Goal: Task Accomplishment & Management: Manage account settings

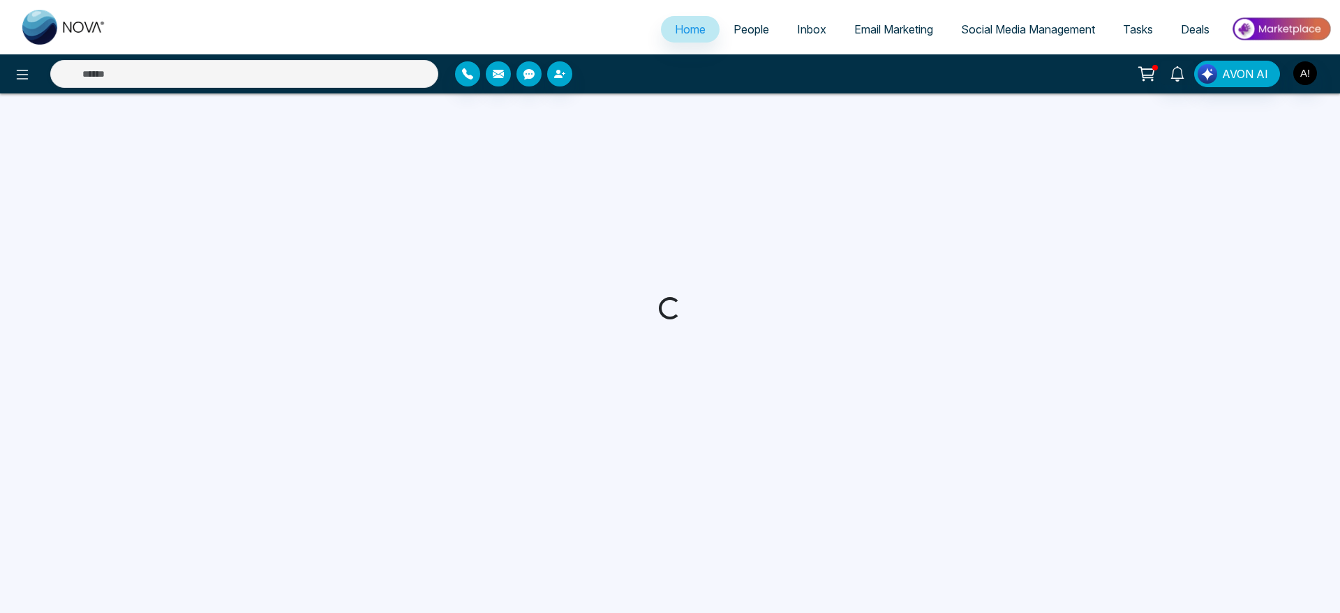
select select "*"
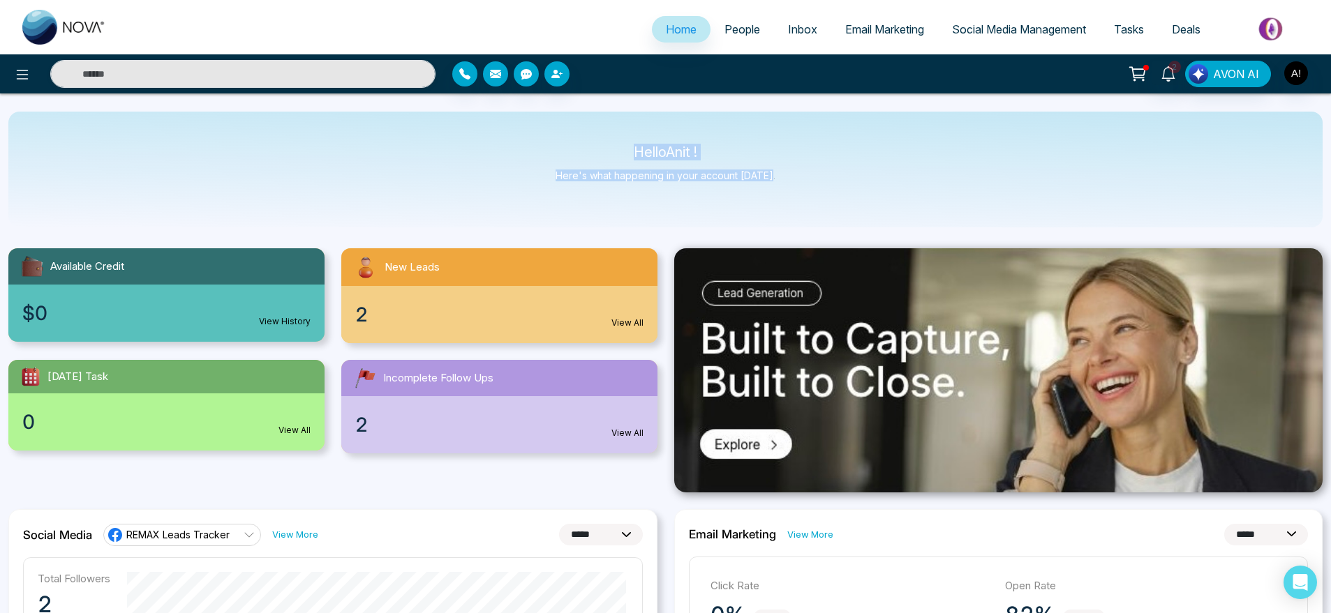
drag, startPoint x: 631, startPoint y: 159, endPoint x: 872, endPoint y: 181, distance: 242.4
click at [872, 181] on div "Hello Anit ! Here's what happening in your account [DATE]." at bounding box center [665, 170] width 1314 height 116
click at [461, 71] on icon "button" at bounding box center [464, 73] width 11 height 11
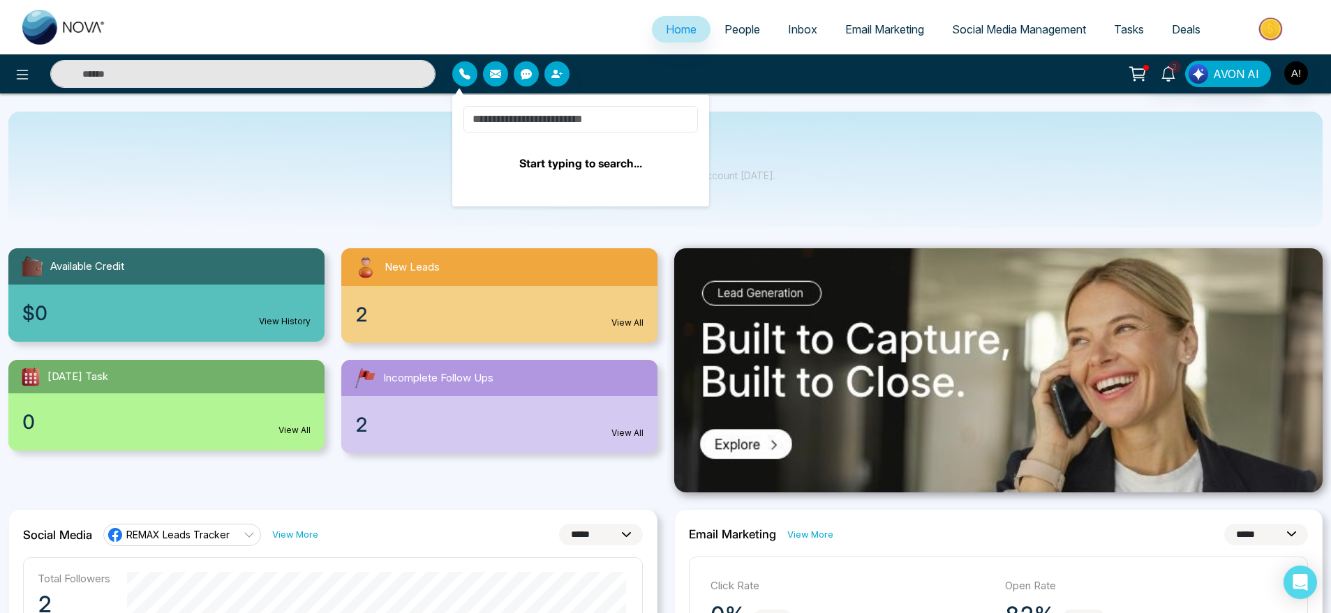
click at [513, 111] on input at bounding box center [580, 119] width 234 height 27
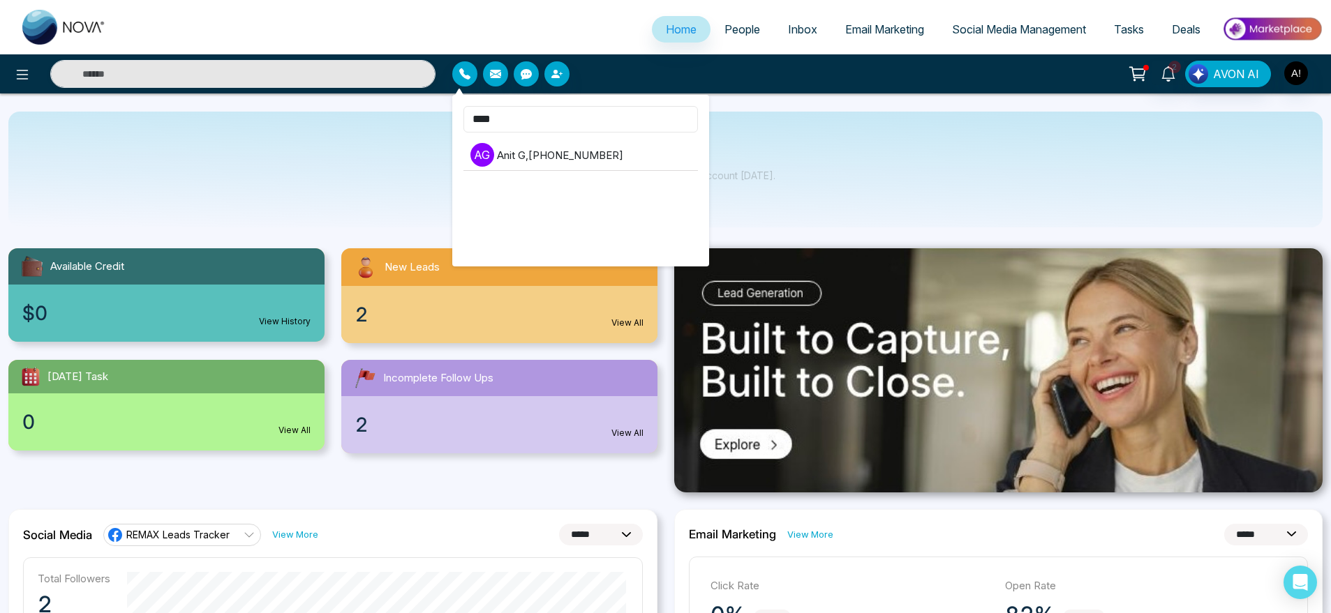
type input "****"
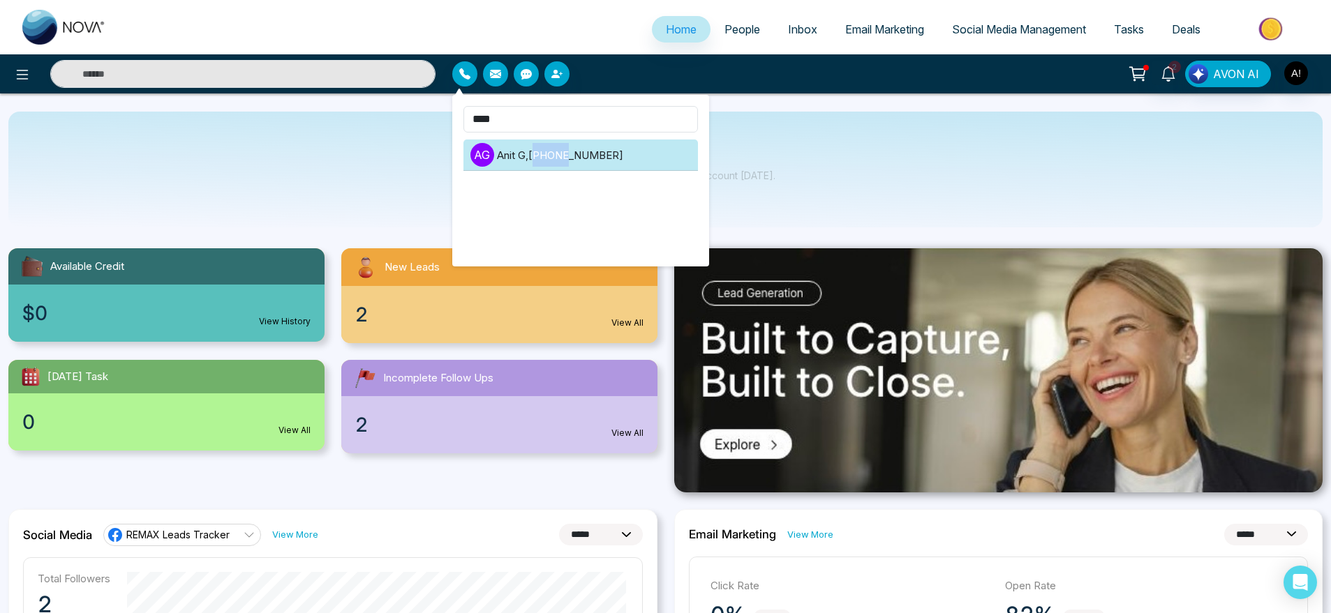
drag, startPoint x: 536, startPoint y: 172, endPoint x: 577, endPoint y: 161, distance: 42.7
click at [577, 161] on ul "A G Anit G , [PHONE_NUMBER]" at bounding box center [580, 192] width 234 height 105
click at [577, 161] on li "A G Anit G , [PHONE_NUMBER]" at bounding box center [580, 155] width 234 height 31
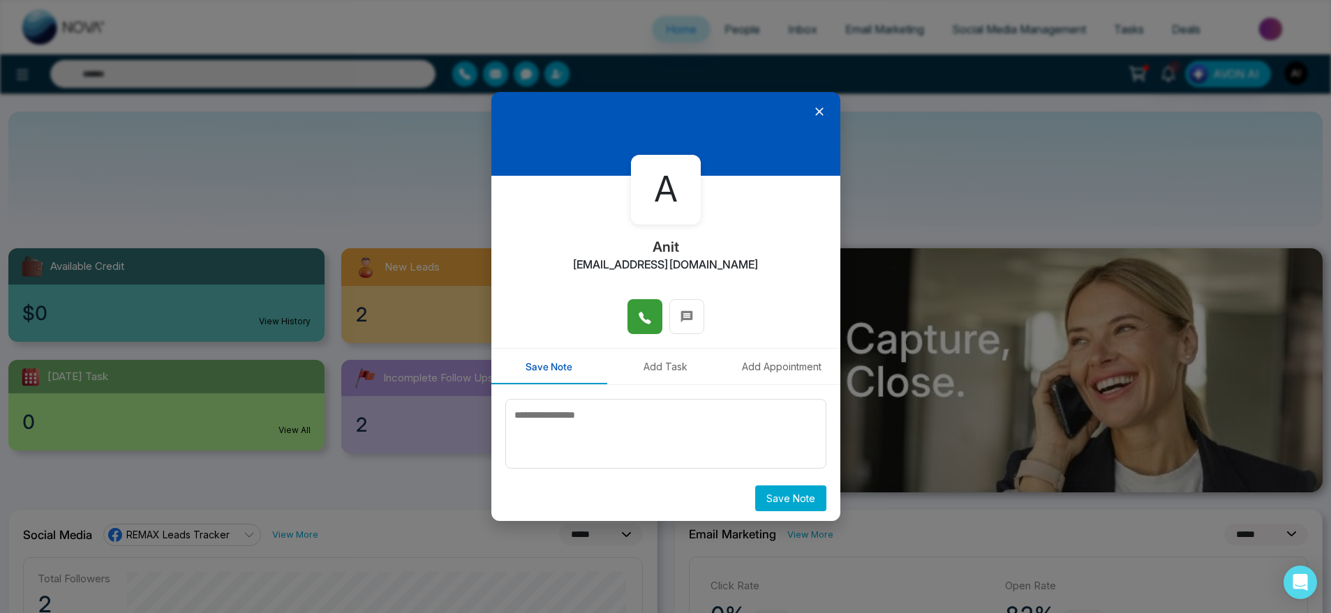
click at [641, 333] on button at bounding box center [644, 316] width 35 height 35
click at [690, 323] on button at bounding box center [686, 316] width 35 height 35
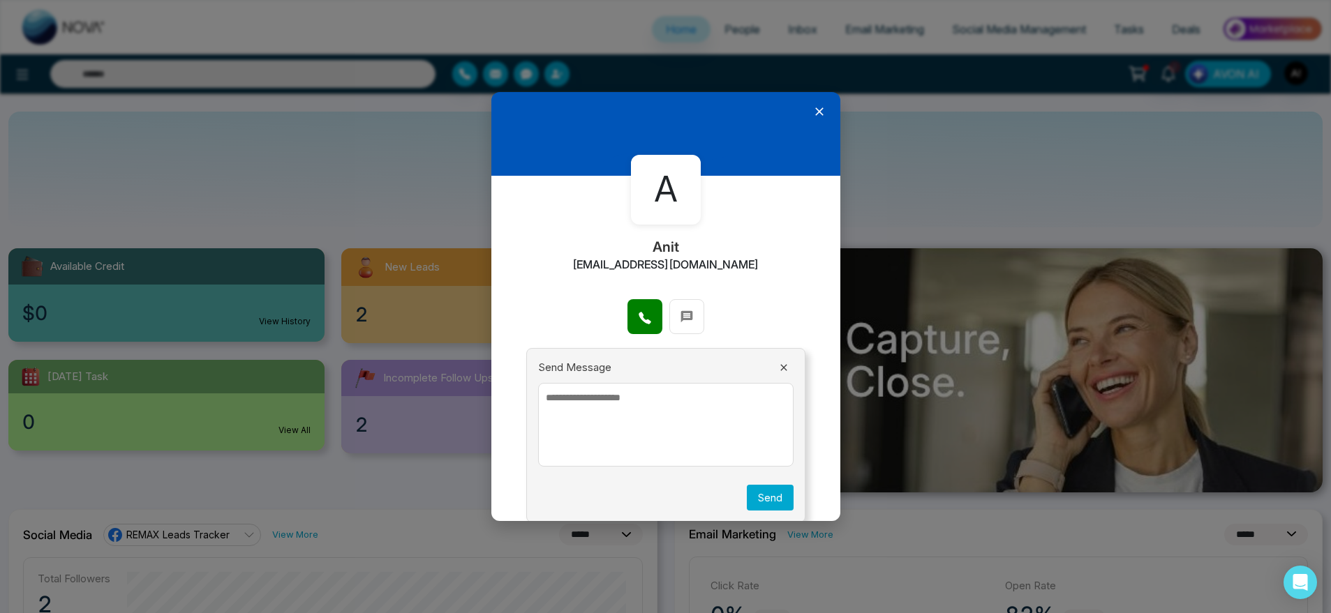
click at [648, 435] on textarea at bounding box center [665, 425] width 255 height 84
type textarea "*"
type textarea "**********"
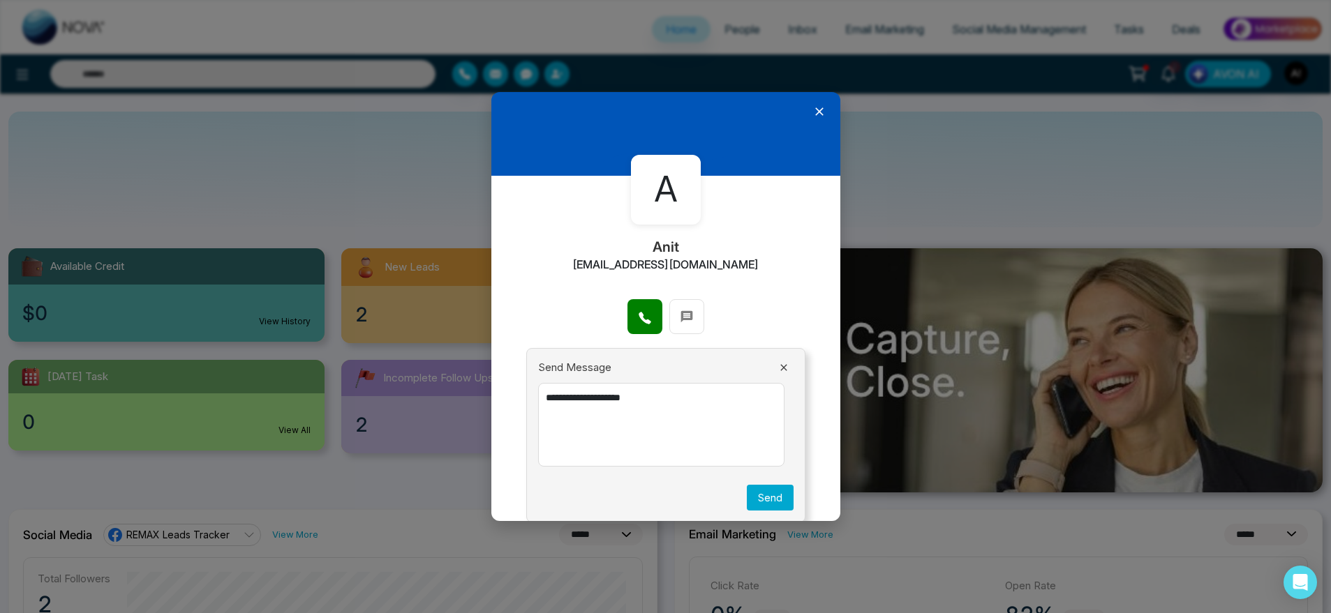
click at [763, 505] on button "Send" at bounding box center [770, 498] width 47 height 26
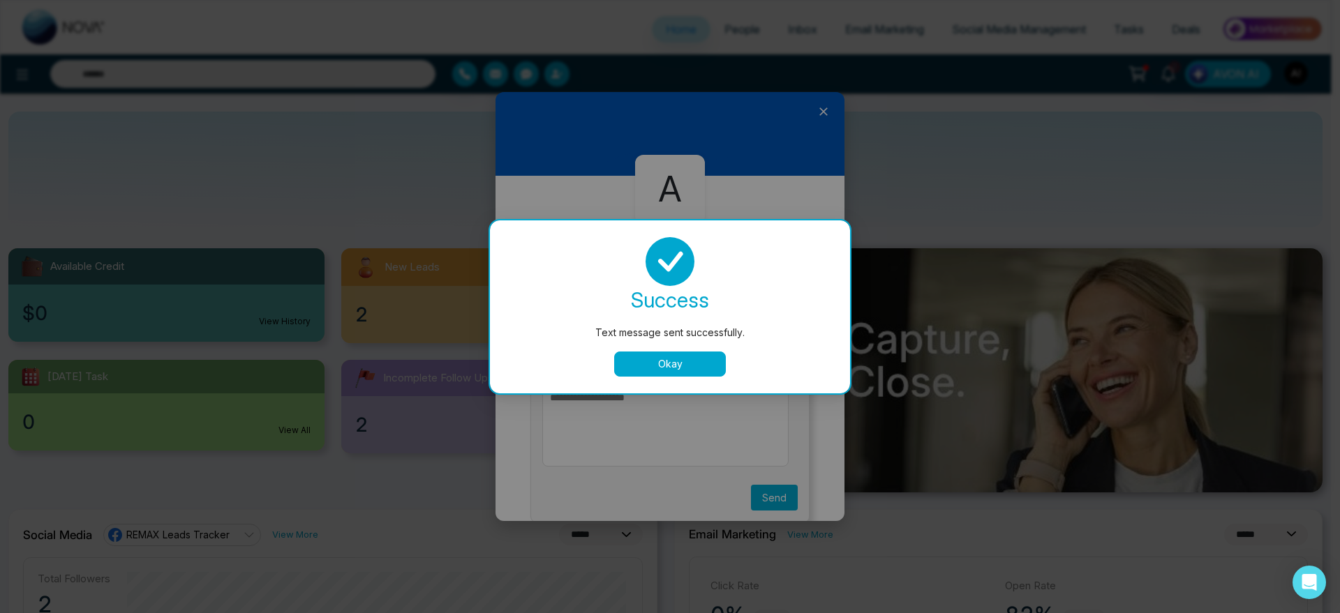
click at [676, 381] on div "success Text message sent successfully. Okay" at bounding box center [670, 307] width 360 height 173
click at [690, 364] on button "Okay" at bounding box center [670, 364] width 112 height 25
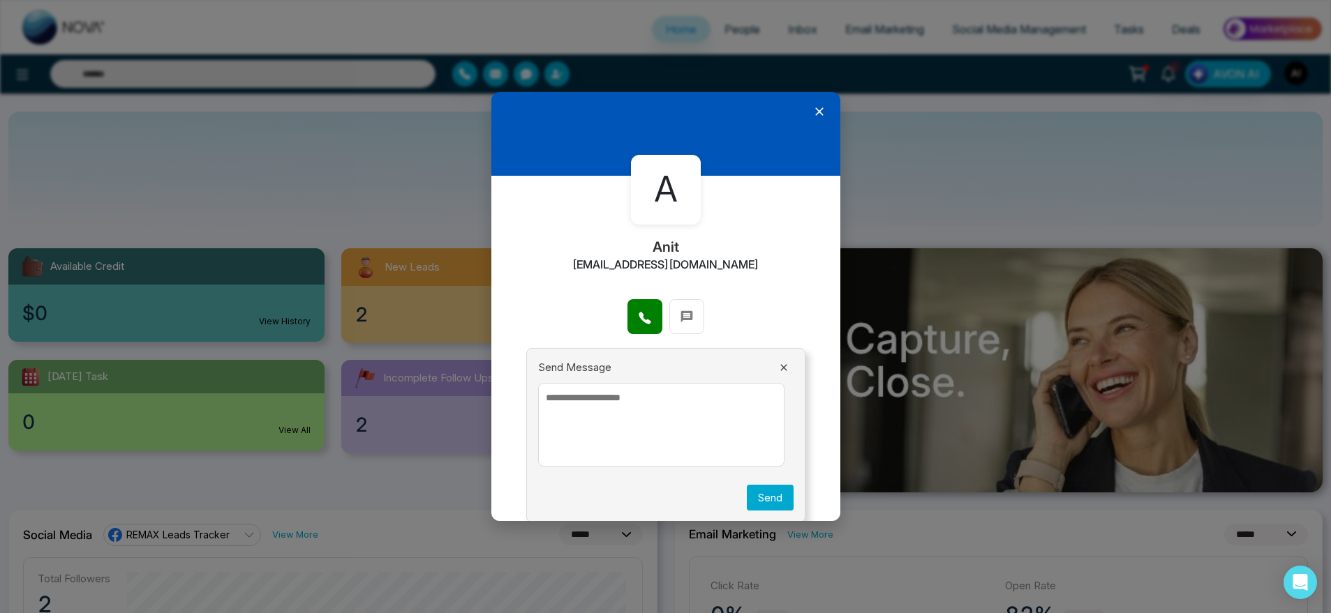
click at [778, 367] on icon at bounding box center [783, 367] width 11 height 11
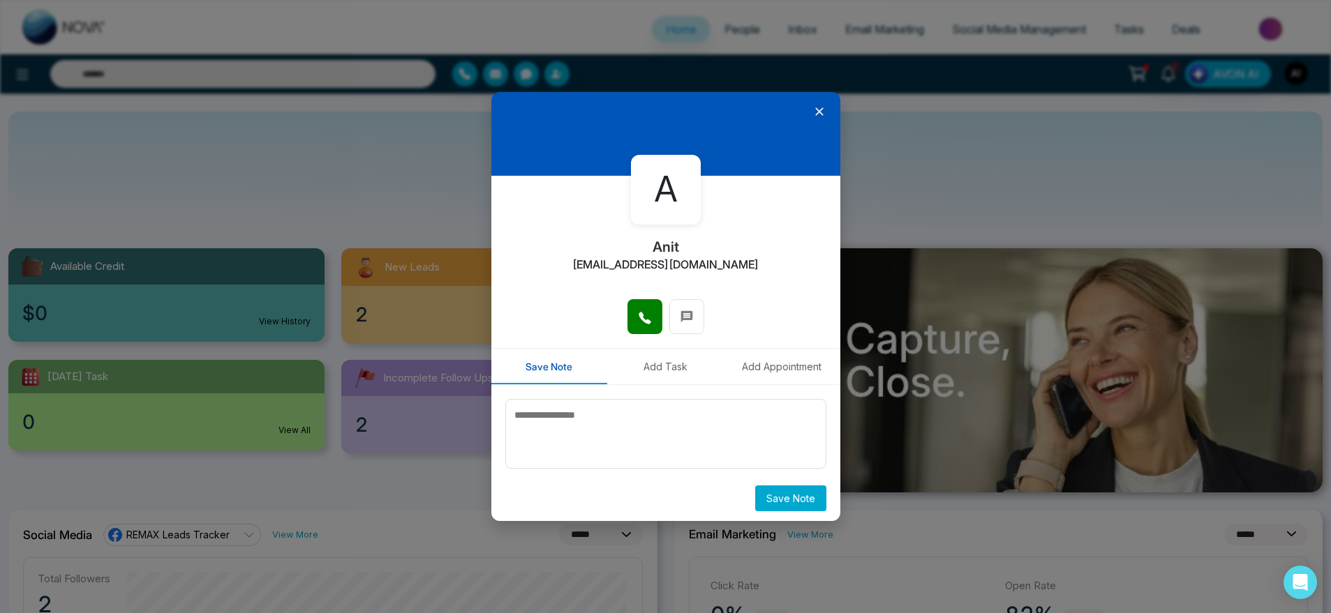
scroll to position [4, 0]
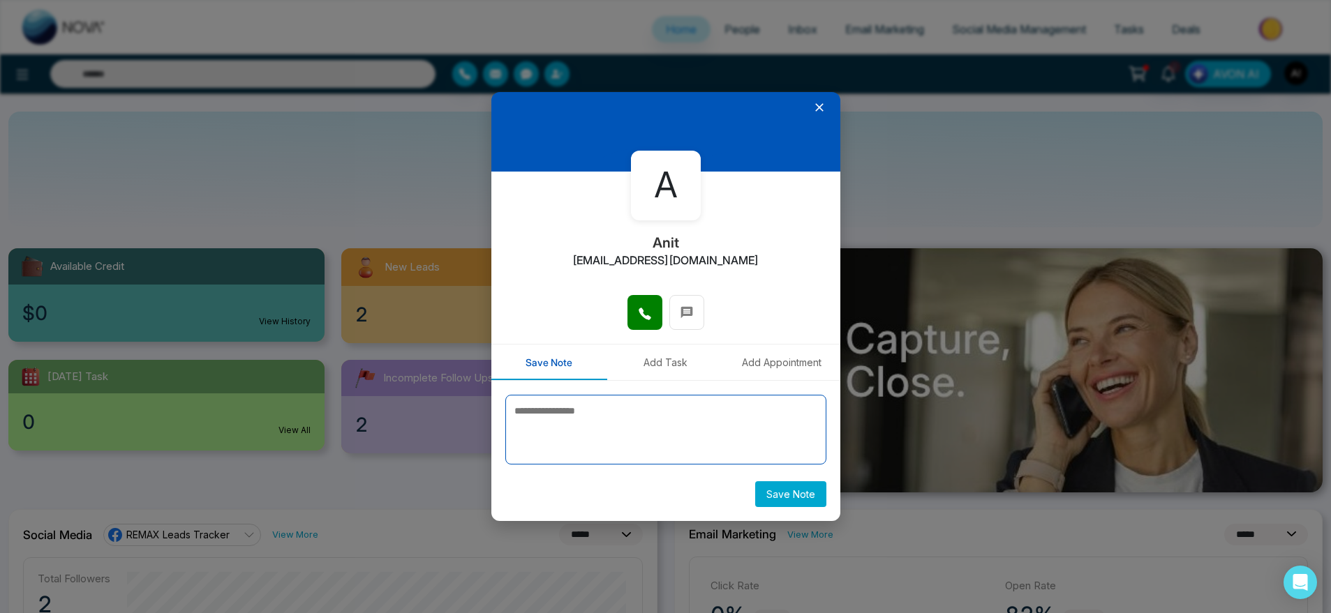
click at [559, 457] on textarea at bounding box center [665, 430] width 321 height 70
type textarea "*****"
click at [787, 489] on button "Save Note" at bounding box center [790, 495] width 71 height 26
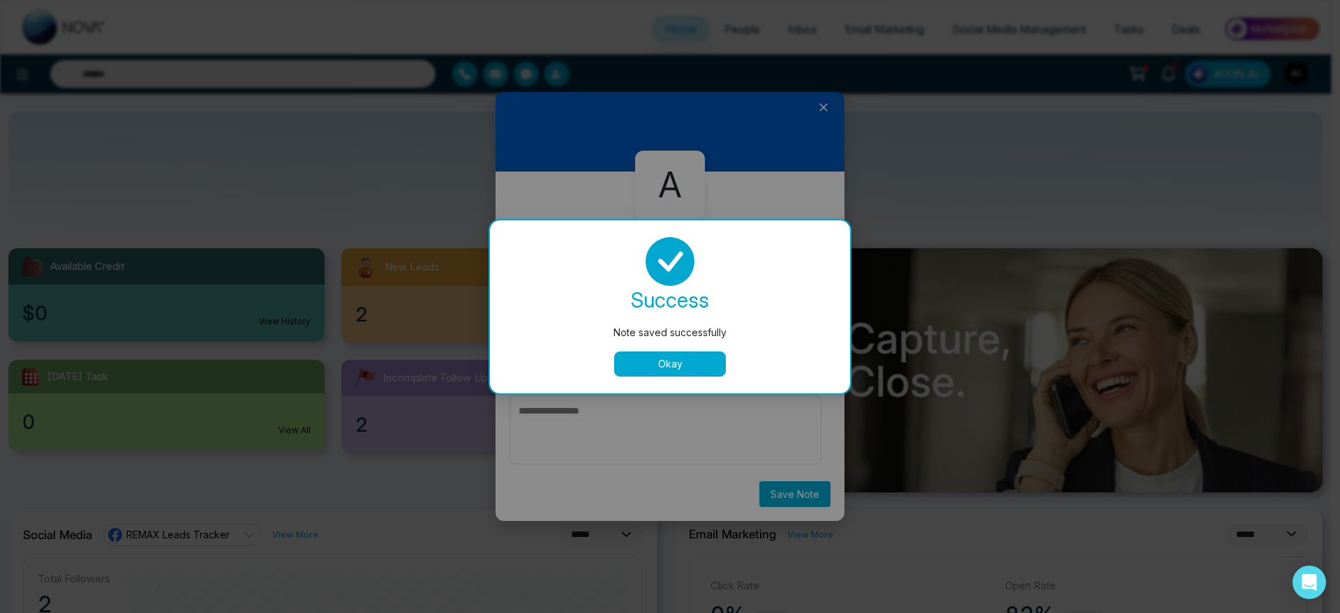
click at [690, 375] on button "Okay" at bounding box center [670, 364] width 112 height 25
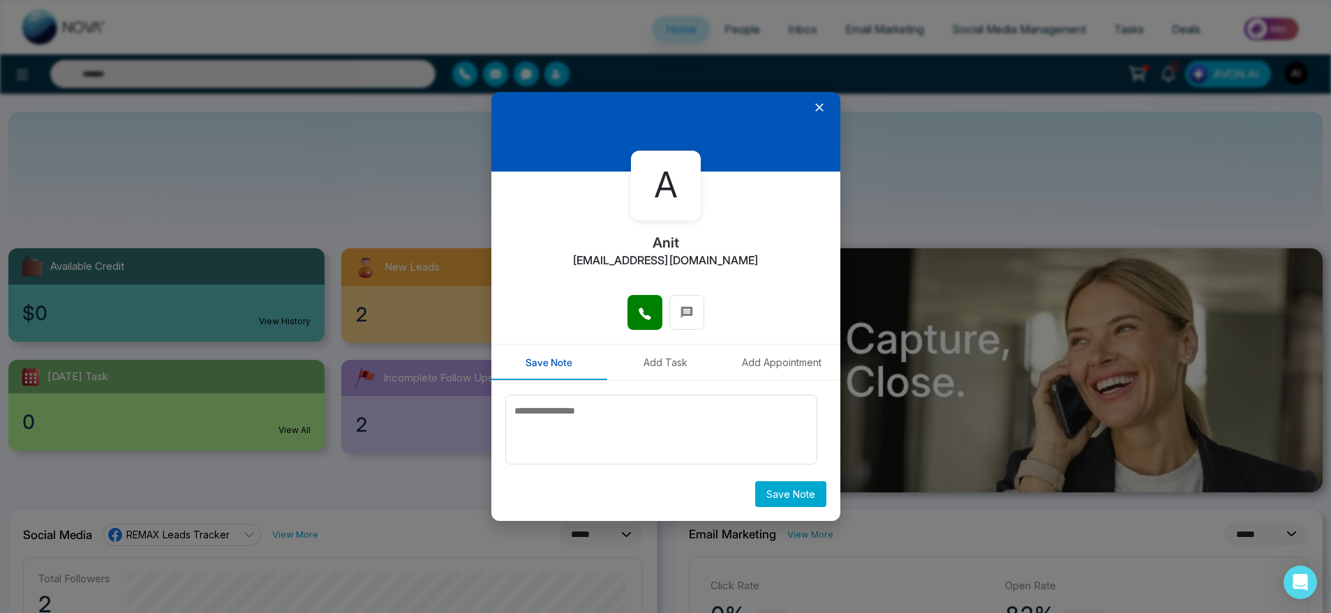
click at [661, 366] on button "Add Task" at bounding box center [665, 363] width 117 height 36
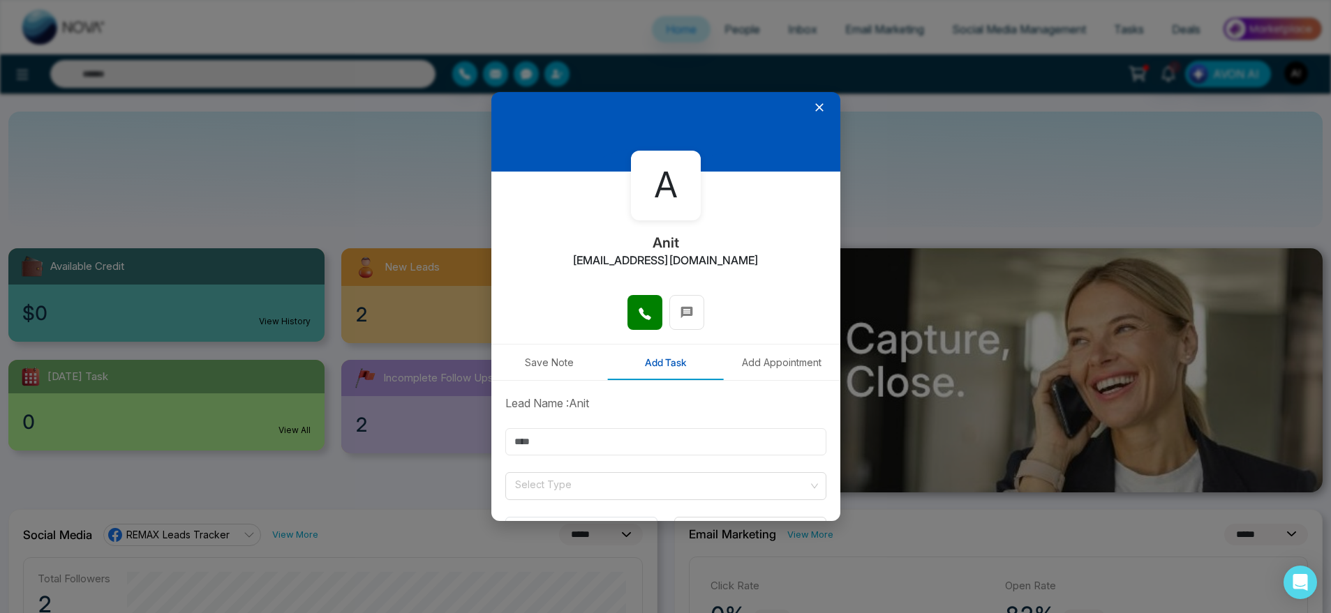
click at [612, 444] on input "text" at bounding box center [665, 442] width 321 height 27
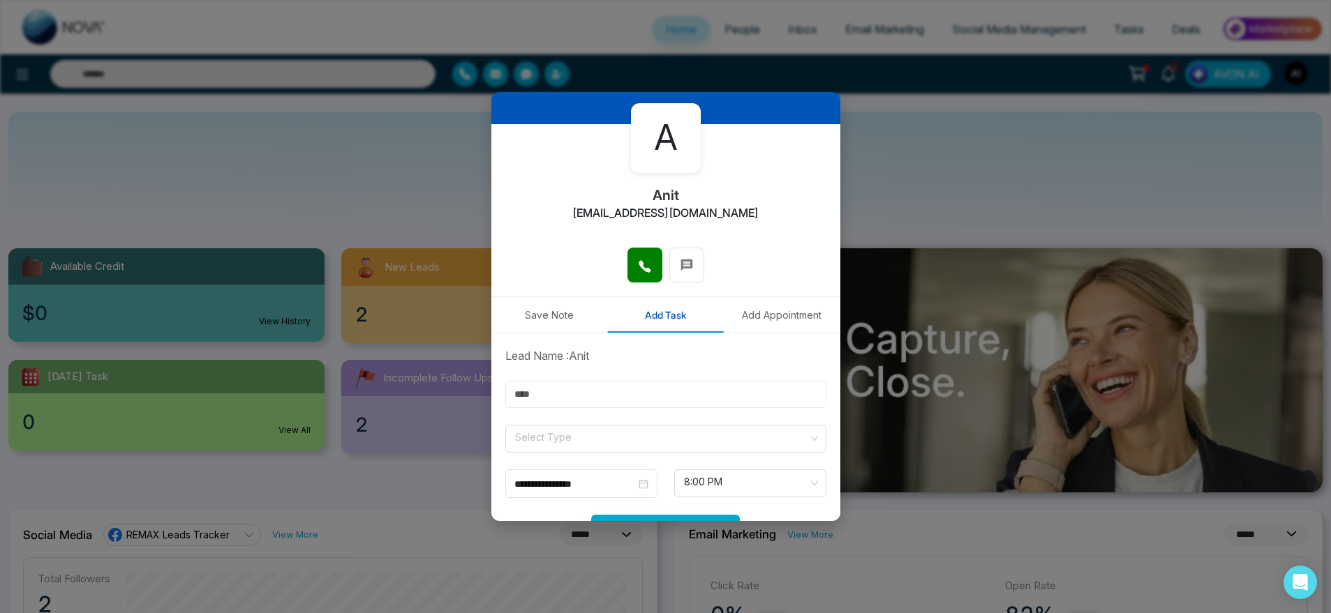
scroll to position [53, 0]
type input "******"
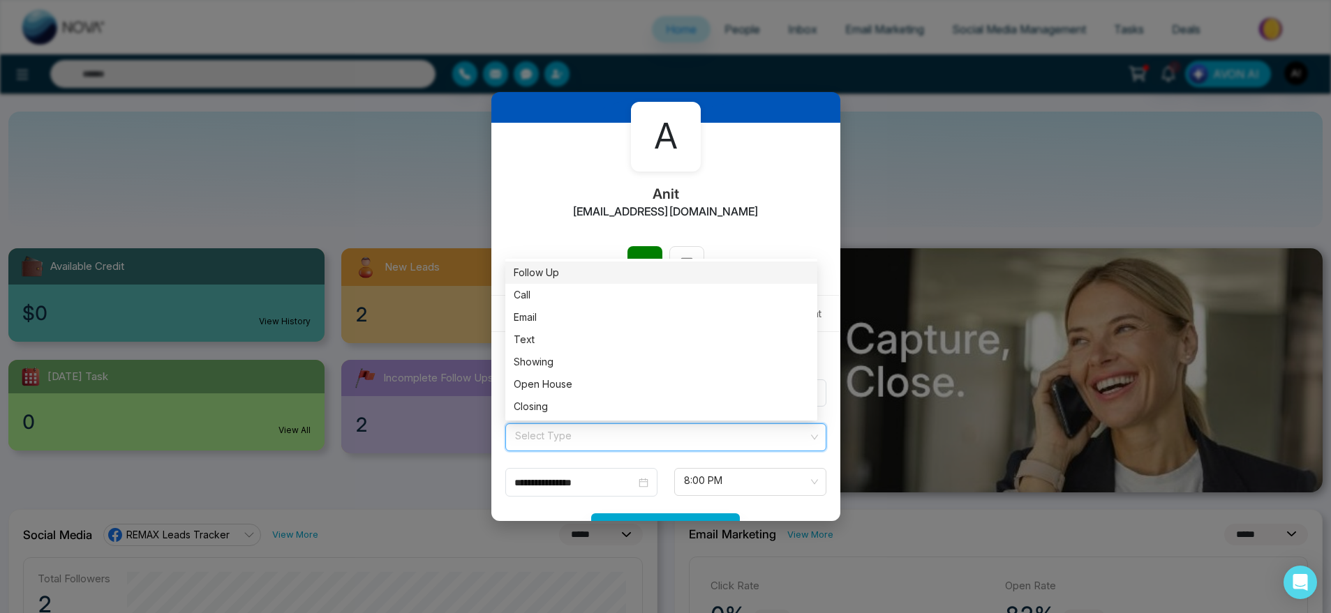
click at [583, 426] on input "search" at bounding box center [661, 434] width 295 height 21
click at [564, 359] on div "Showing" at bounding box center [661, 362] width 295 height 15
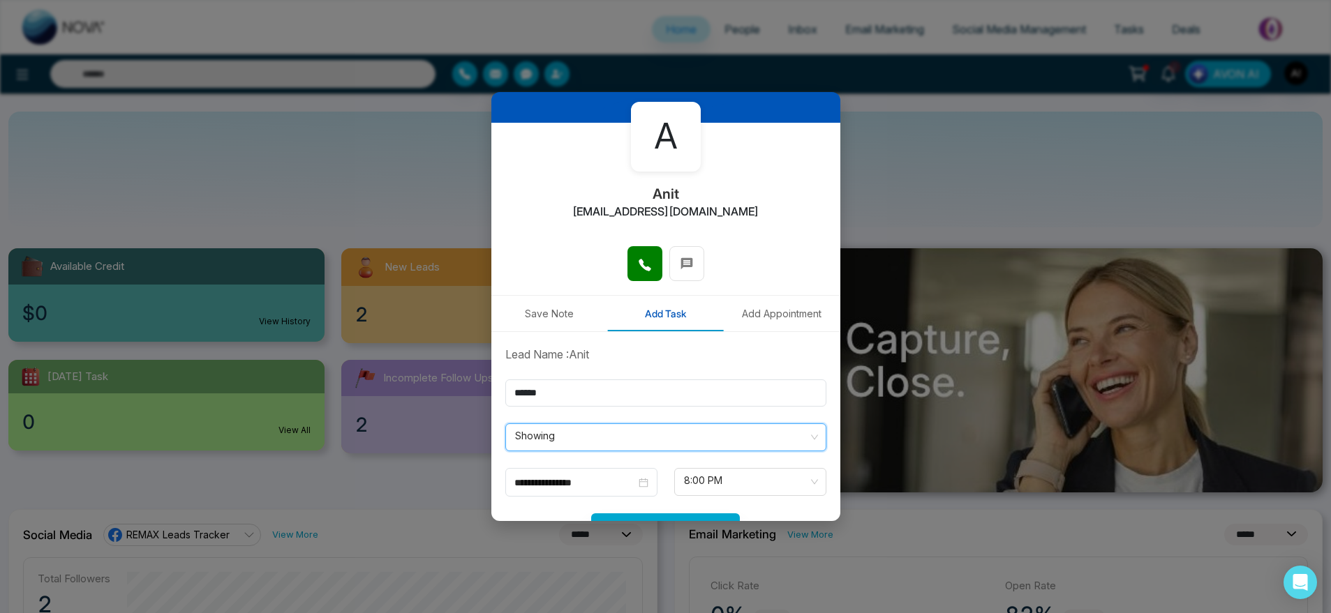
scroll to position [103, 0]
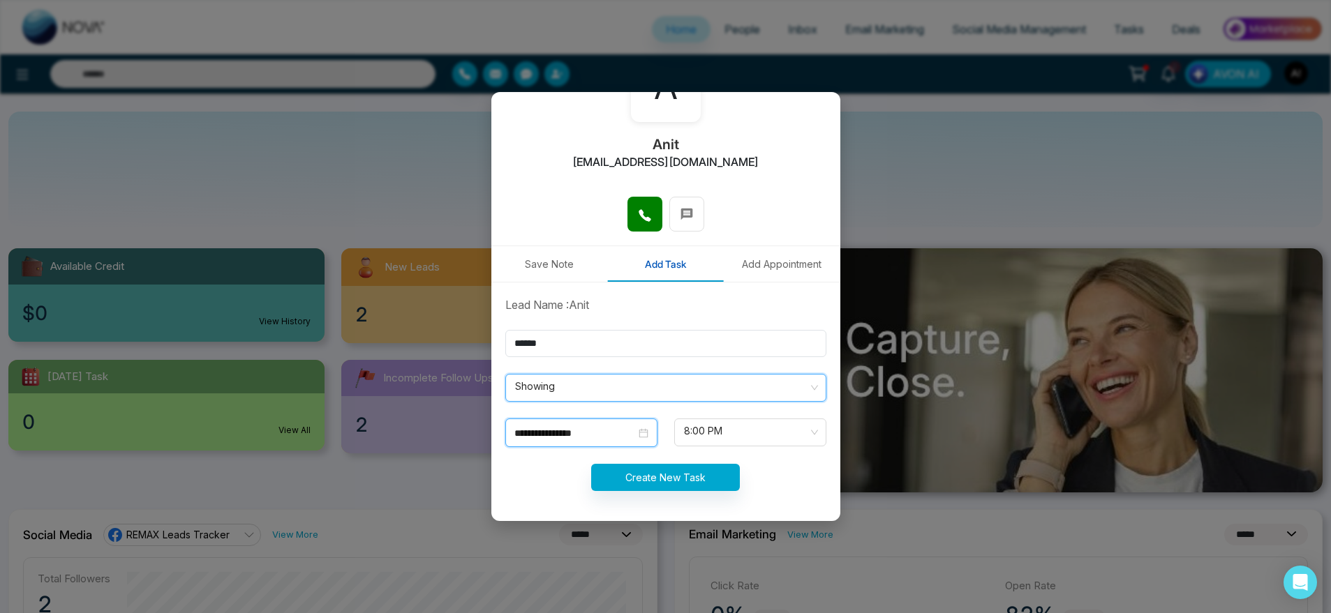
click at [567, 438] on input "**********" at bounding box center [574, 433] width 121 height 15
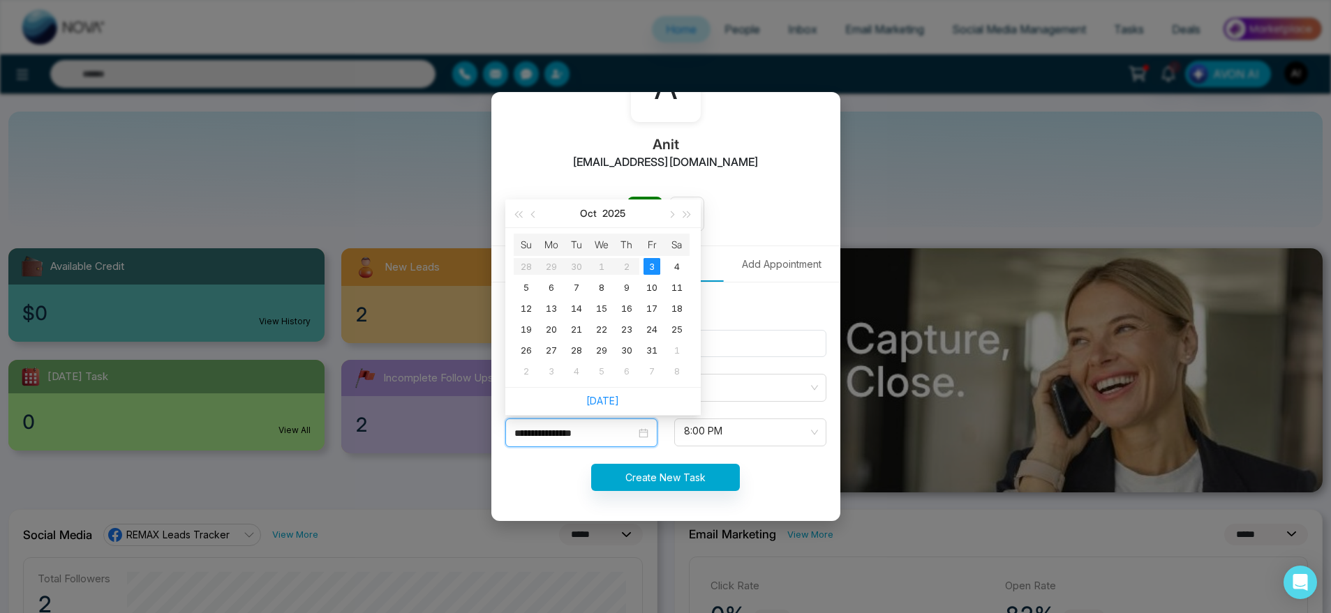
click at [567, 438] on input "**********" at bounding box center [574, 433] width 121 height 15
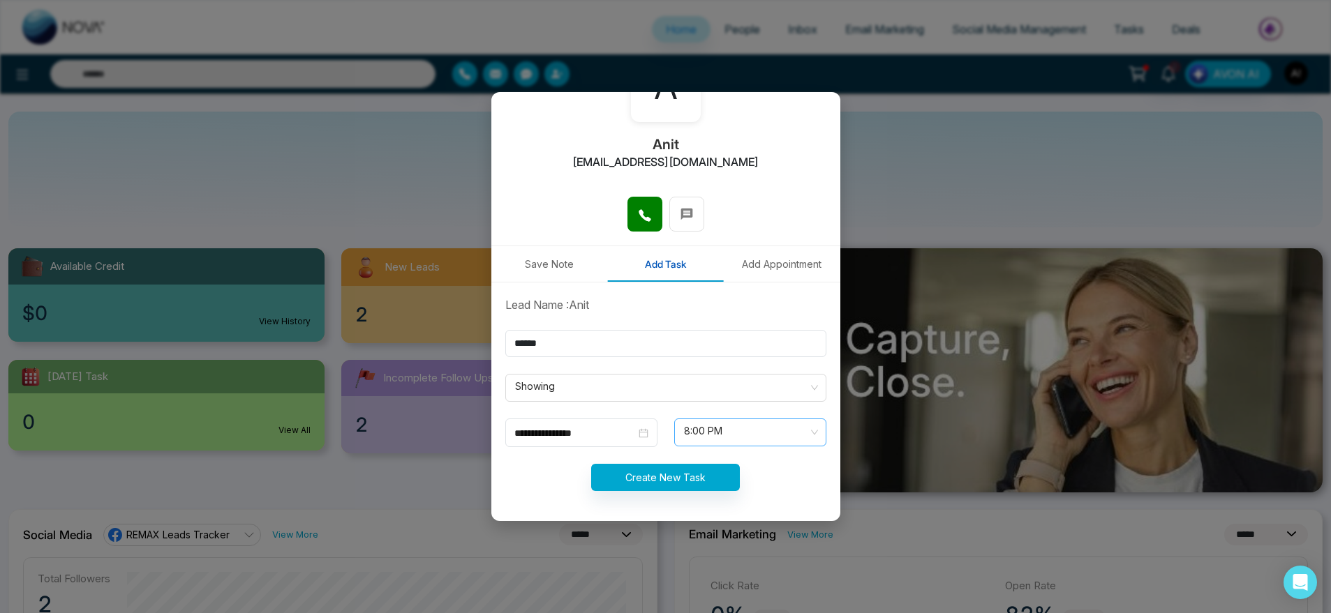
drag, startPoint x: 695, startPoint y: 447, endPoint x: 743, endPoint y: 435, distance: 49.4
click at [743, 435] on form "**********" at bounding box center [666, 402] width 338 height 211
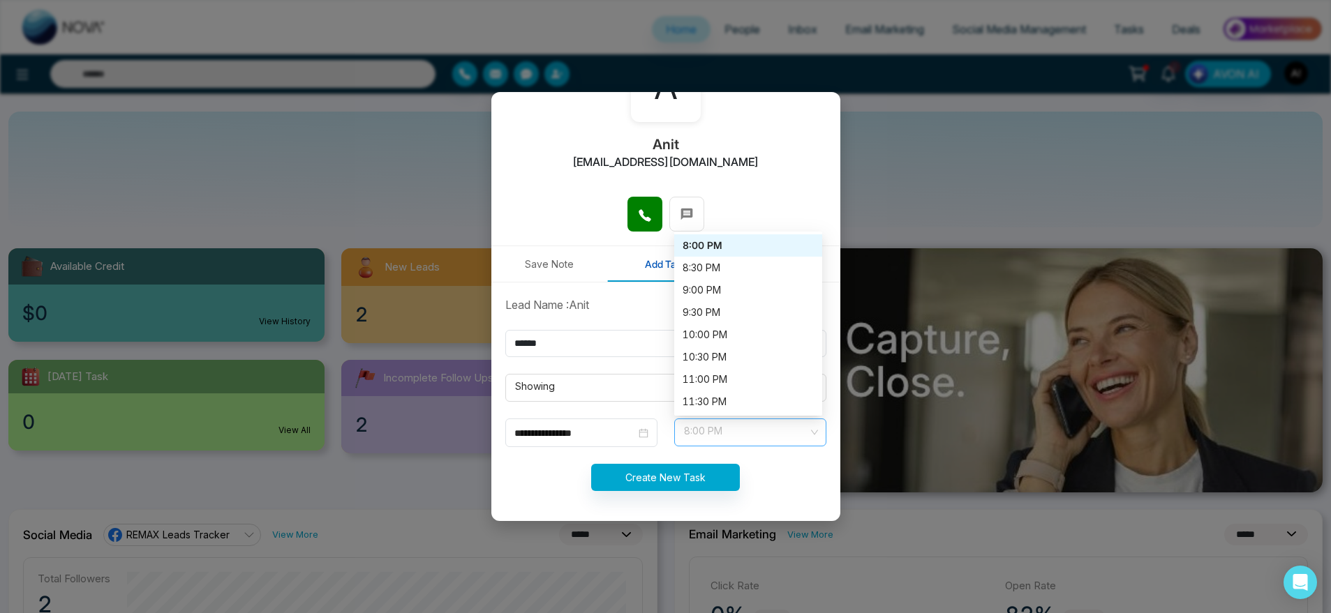
click at [743, 435] on span "8:00 PM" at bounding box center [750, 433] width 133 height 24
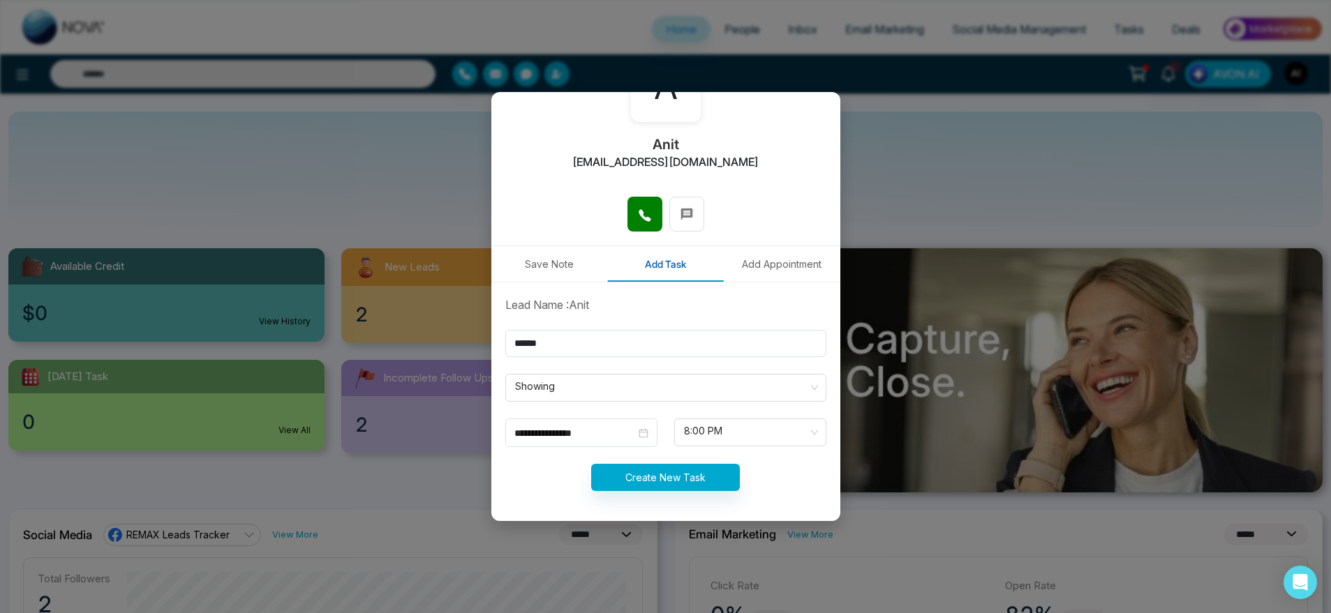
click at [607, 308] on div "Lead Name : [PERSON_NAME]" at bounding box center [666, 305] width 338 height 17
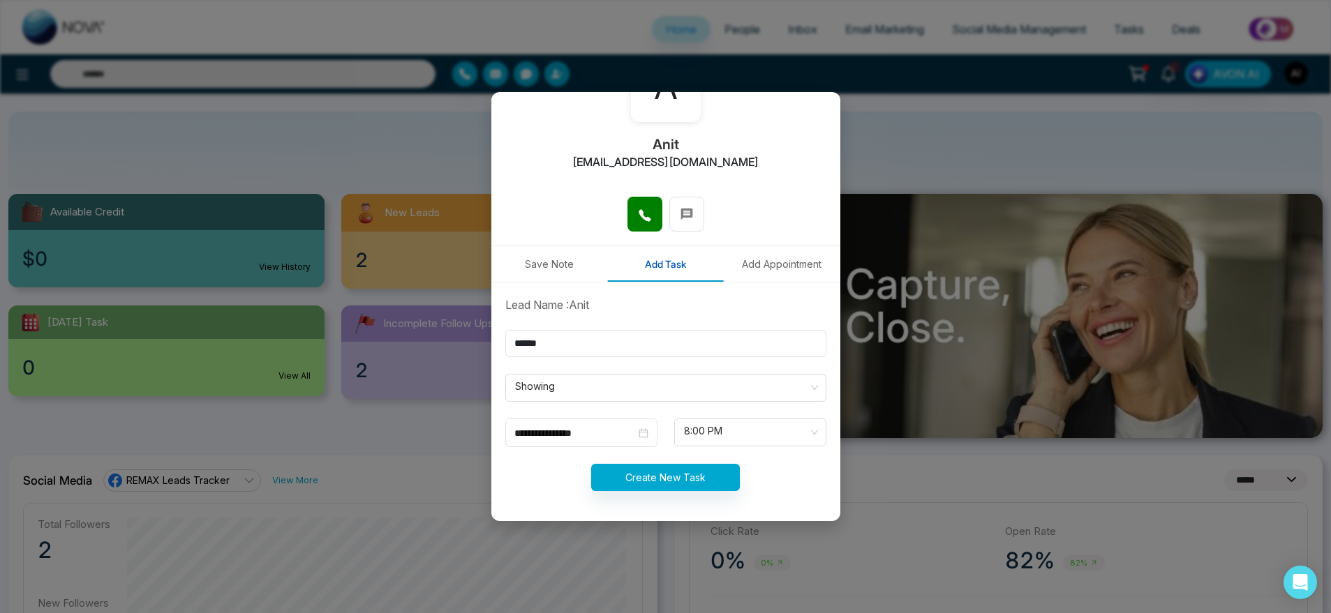
scroll to position [56, 0]
click at [598, 432] on input "**********" at bounding box center [574, 433] width 121 height 15
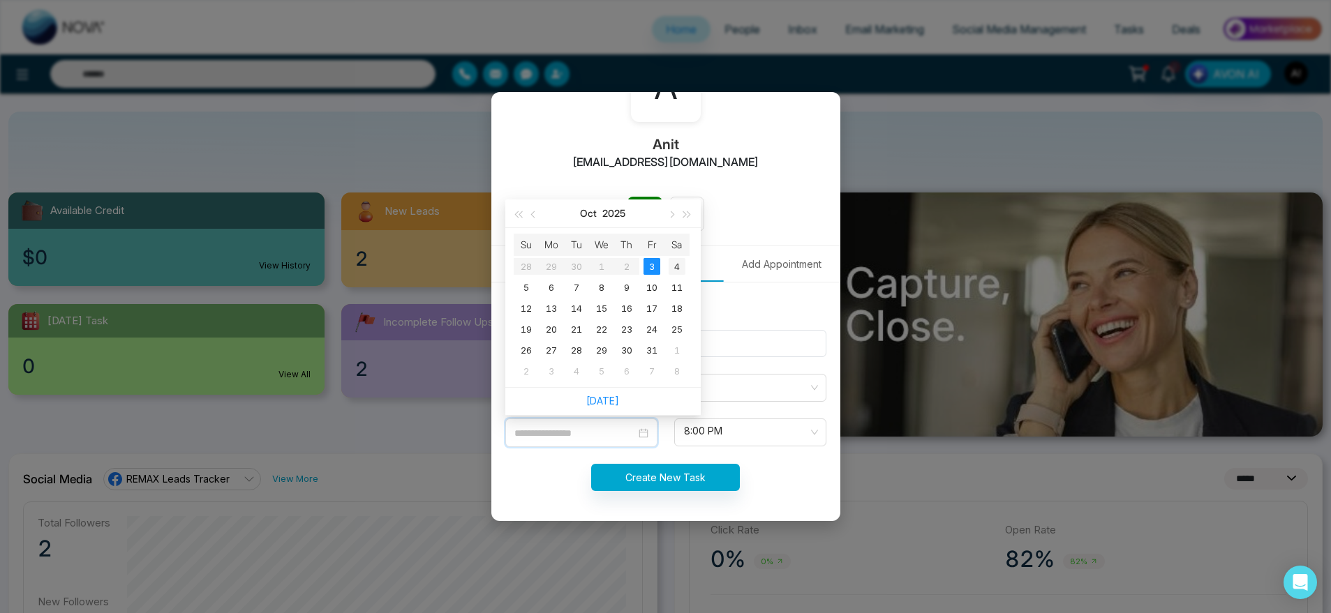
type input "**********"
click at [677, 264] on div "4" at bounding box center [677, 266] width 17 height 17
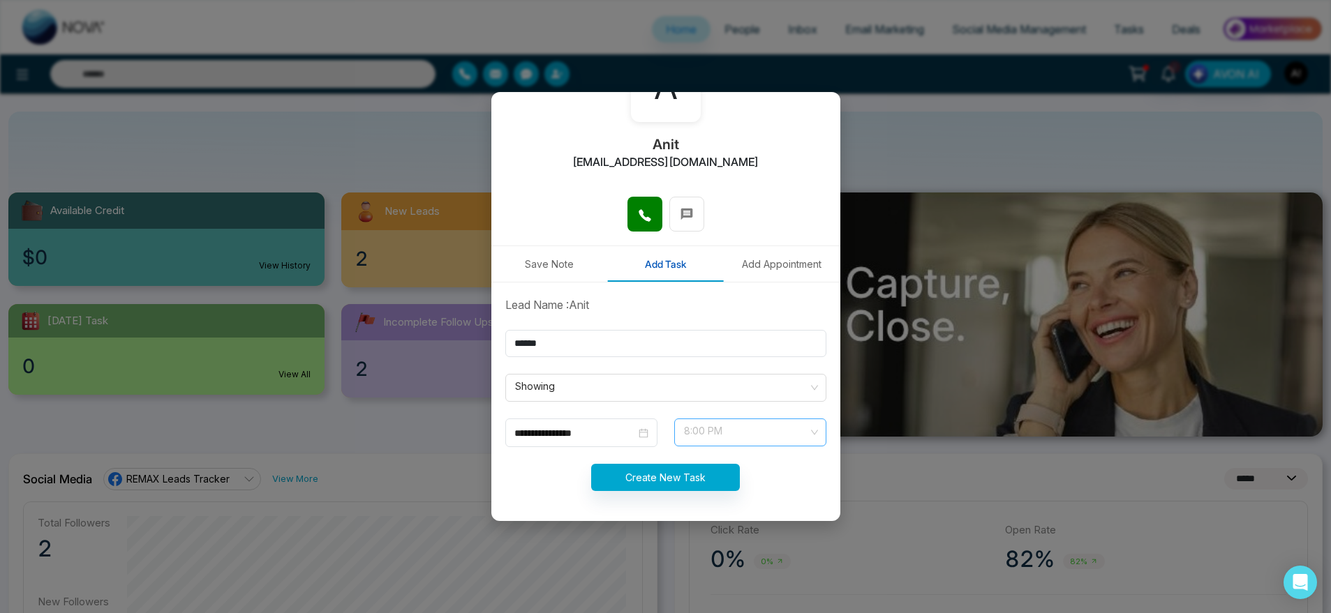
scroll to position [737, 0]
click at [720, 434] on span "8:00 PM" at bounding box center [750, 433] width 133 height 24
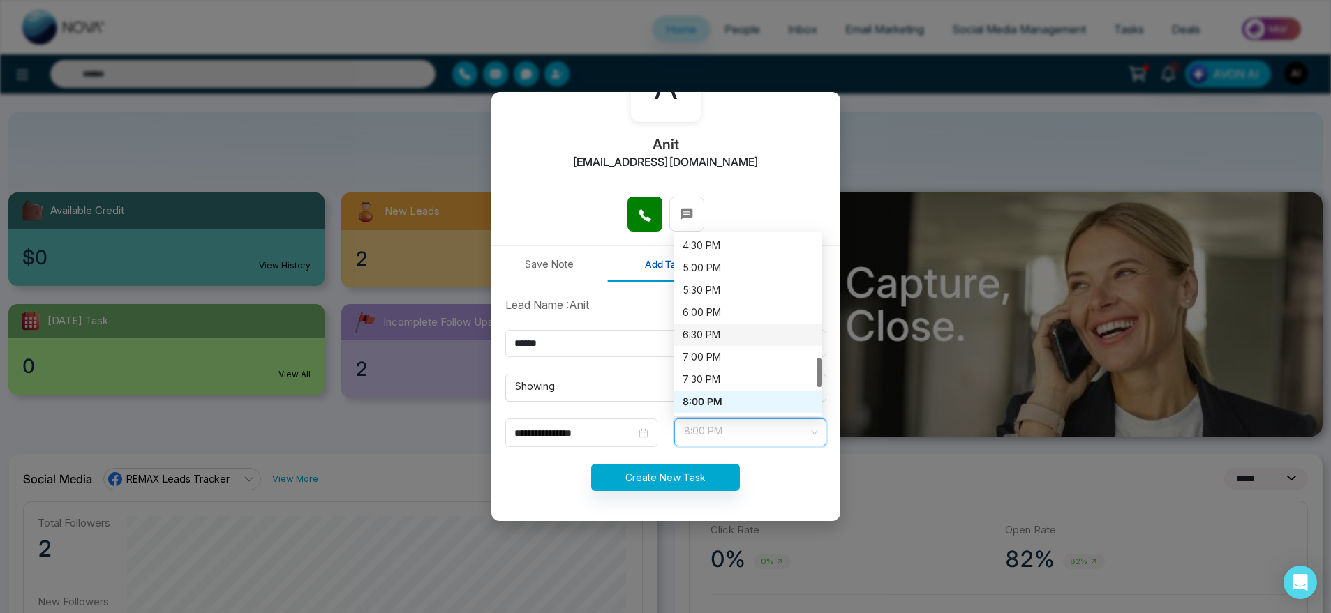
click at [717, 344] on div "6:30 PM" at bounding box center [748, 335] width 148 height 22
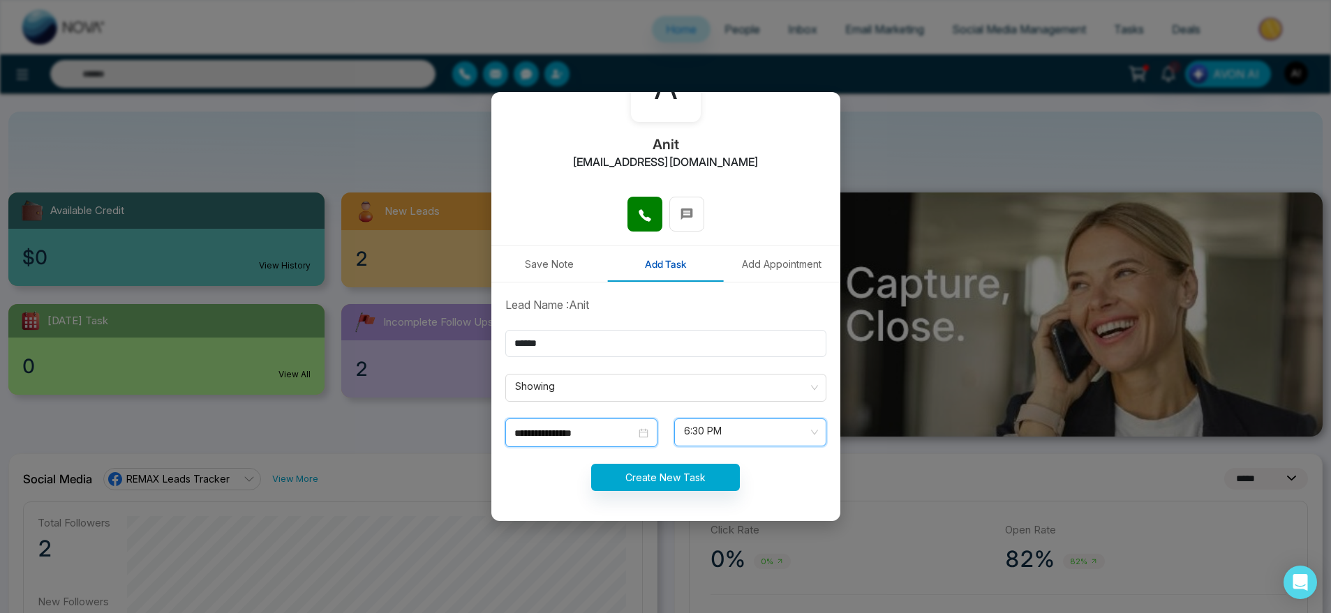
click at [600, 435] on input "**********" at bounding box center [574, 433] width 121 height 15
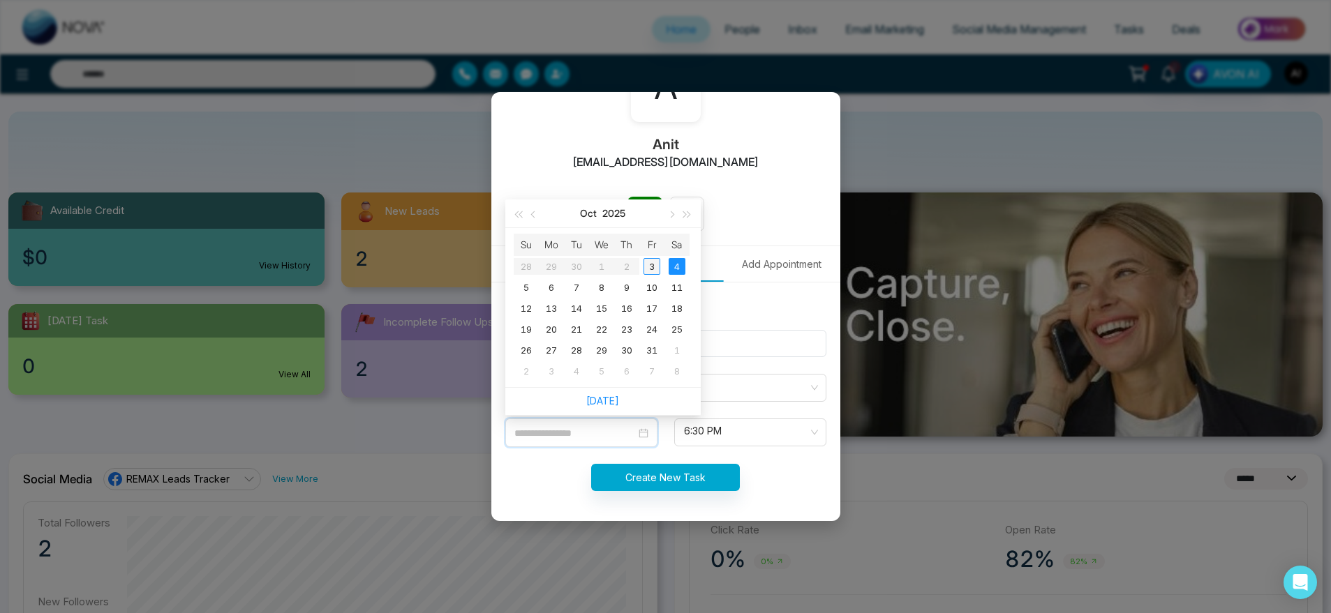
type input "**********"
click at [653, 261] on div "3" at bounding box center [651, 266] width 17 height 17
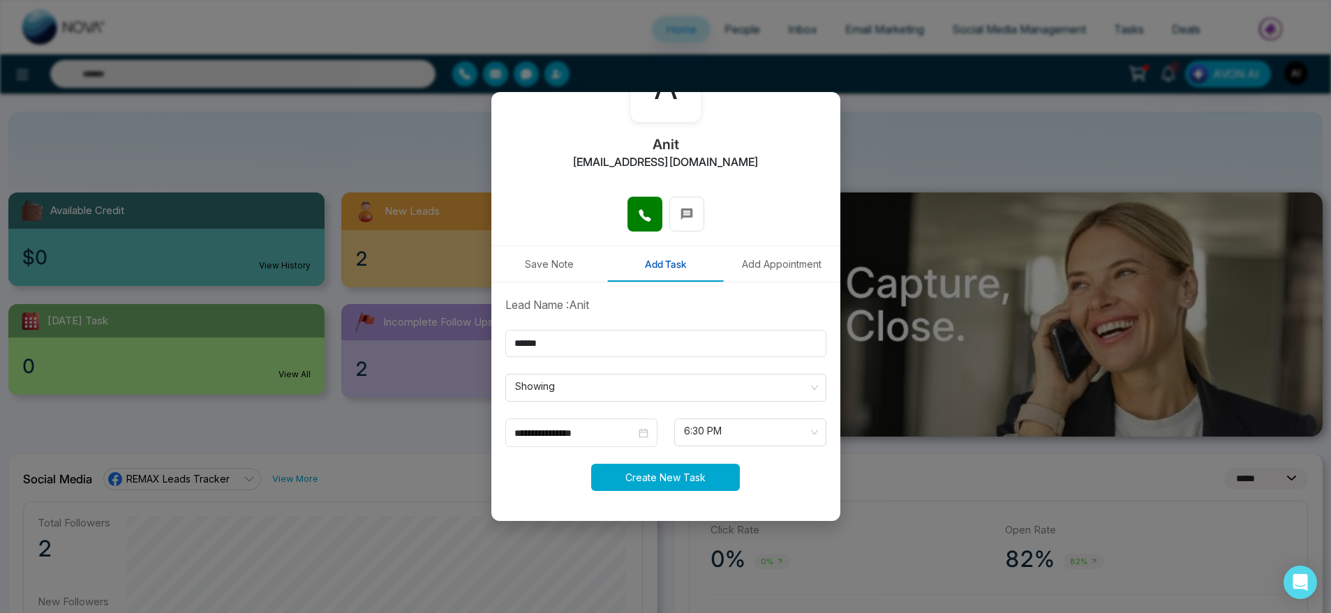
click at [701, 464] on button "Create New Task" at bounding box center [665, 477] width 149 height 27
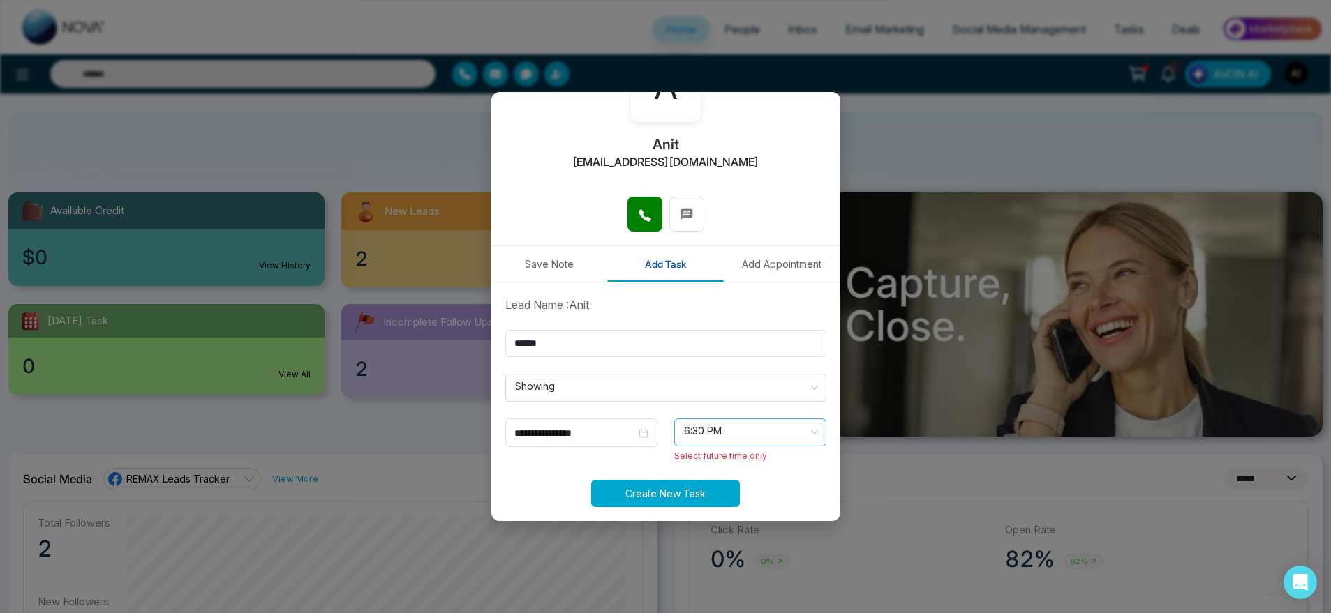
scroll to position [0, 0]
click at [747, 439] on span "6:30 PM" at bounding box center [750, 433] width 133 height 24
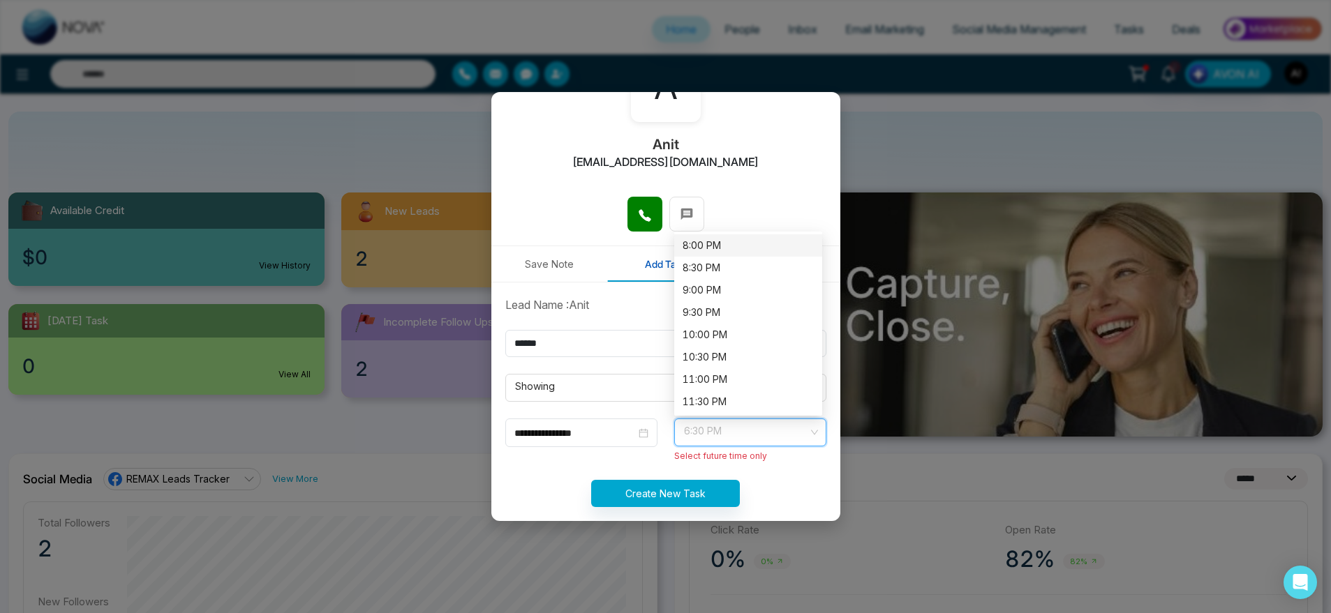
click at [730, 250] on div "8:00 PM" at bounding box center [748, 245] width 131 height 15
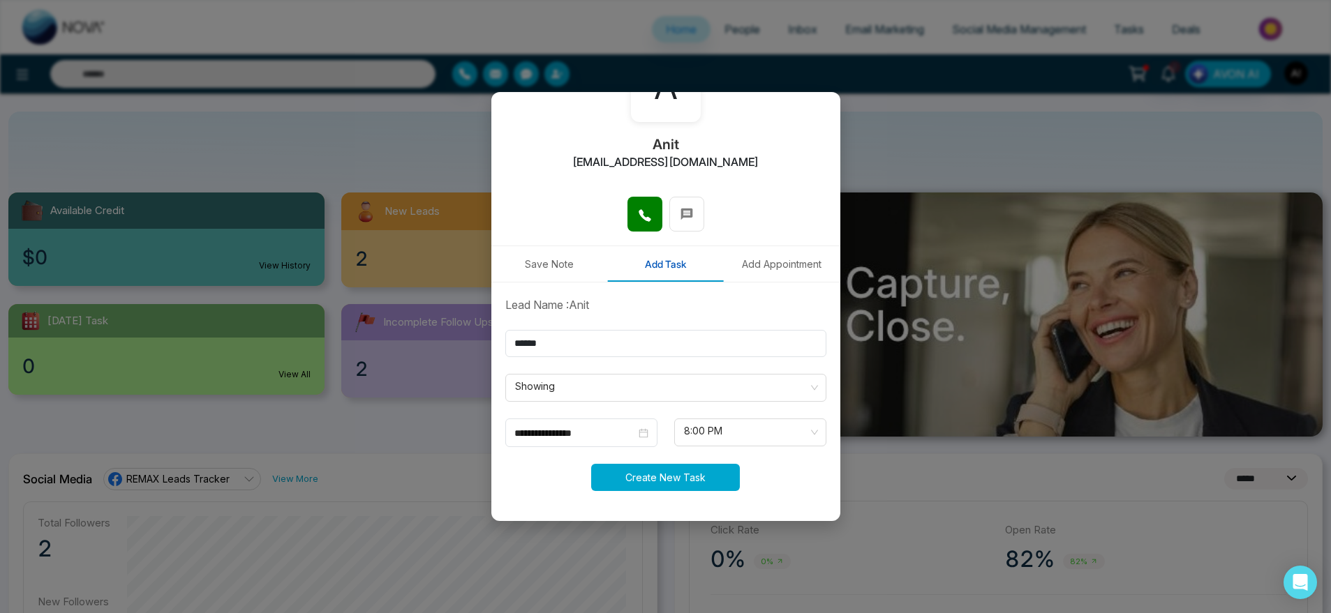
click at [634, 479] on button "Create New Task" at bounding box center [665, 477] width 149 height 27
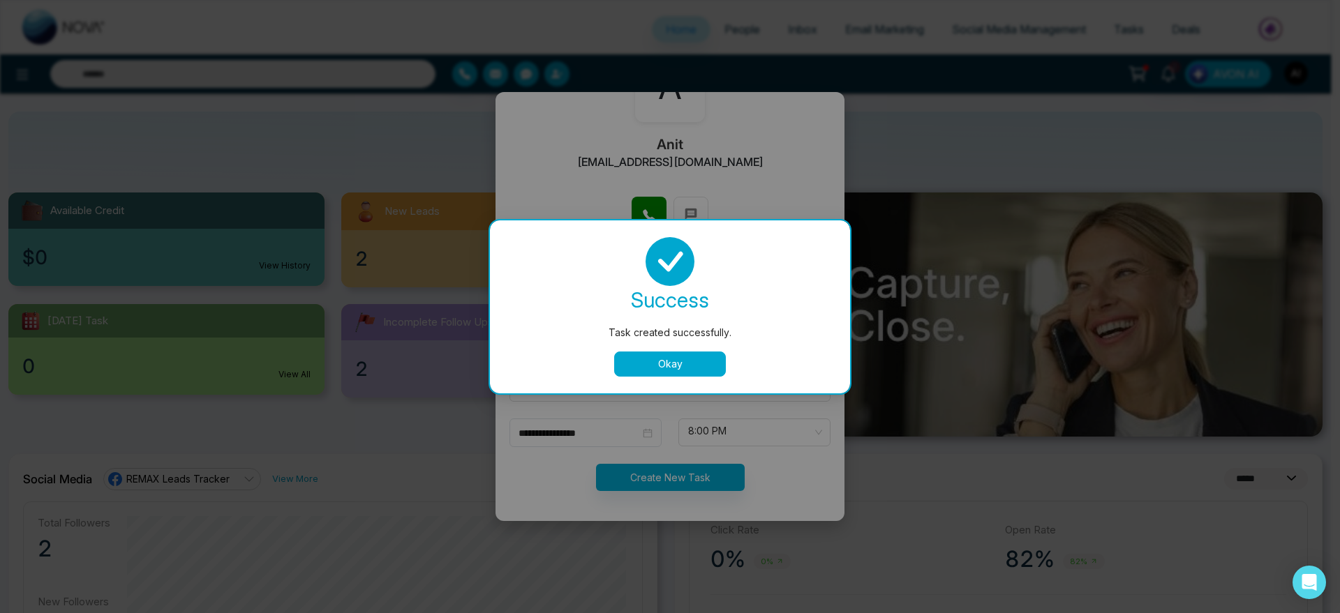
click at [676, 359] on button "Okay" at bounding box center [670, 364] width 112 height 25
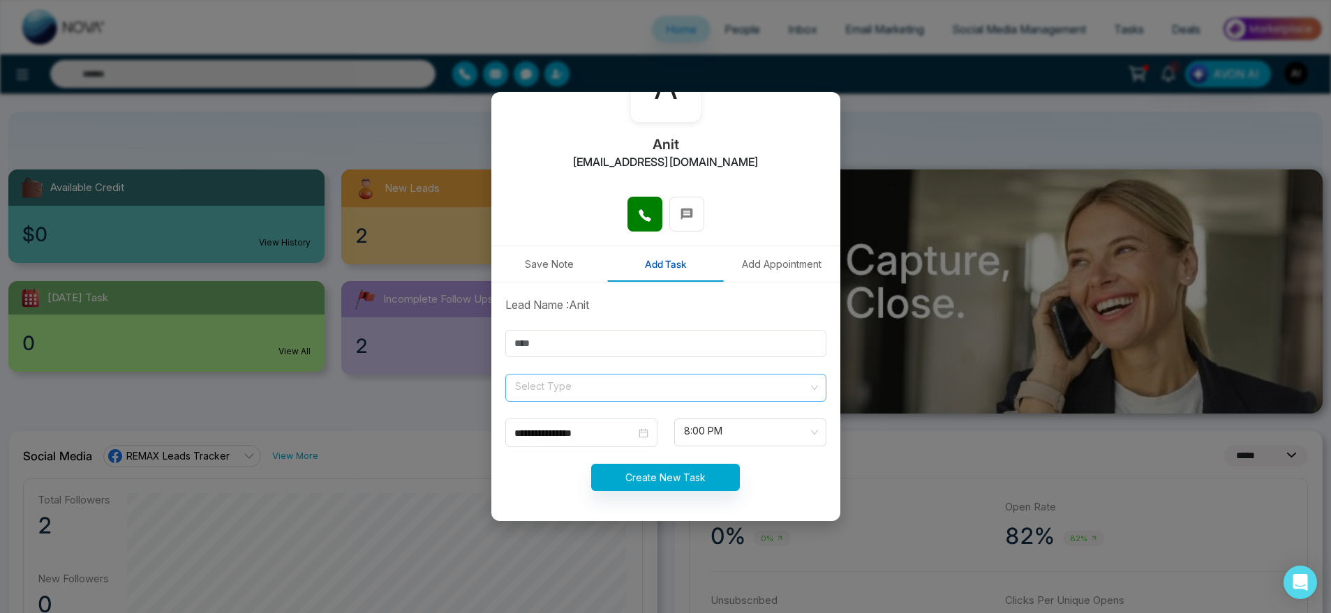
scroll to position [77, 0]
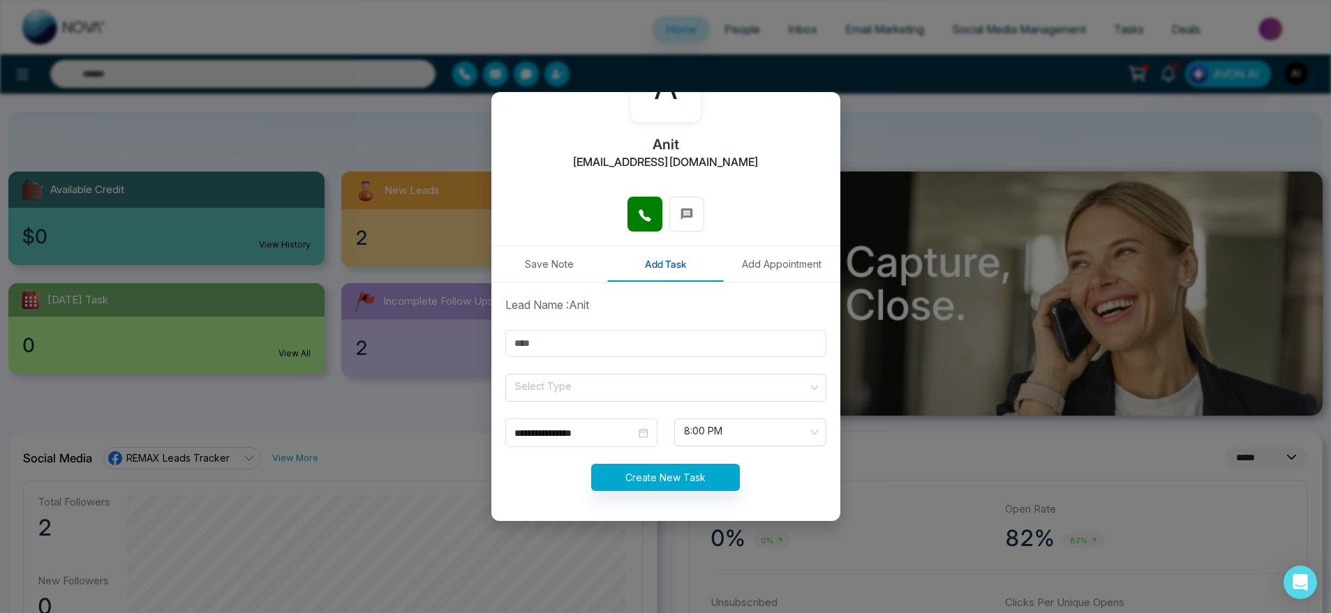
click at [789, 257] on button "Add Appointment" at bounding box center [782, 264] width 117 height 36
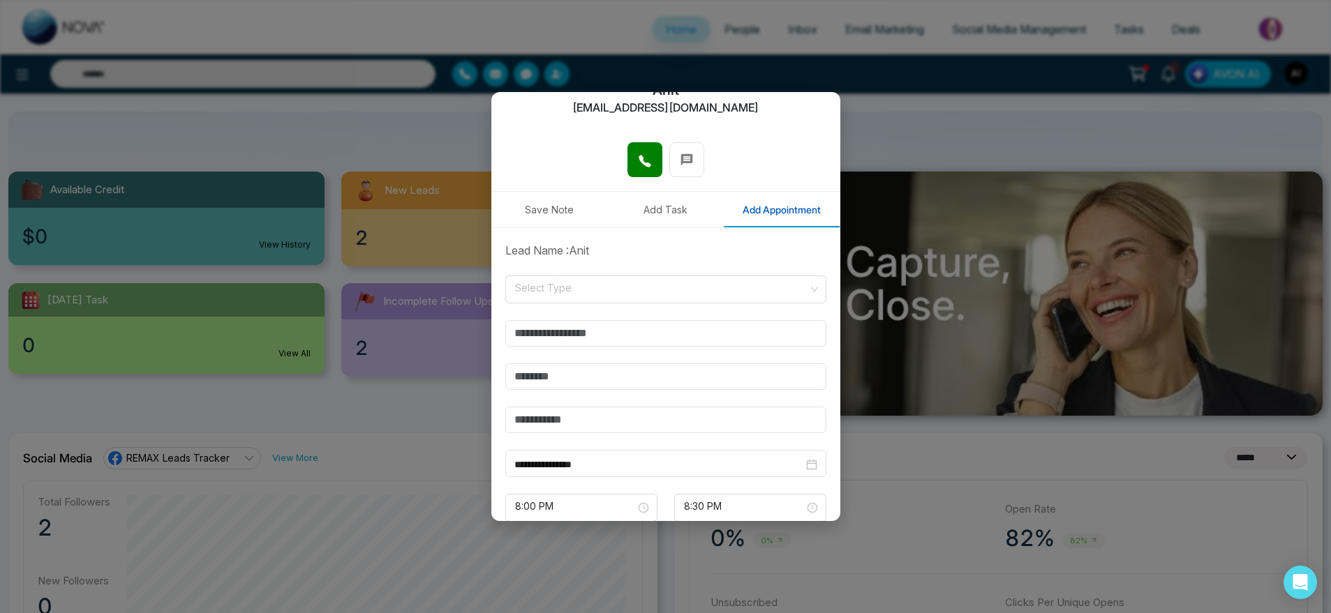
scroll to position [161, 0]
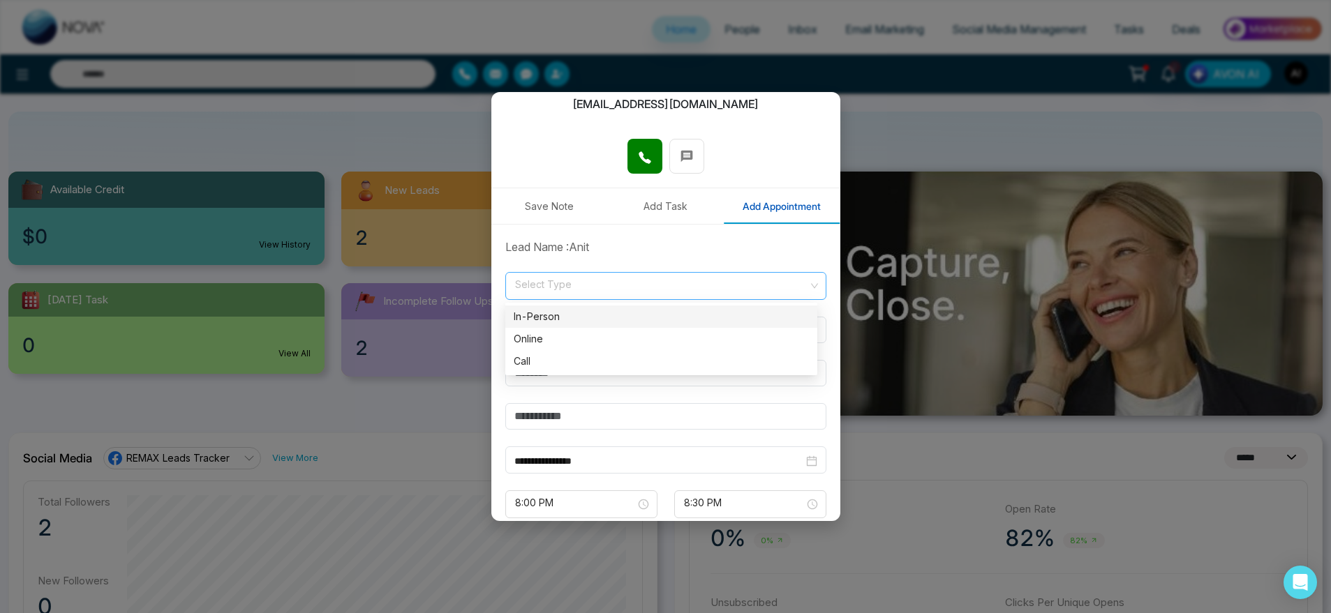
click at [688, 294] on span at bounding box center [661, 286] width 295 height 27
click at [567, 341] on div "Online" at bounding box center [661, 338] width 295 height 15
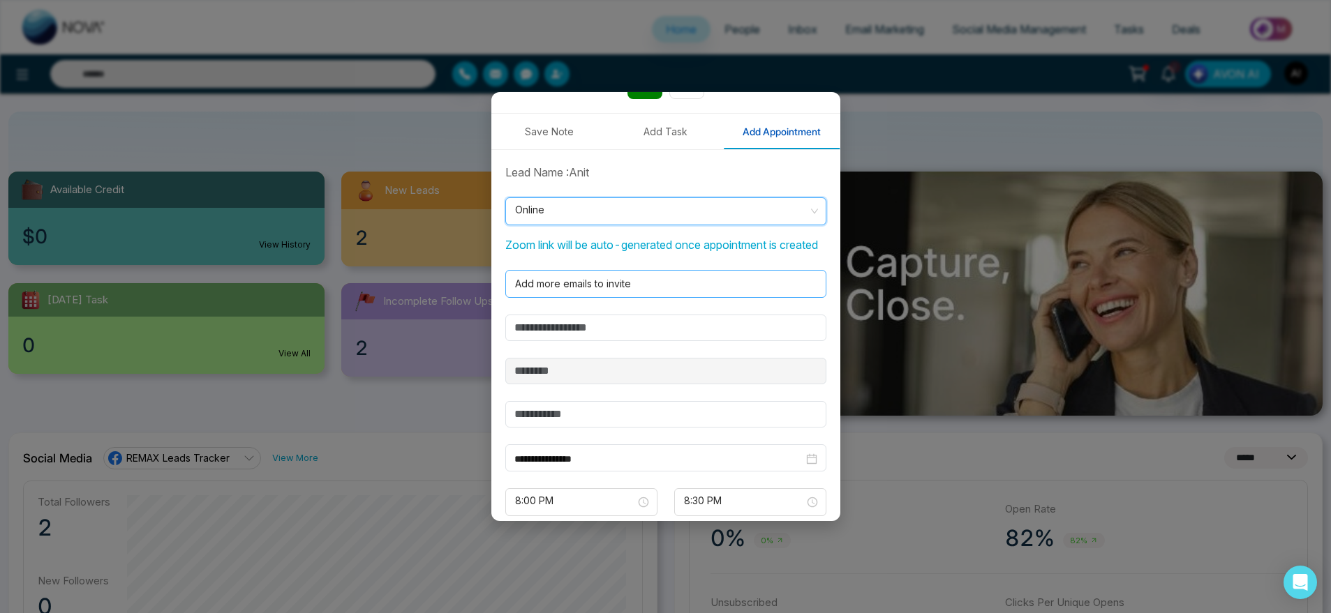
scroll to position [243, 0]
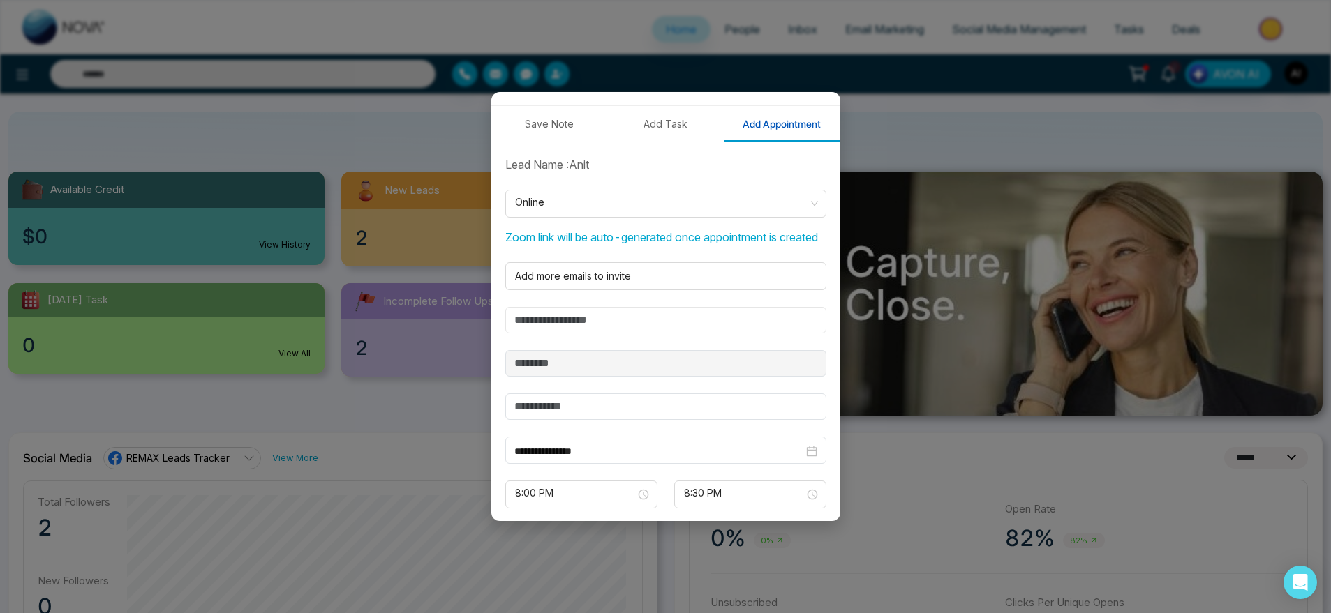
click at [620, 334] on input "text" at bounding box center [665, 320] width 321 height 27
type input "**********"
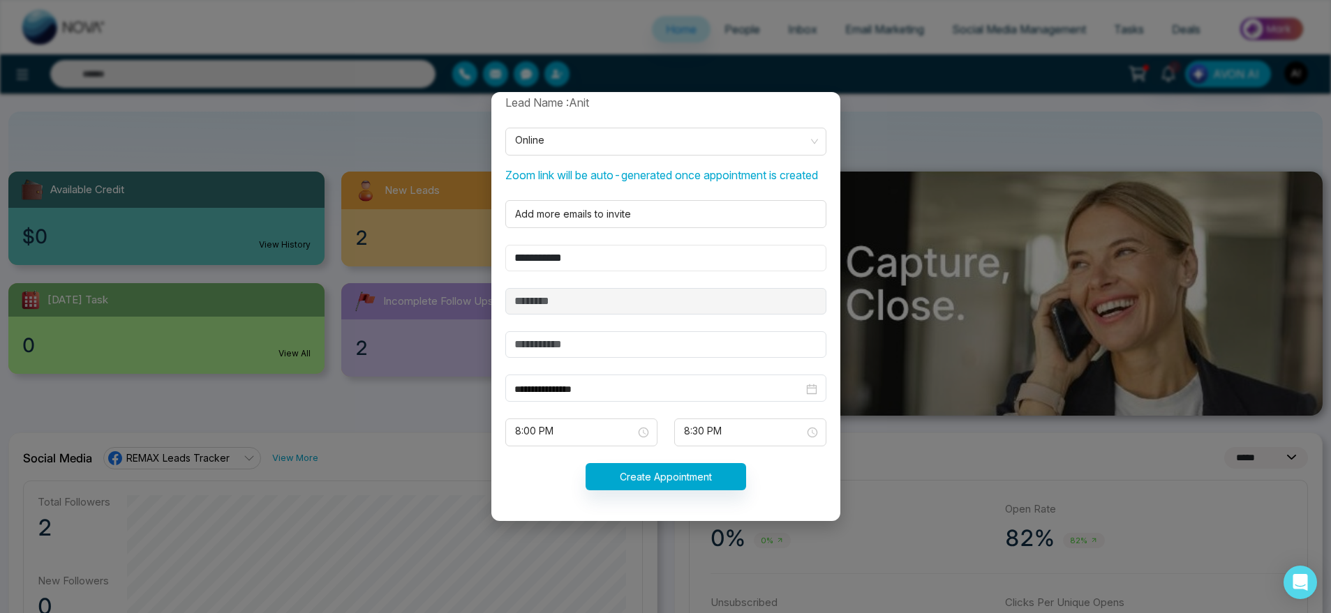
scroll to position [315, 0]
drag, startPoint x: 616, startPoint y: 336, endPoint x: 610, endPoint y: 350, distance: 14.7
click at [610, 350] on form "**********" at bounding box center [666, 300] width 338 height 413
click at [610, 350] on input "text" at bounding box center [665, 344] width 321 height 27
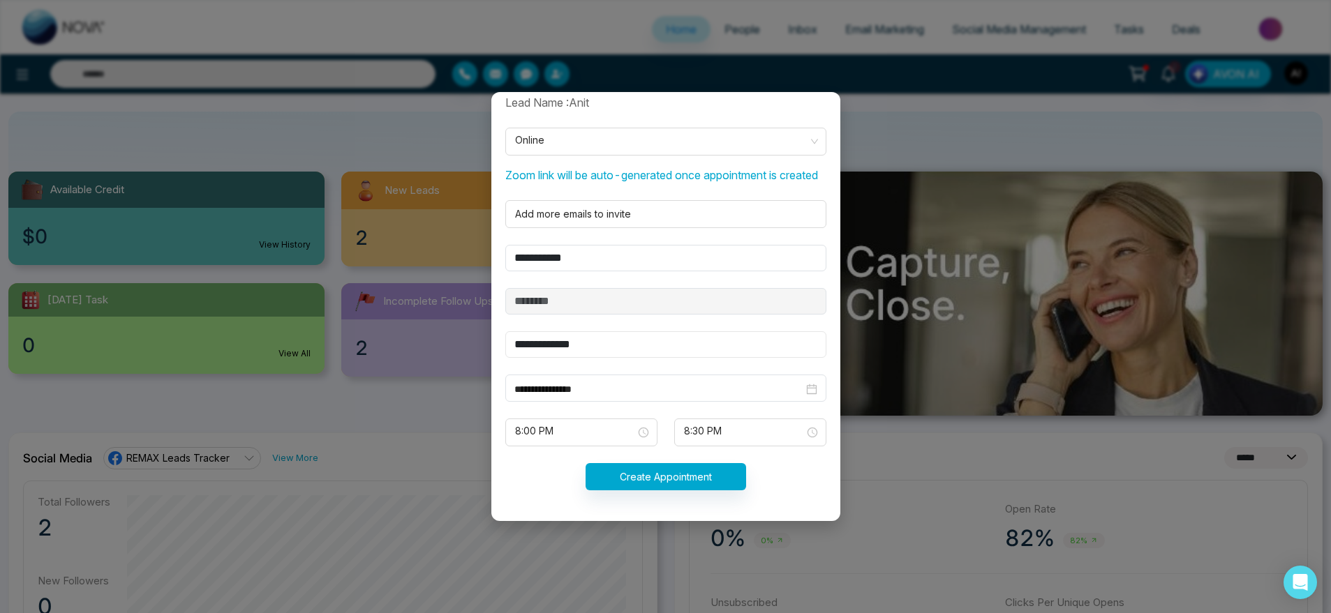
type input "**********"
click at [608, 415] on form "**********" at bounding box center [666, 300] width 338 height 413
click at [620, 395] on input "**********" at bounding box center [658, 389] width 289 height 15
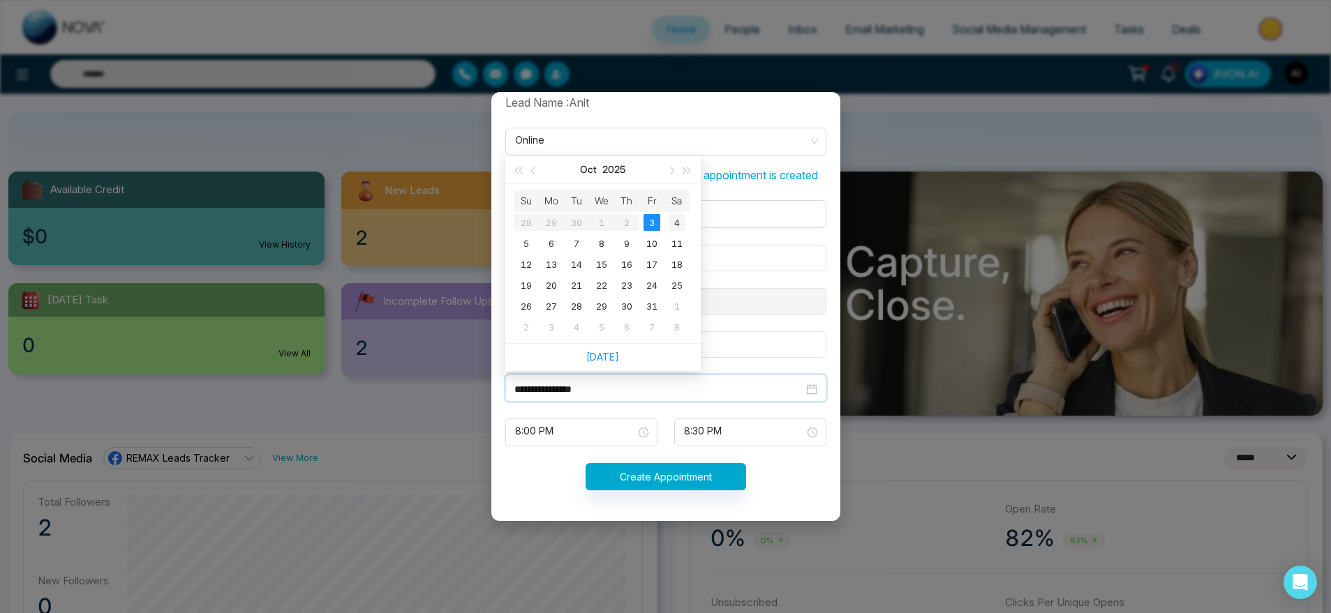
type input "**********"
click at [673, 228] on div "4" at bounding box center [677, 222] width 17 height 17
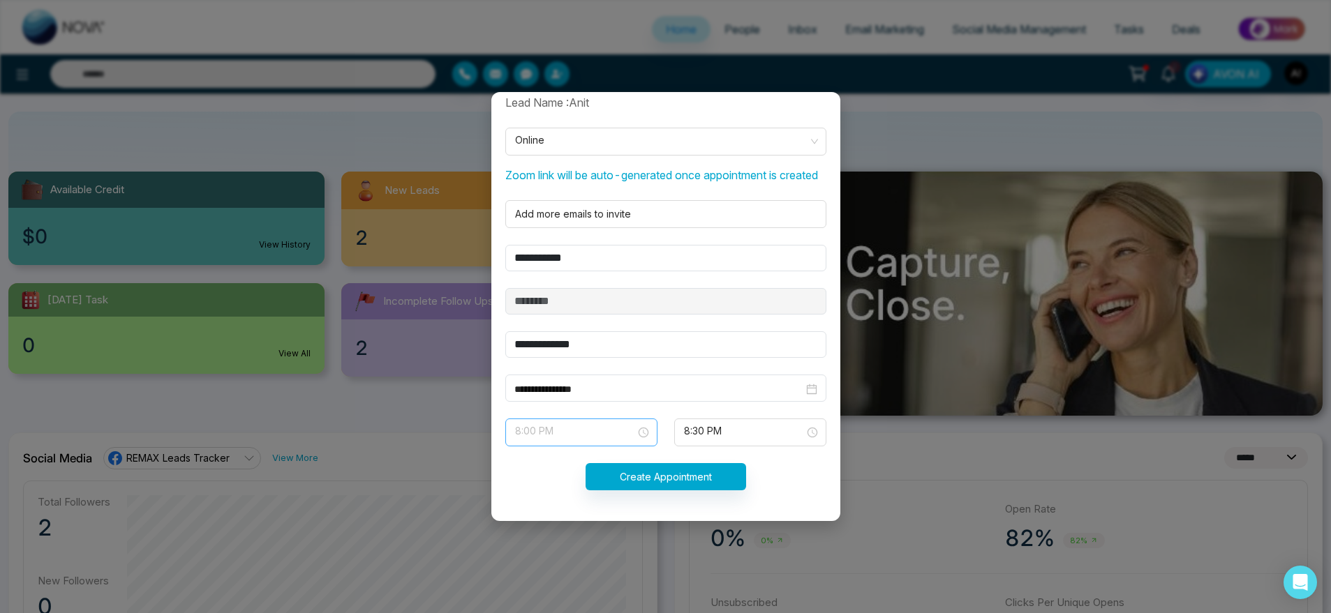
click at [605, 438] on span "8:00 PM" at bounding box center [581, 433] width 133 height 24
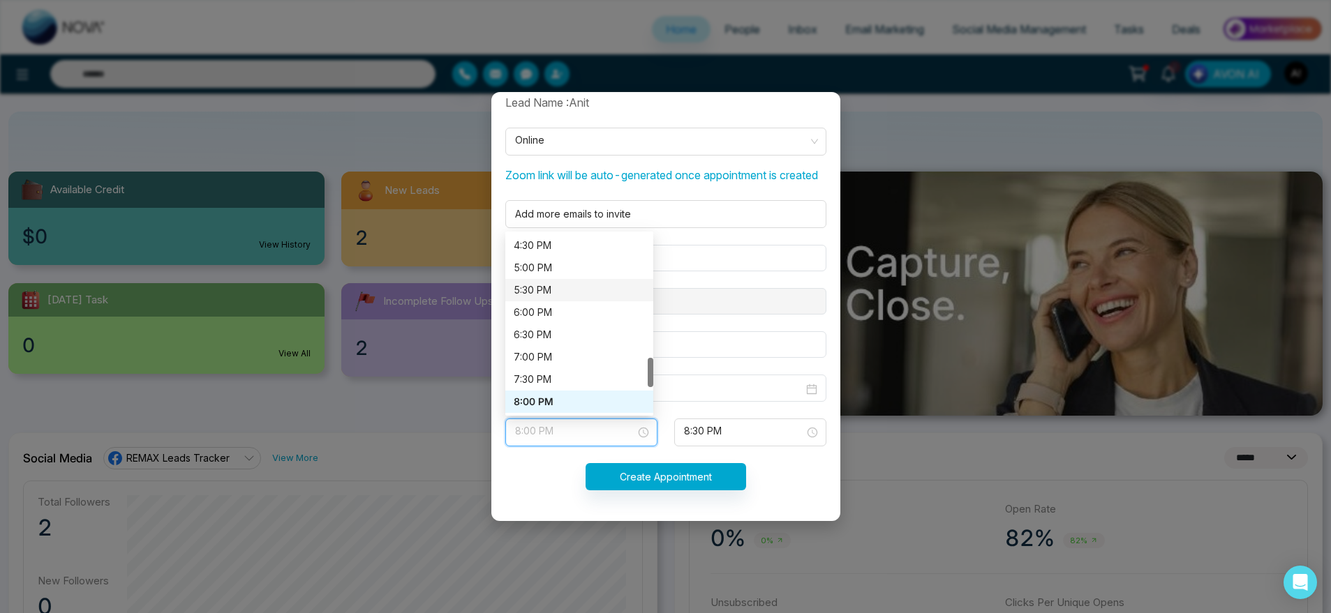
click at [581, 283] on div "5:30 PM" at bounding box center [579, 290] width 131 height 15
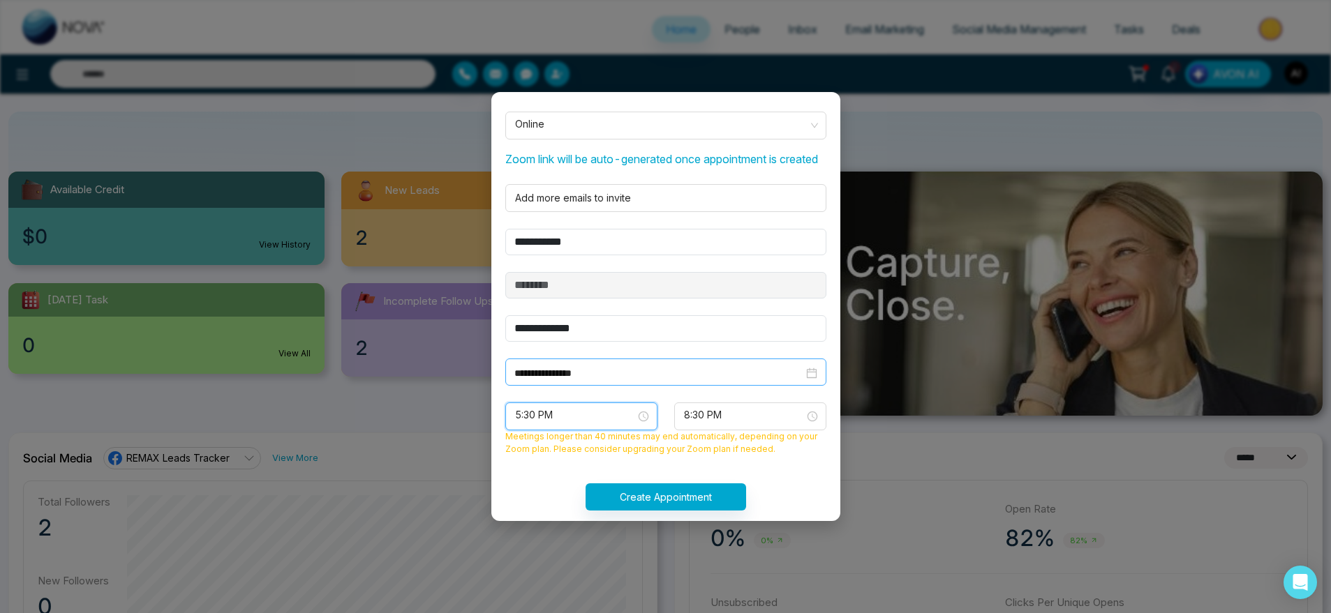
click at [634, 381] on input "**********" at bounding box center [658, 373] width 289 height 15
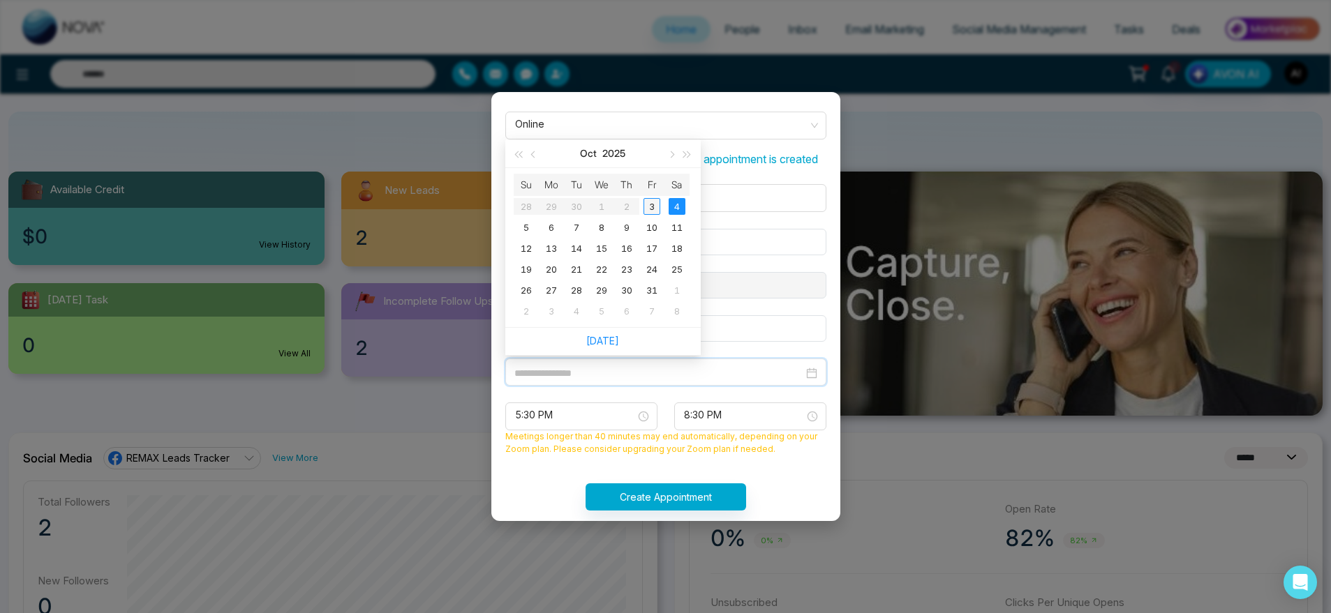
type input "**********"
click at [653, 215] on div "3" at bounding box center [651, 206] width 17 height 17
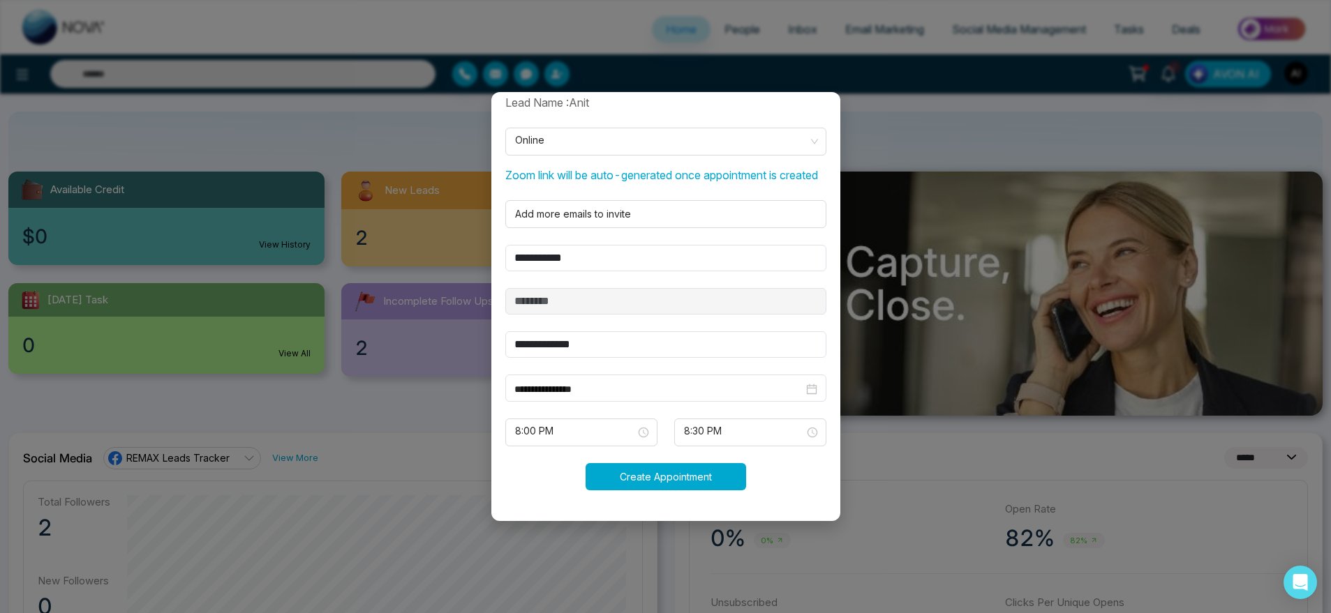
click at [653, 479] on button "Create Appointment" at bounding box center [666, 476] width 161 height 27
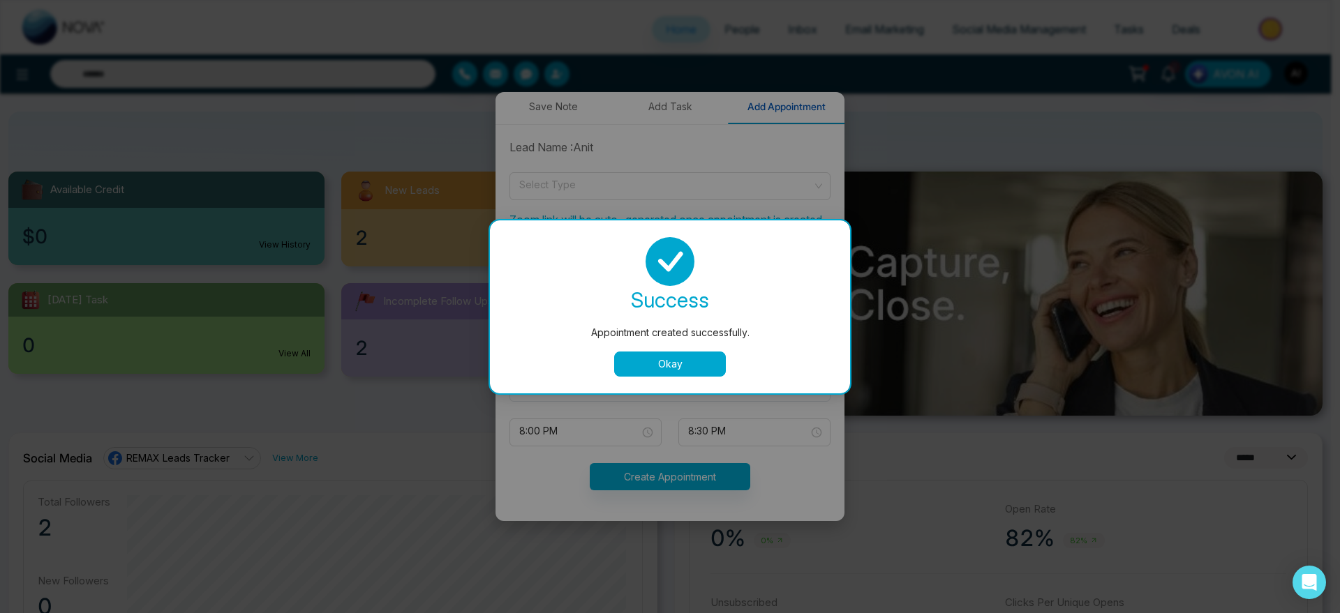
click at [694, 370] on button "Okay" at bounding box center [670, 364] width 112 height 25
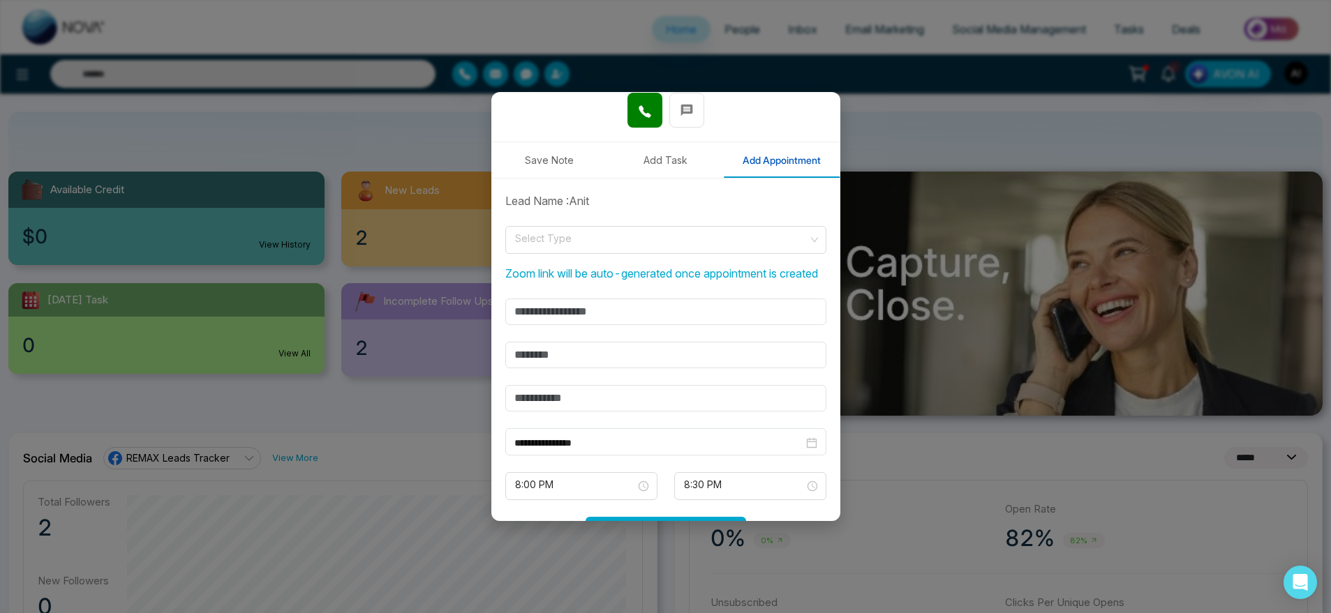
scroll to position [171, 0]
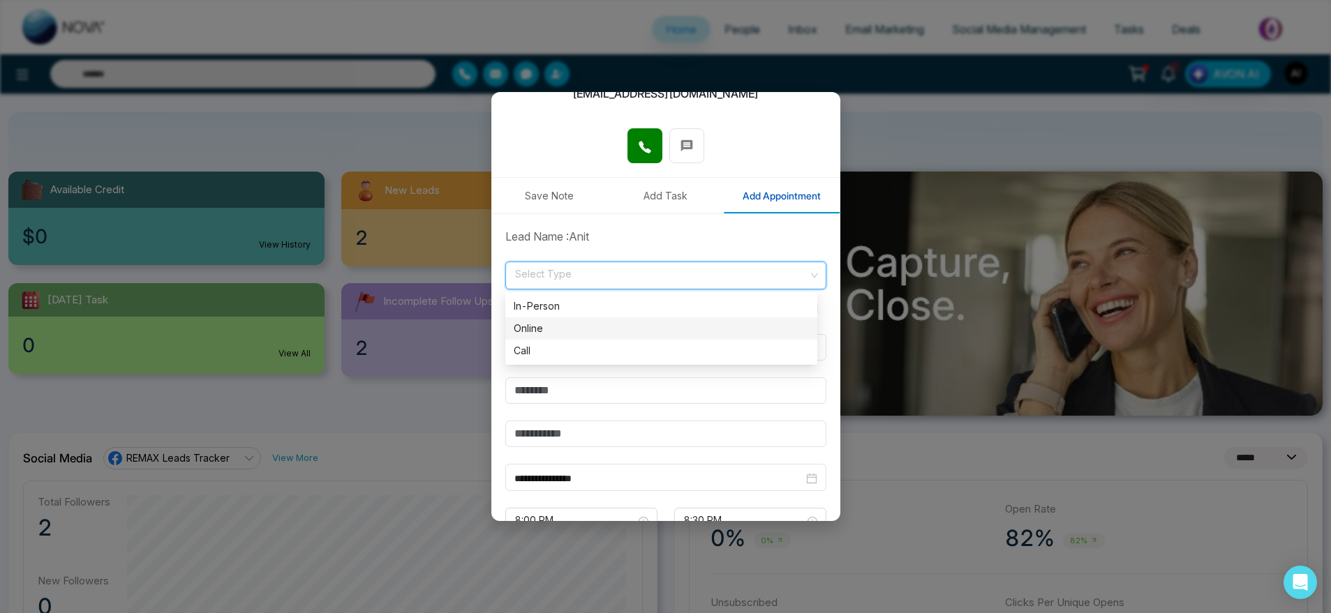
click at [661, 278] on input "search" at bounding box center [661, 272] width 295 height 21
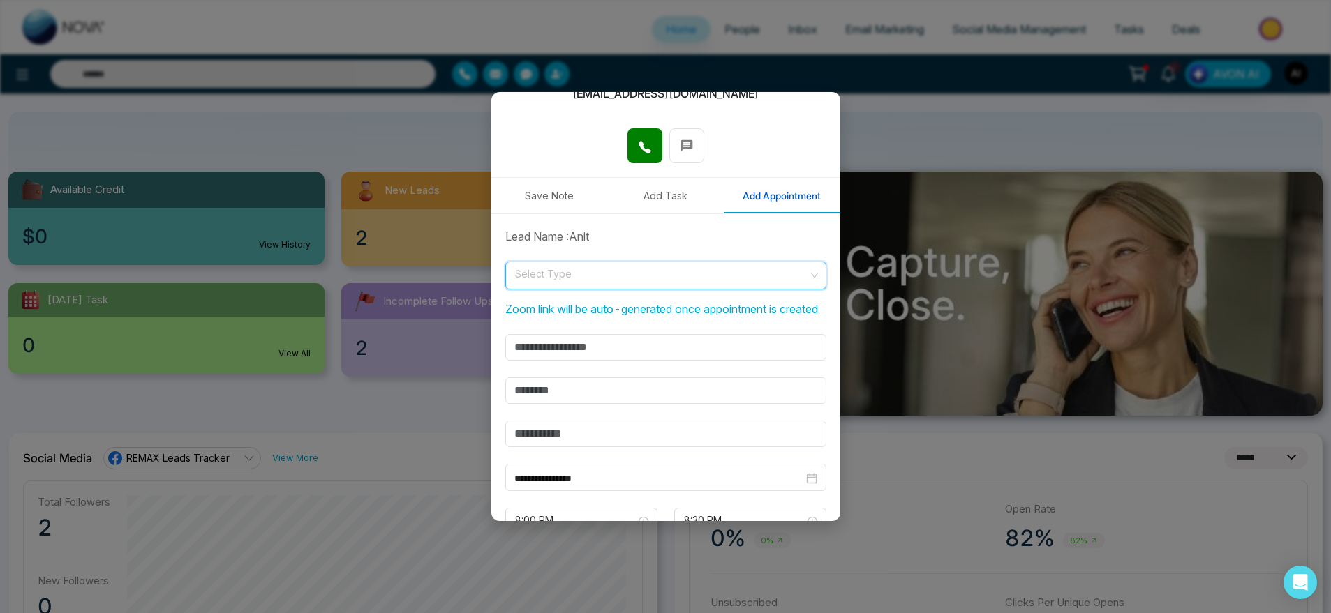
click at [661, 278] on input "search" at bounding box center [661, 272] width 295 height 21
click at [588, 263] on input "search" at bounding box center [661, 272] width 295 height 21
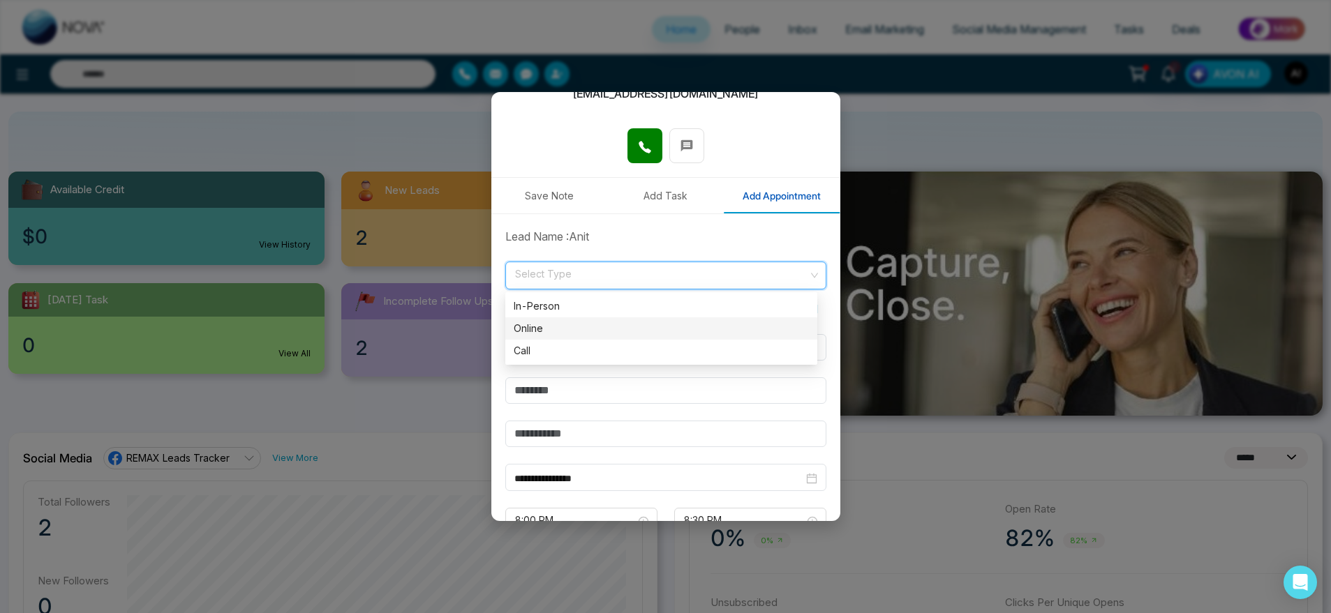
click at [574, 325] on div "Online" at bounding box center [661, 328] width 295 height 15
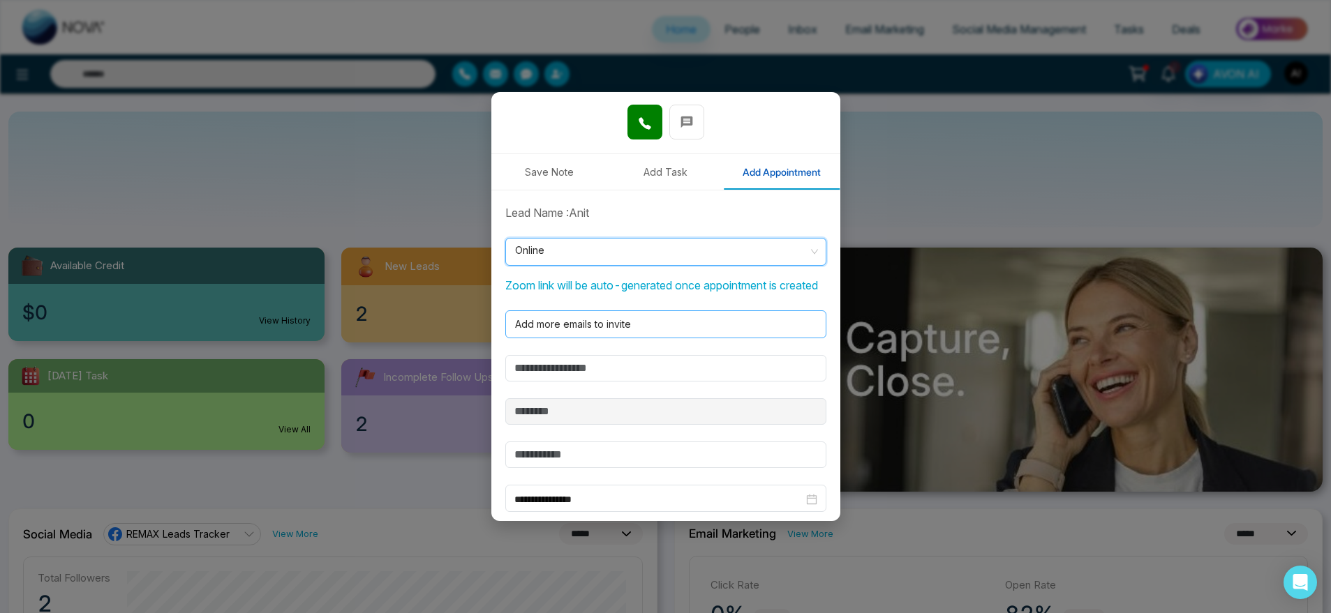
scroll to position [196, 0]
click at [664, 263] on span at bounding box center [661, 250] width 295 height 27
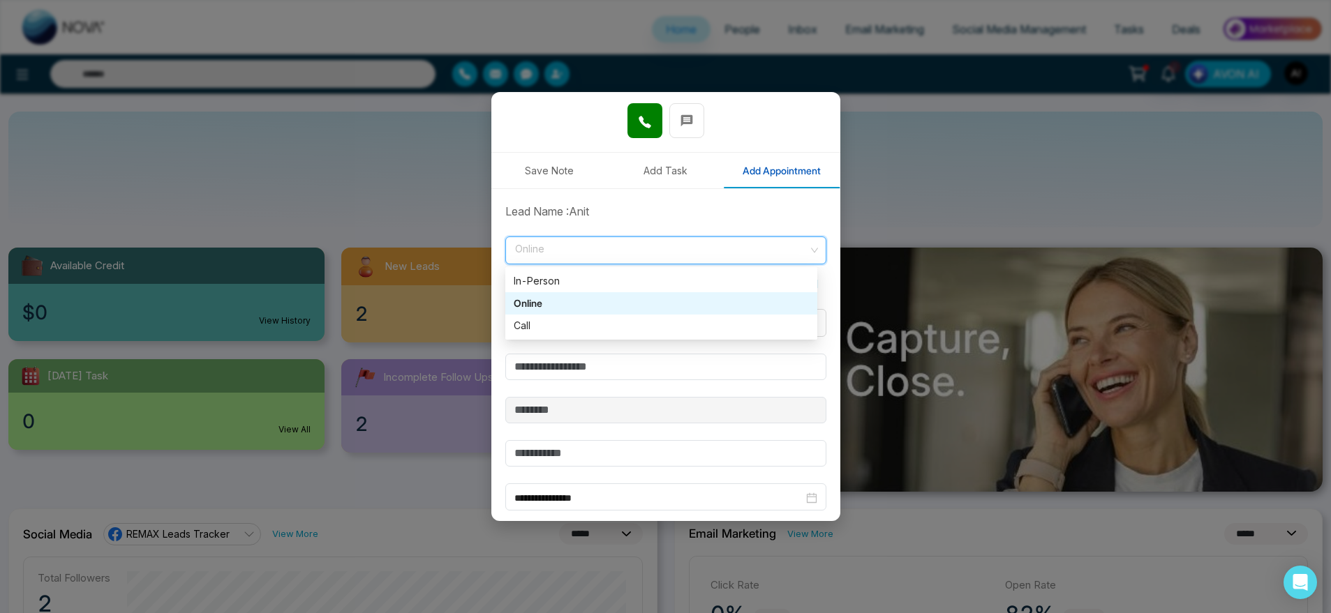
click at [654, 297] on div "Online" at bounding box center [661, 303] width 295 height 15
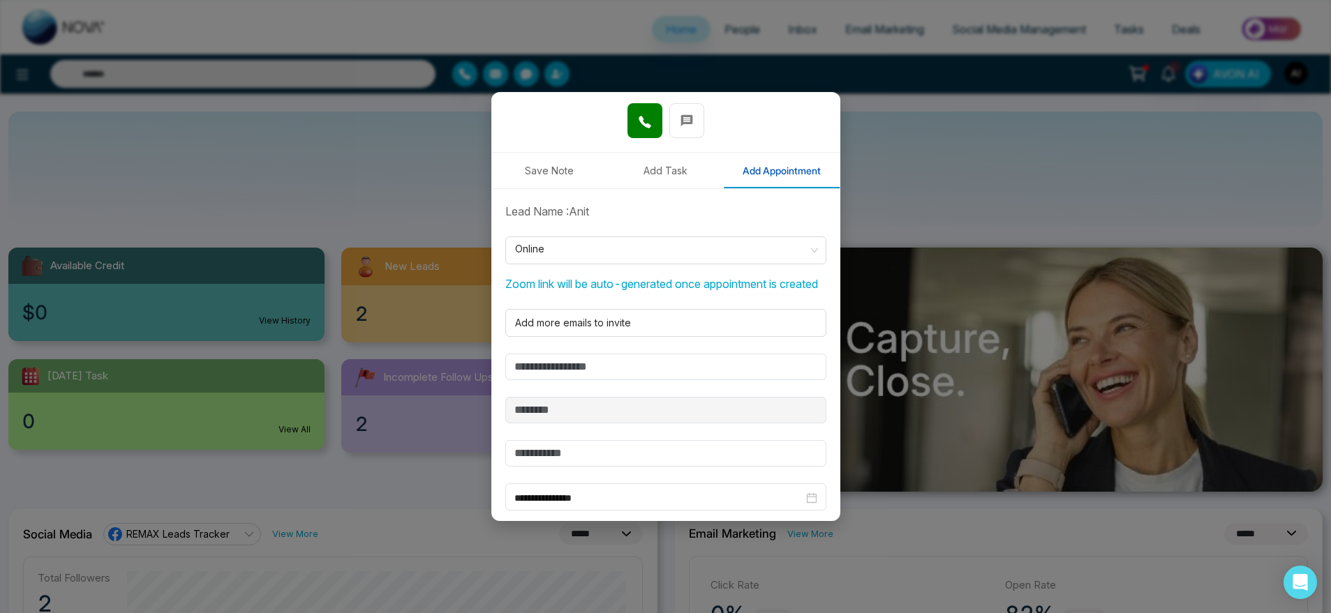
click at [654, 292] on p "Zoom link will be auto-generated once appointment is created" at bounding box center [665, 281] width 321 height 22
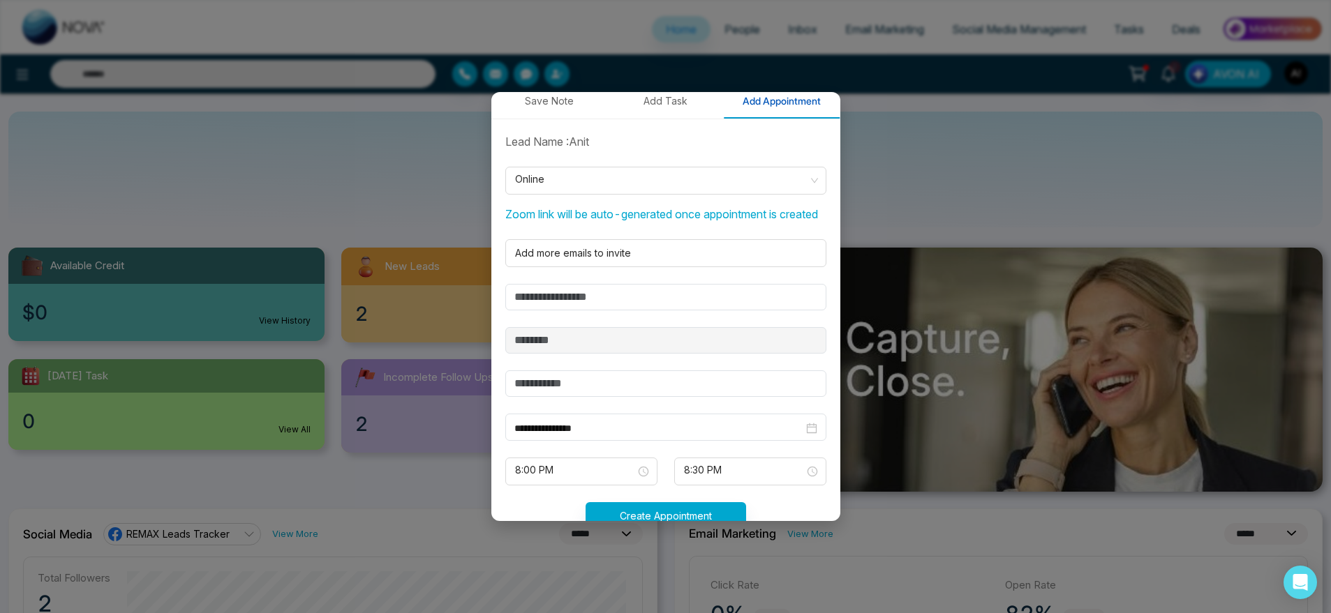
scroll to position [307, 0]
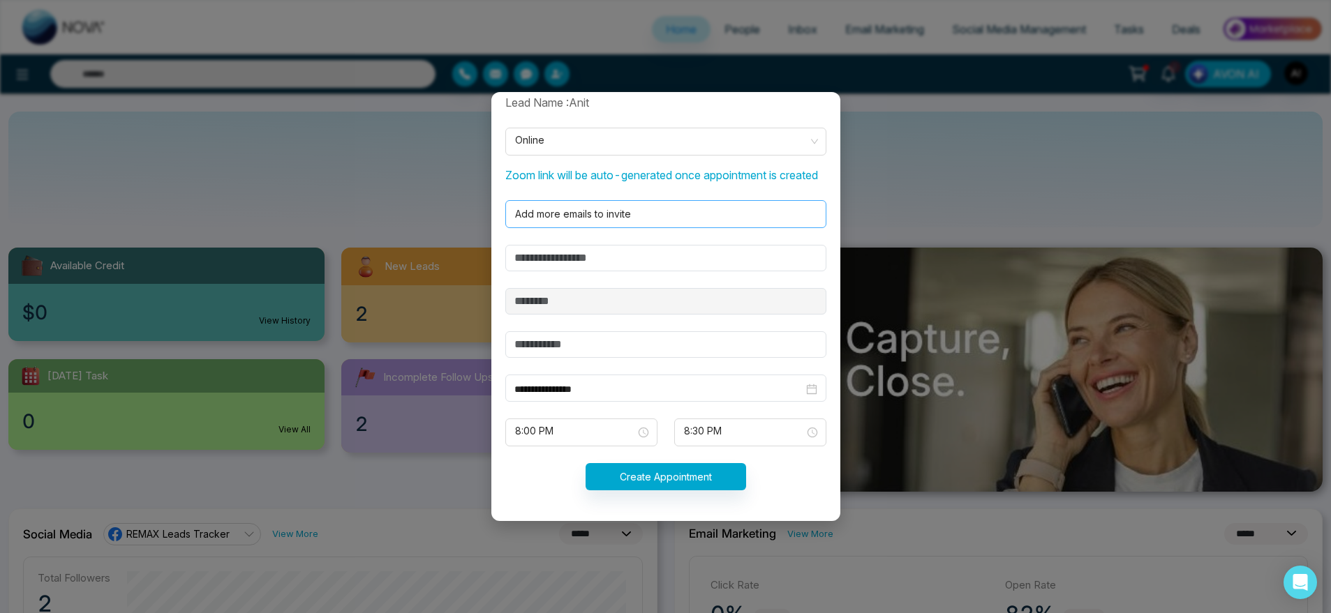
click at [666, 228] on div "Add more emails to invite" at bounding box center [665, 214] width 321 height 28
click at [628, 269] on input "text" at bounding box center [665, 258] width 321 height 27
type input "****"
click at [660, 349] on input "text" at bounding box center [665, 344] width 321 height 27
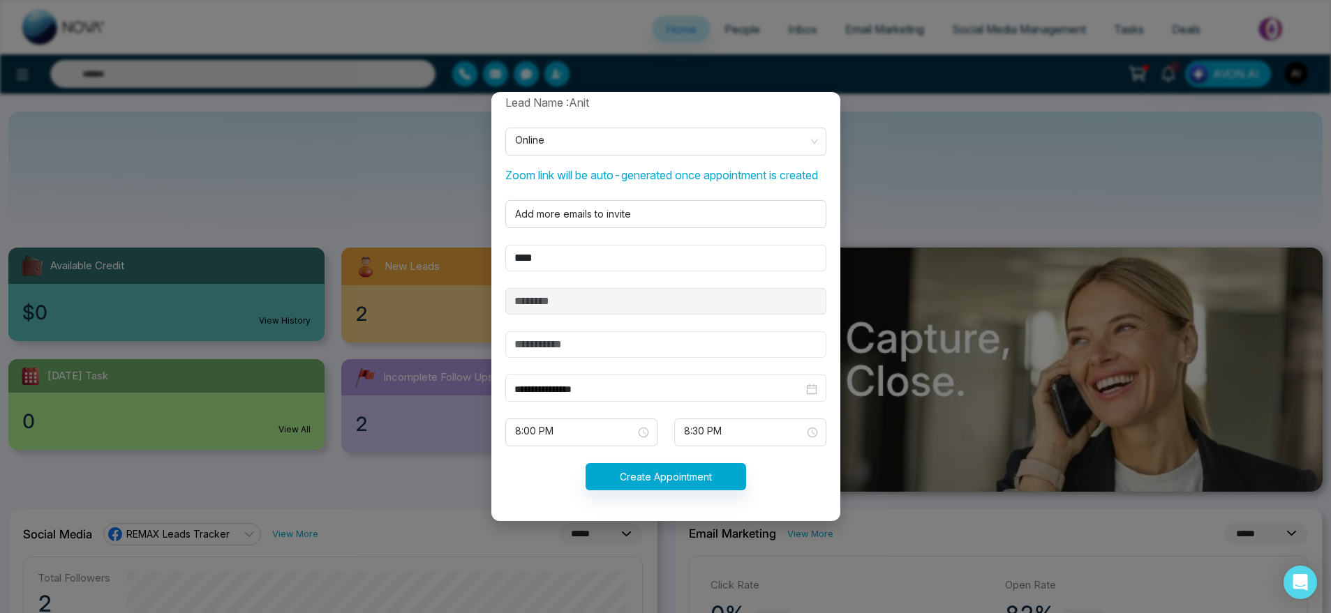
type input "*******"
click at [604, 437] on span "8:00 PM" at bounding box center [581, 433] width 133 height 24
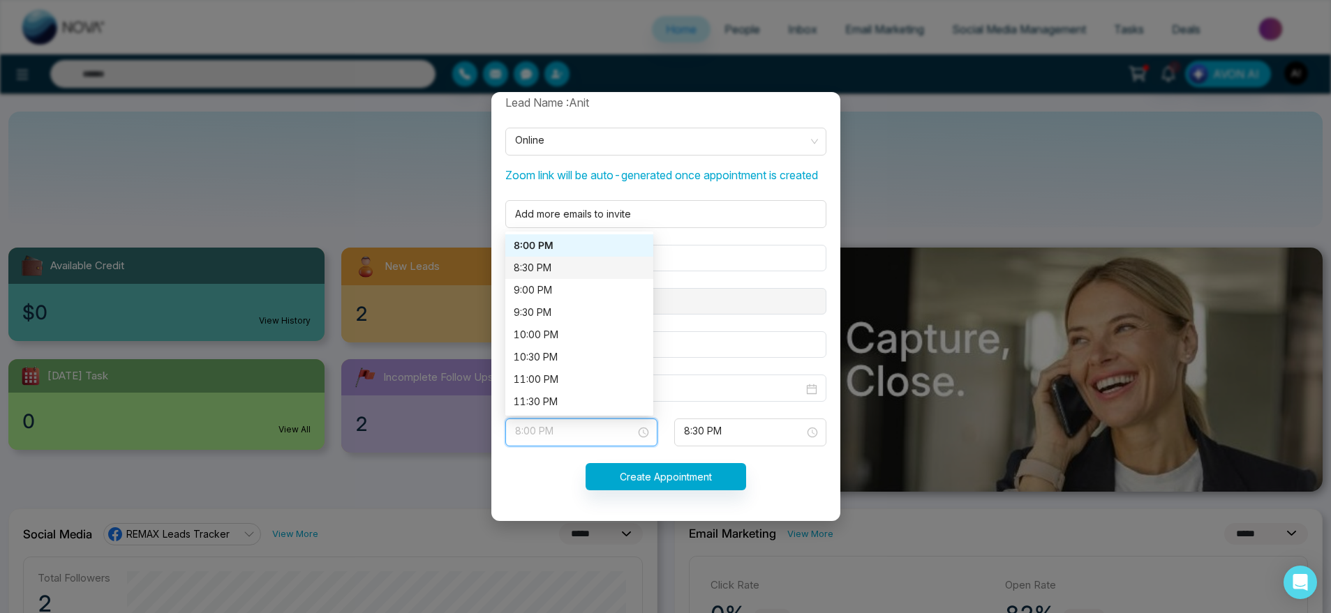
click at [590, 269] on div "8:30 PM" at bounding box center [579, 267] width 131 height 15
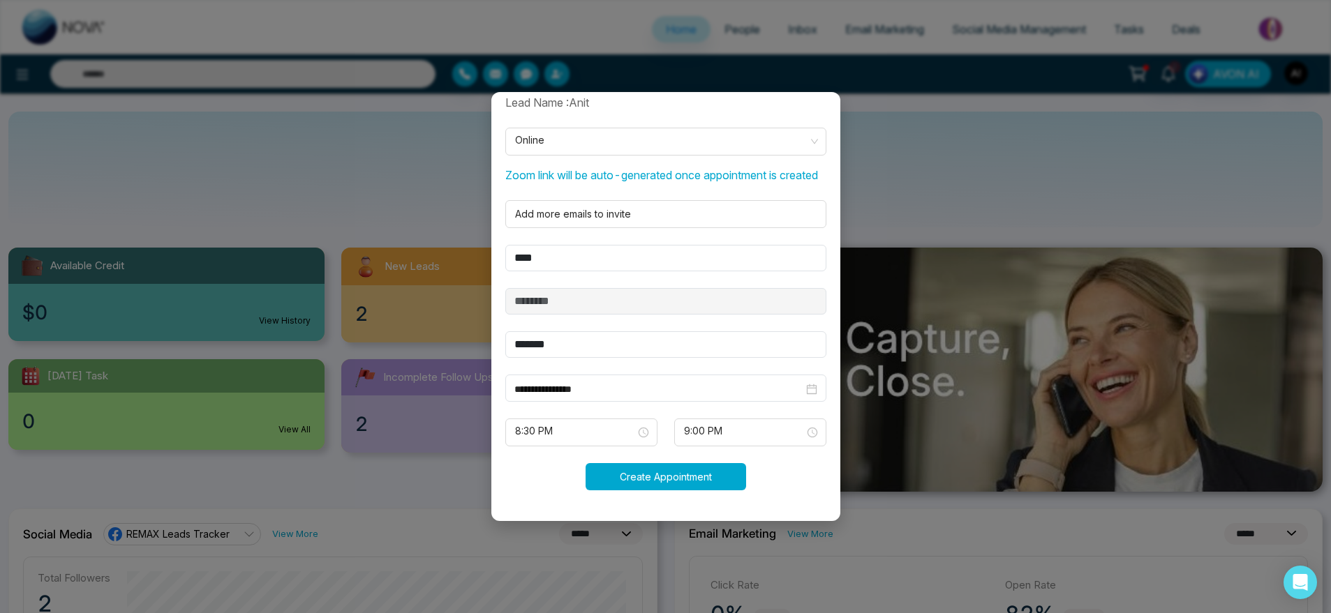
click at [662, 486] on button "Create Appointment" at bounding box center [666, 476] width 161 height 27
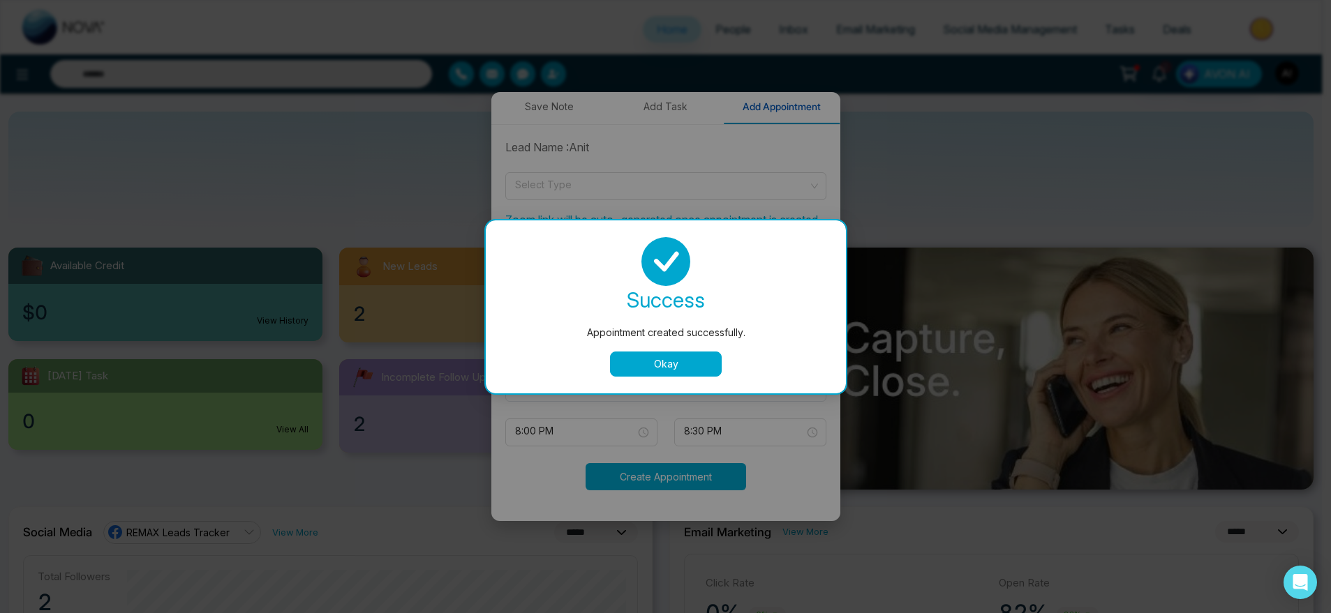
scroll to position [276, 0]
click at [666, 355] on button "Okay" at bounding box center [670, 364] width 112 height 25
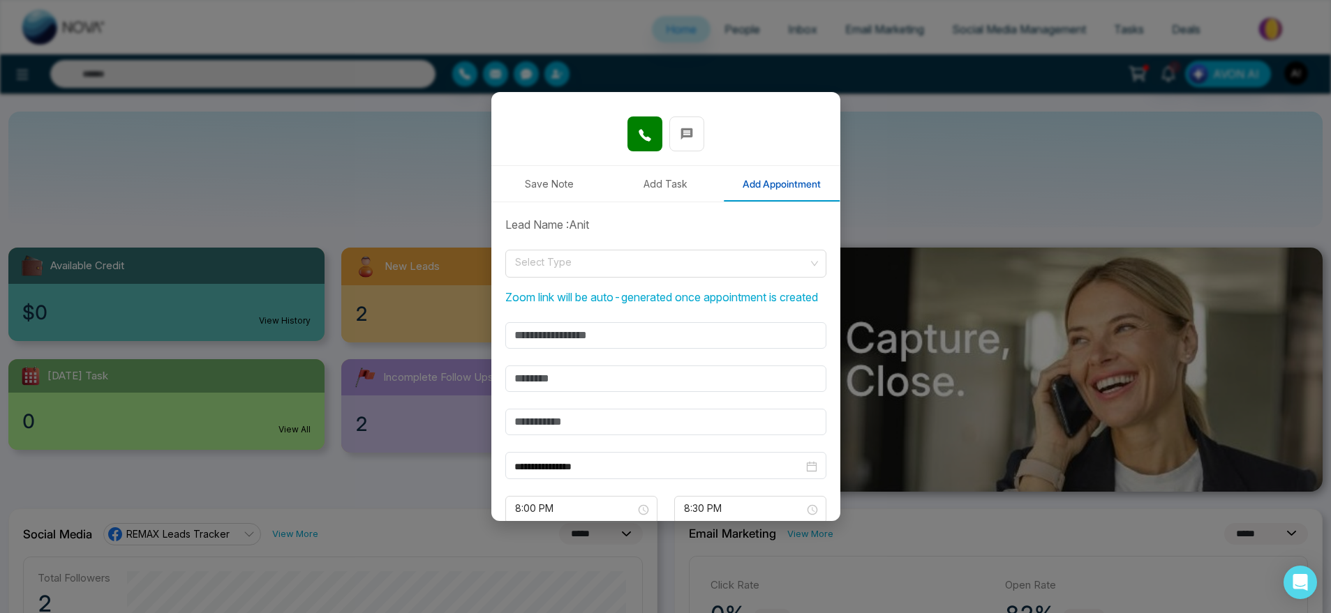
scroll to position [140, 0]
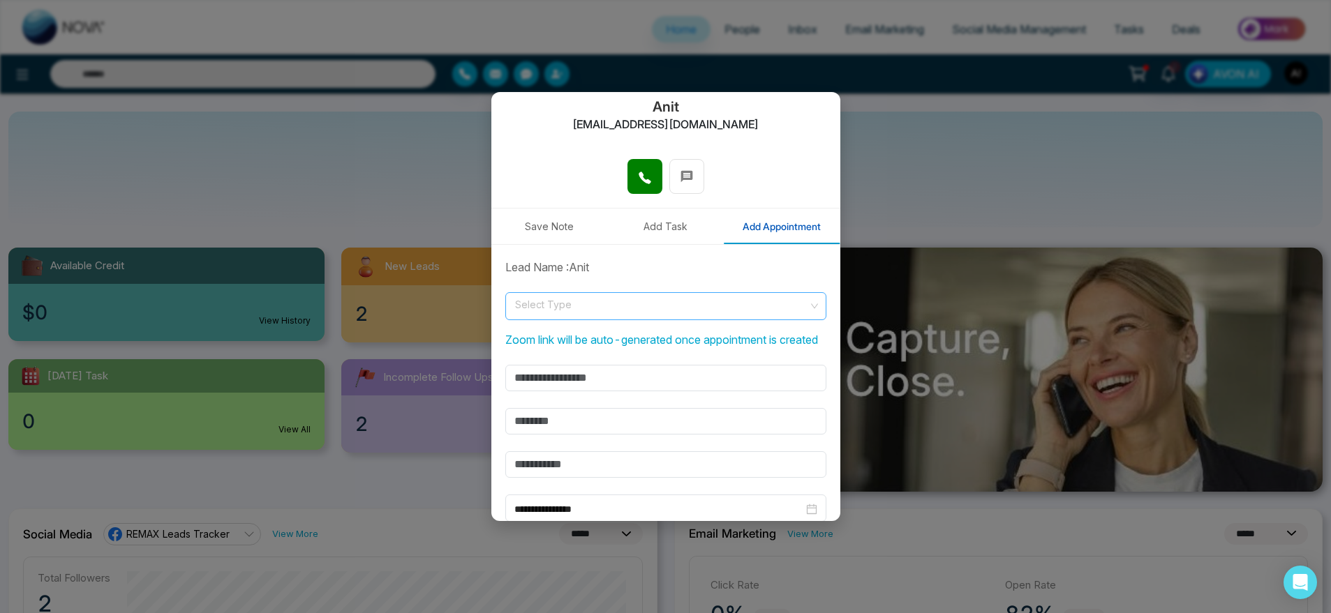
click at [678, 299] on input "search" at bounding box center [661, 303] width 295 height 21
click at [638, 269] on div "Lead Name : [PERSON_NAME]" at bounding box center [666, 267] width 338 height 17
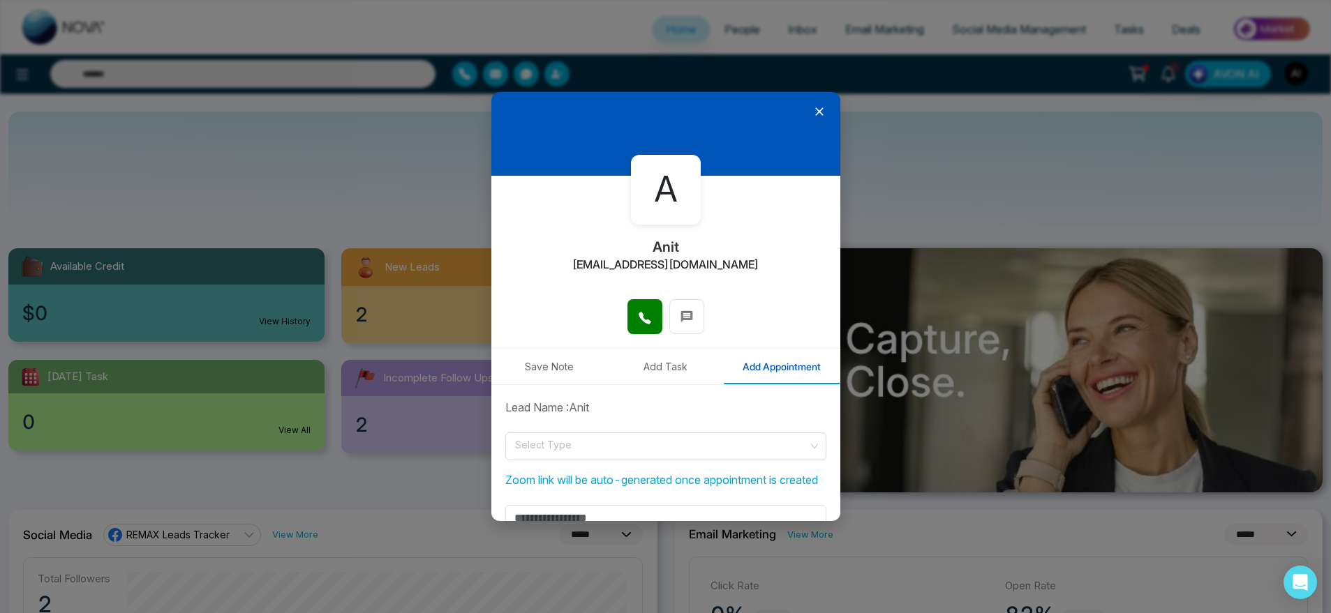
scroll to position [1, 0]
click at [812, 105] on icon at bounding box center [819, 112] width 14 height 14
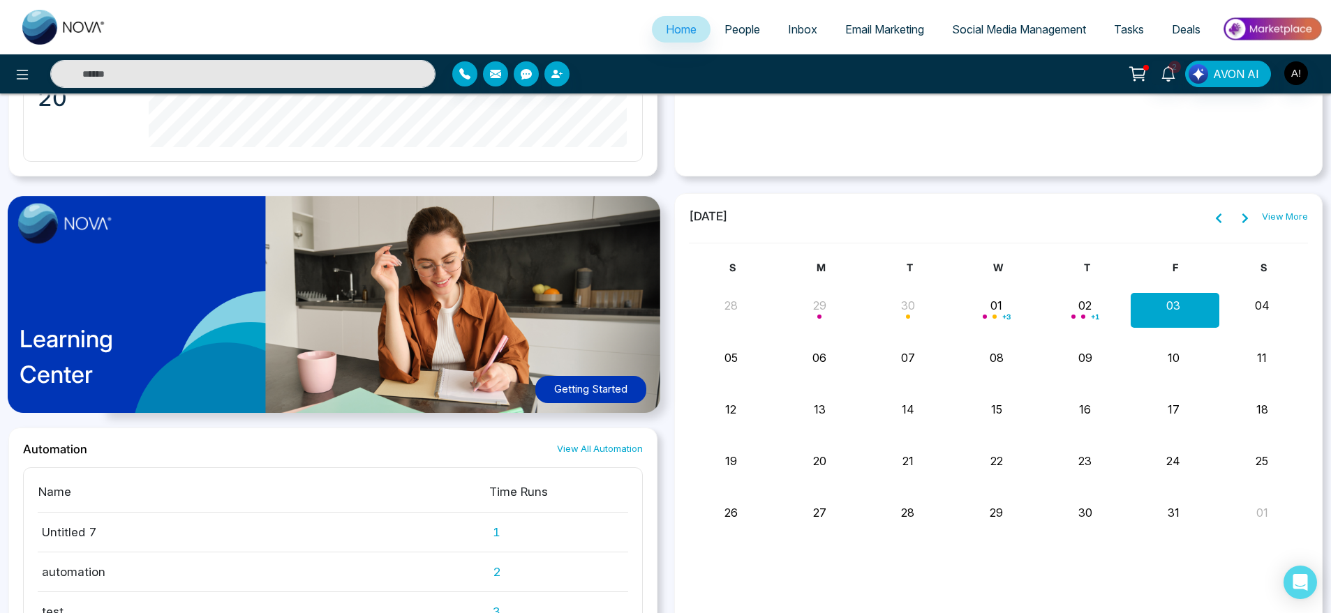
scroll to position [1161, 0]
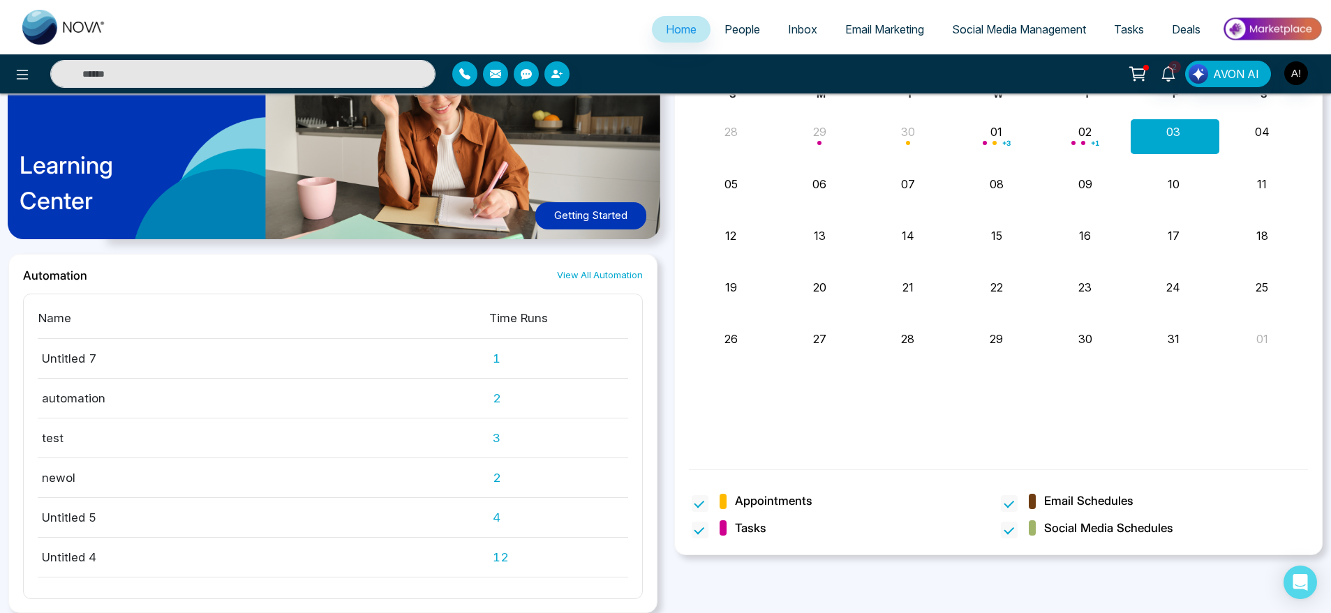
click at [599, 281] on link "View All Automation" at bounding box center [600, 275] width 86 height 13
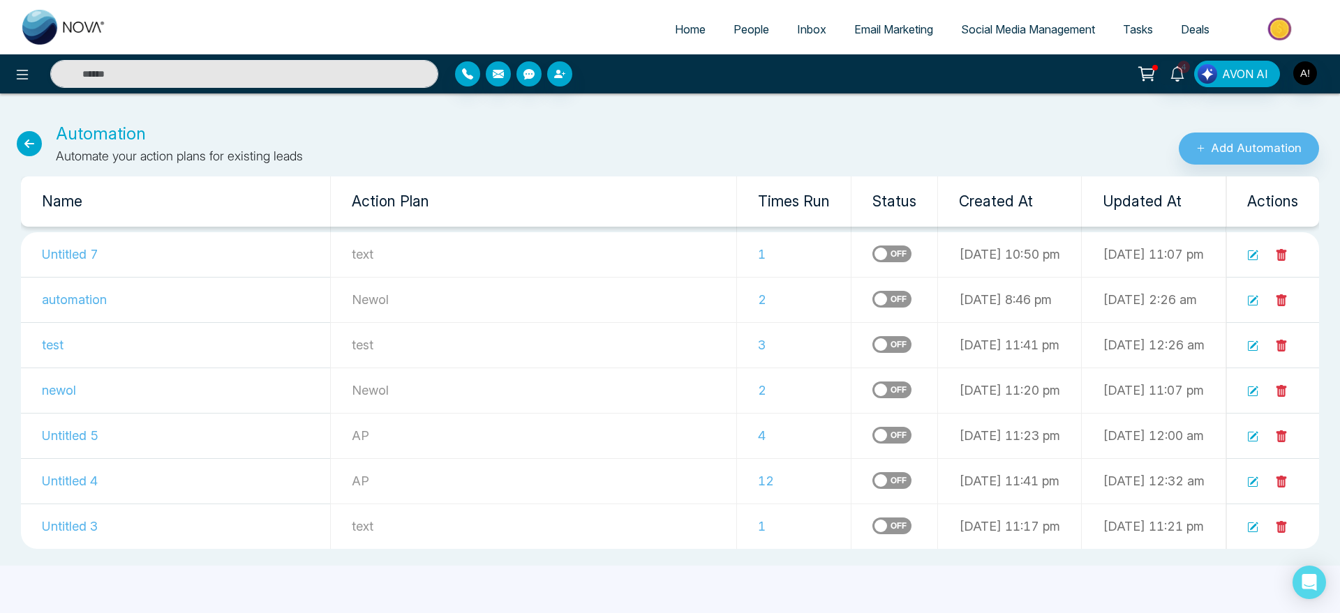
click at [680, 36] on span "Home" at bounding box center [690, 29] width 31 height 14
select select "*"
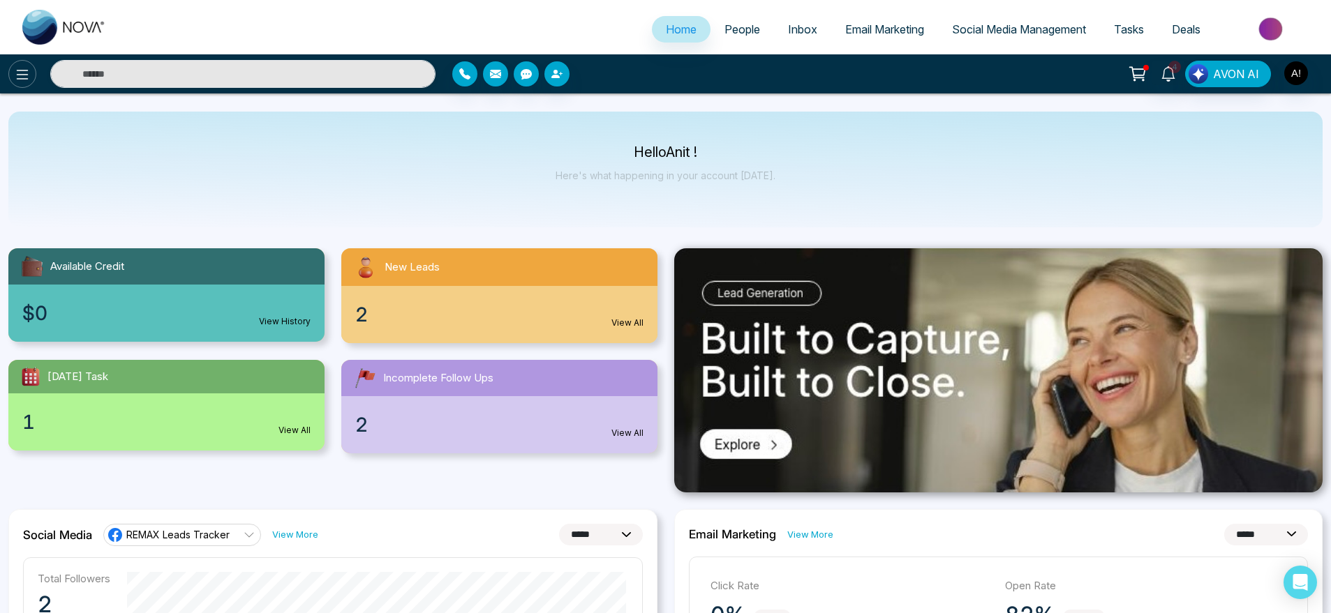
click at [14, 77] on icon at bounding box center [22, 74] width 17 height 17
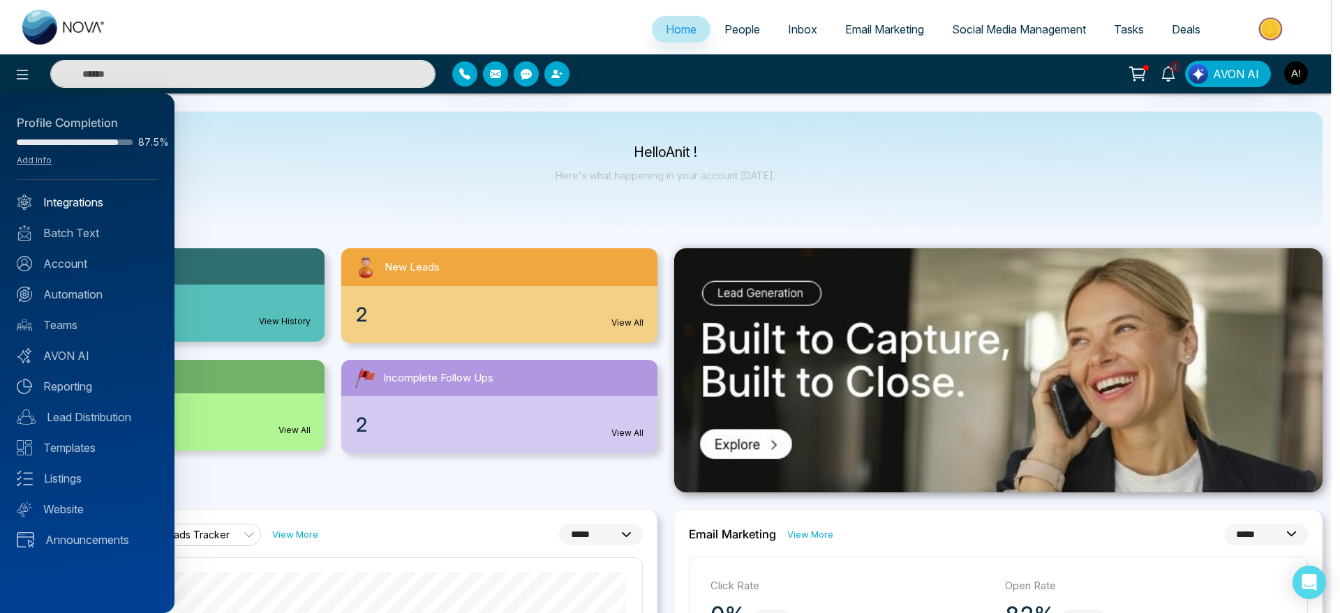
click at [91, 204] on link "Integrations" at bounding box center [87, 202] width 141 height 17
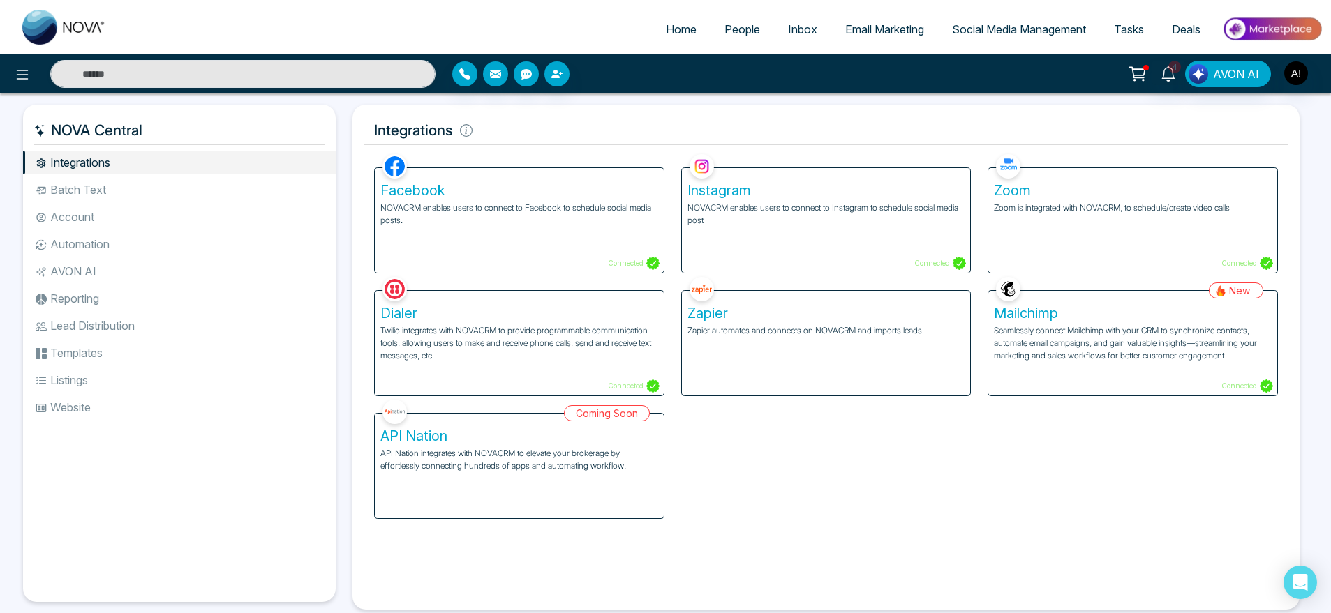
click at [1109, 274] on div "New Mailchimp Seamlessly connect Mailchimp with your CRM to synchronize contact…" at bounding box center [1132, 335] width 307 height 123
click at [1112, 268] on div "Zoom Zoom is integrated with NOVACRM, to schedule/create video calls Connected" at bounding box center [1132, 220] width 289 height 105
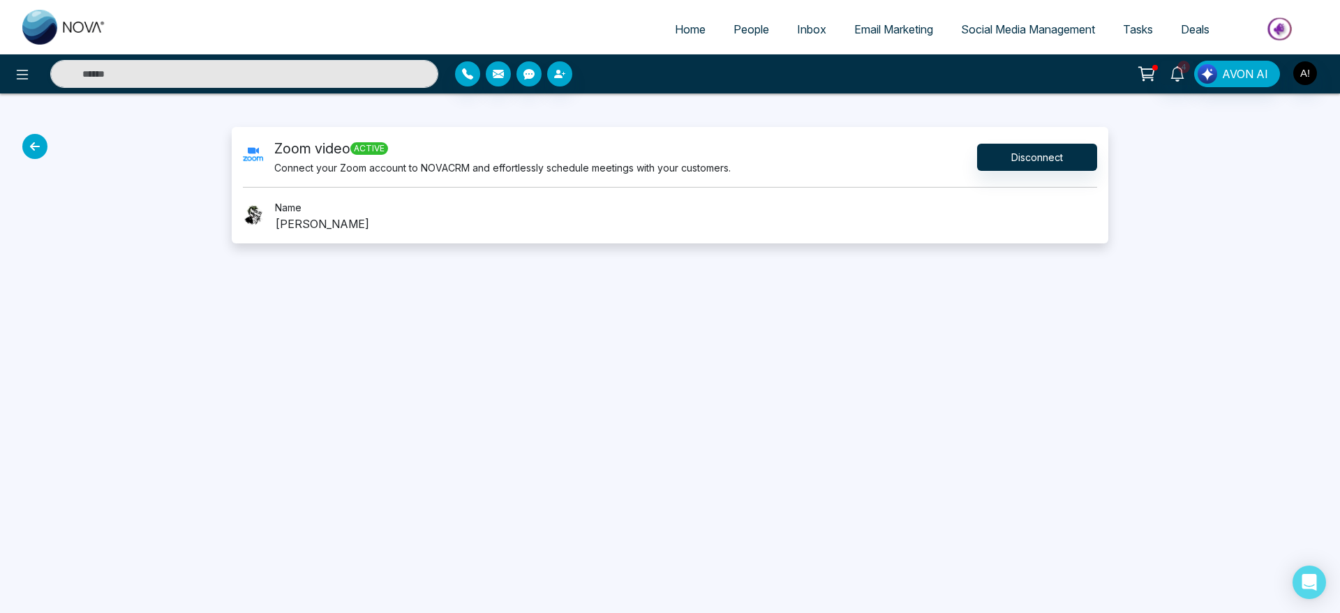
click at [33, 143] on icon at bounding box center [34, 146] width 25 height 25
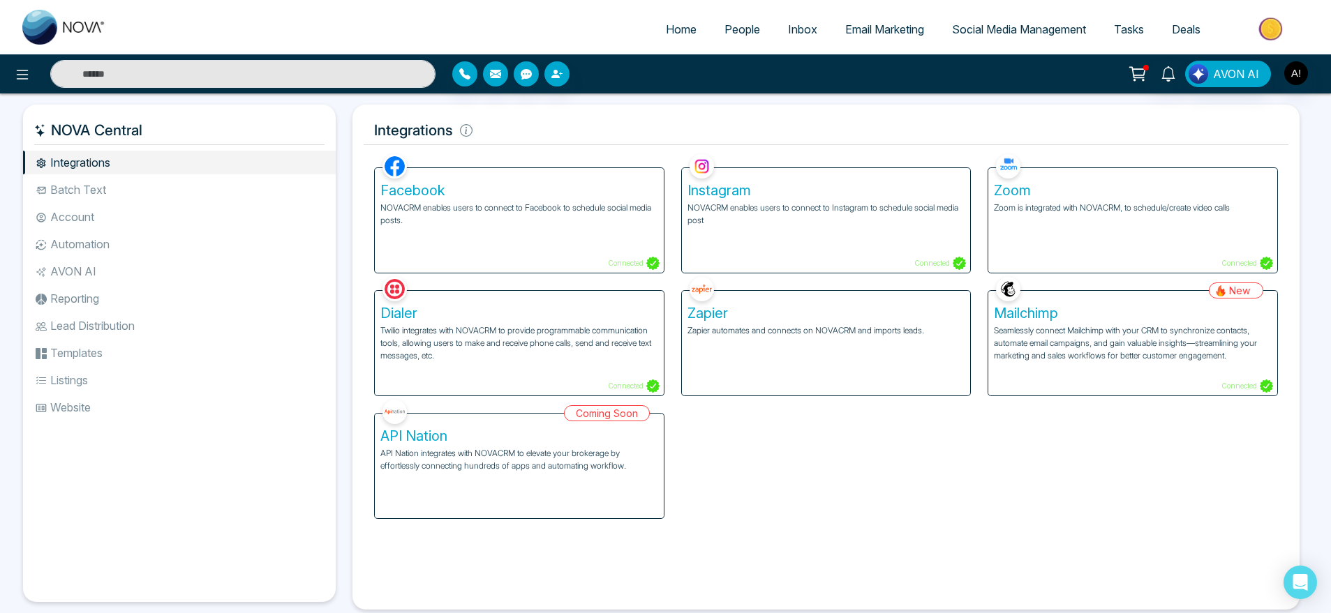
scroll to position [30, 0]
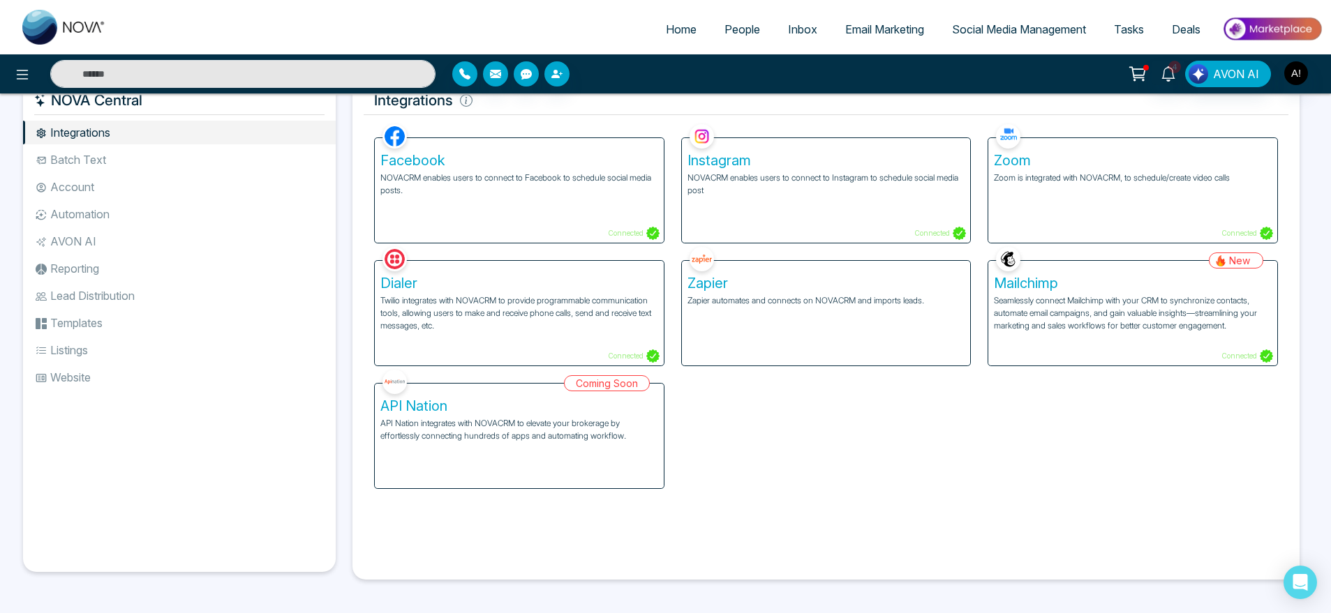
click at [584, 308] on p "Twilio integrates with NOVACRM to provide programmable communication tools, all…" at bounding box center [519, 314] width 278 height 38
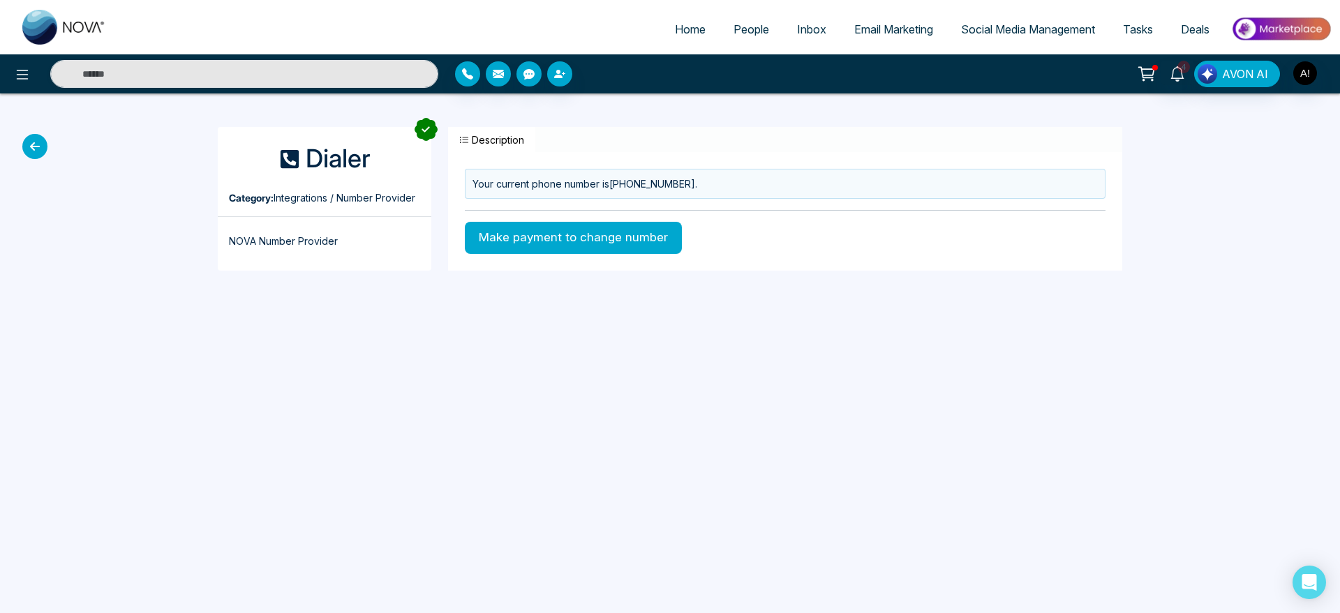
click at [37, 152] on icon at bounding box center [34, 146] width 25 height 25
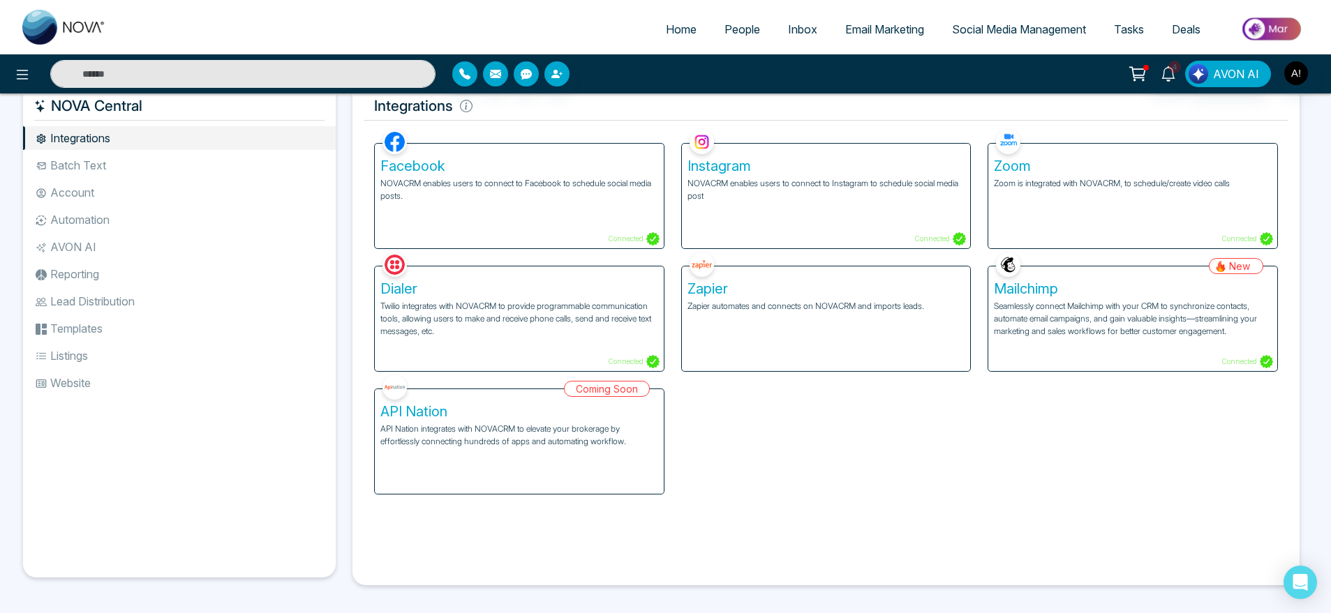
scroll to position [29, 0]
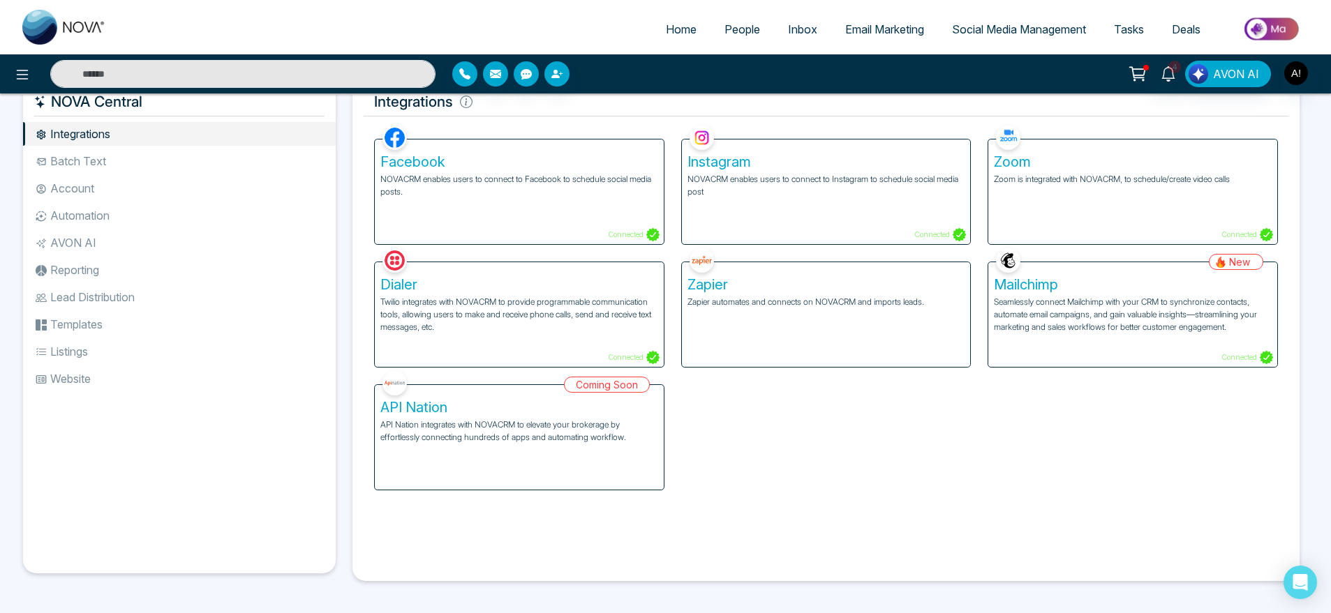
click at [1106, 329] on p "Seamlessly connect Mailchimp with your CRM to synchronize contacts, automate em…" at bounding box center [1133, 315] width 278 height 38
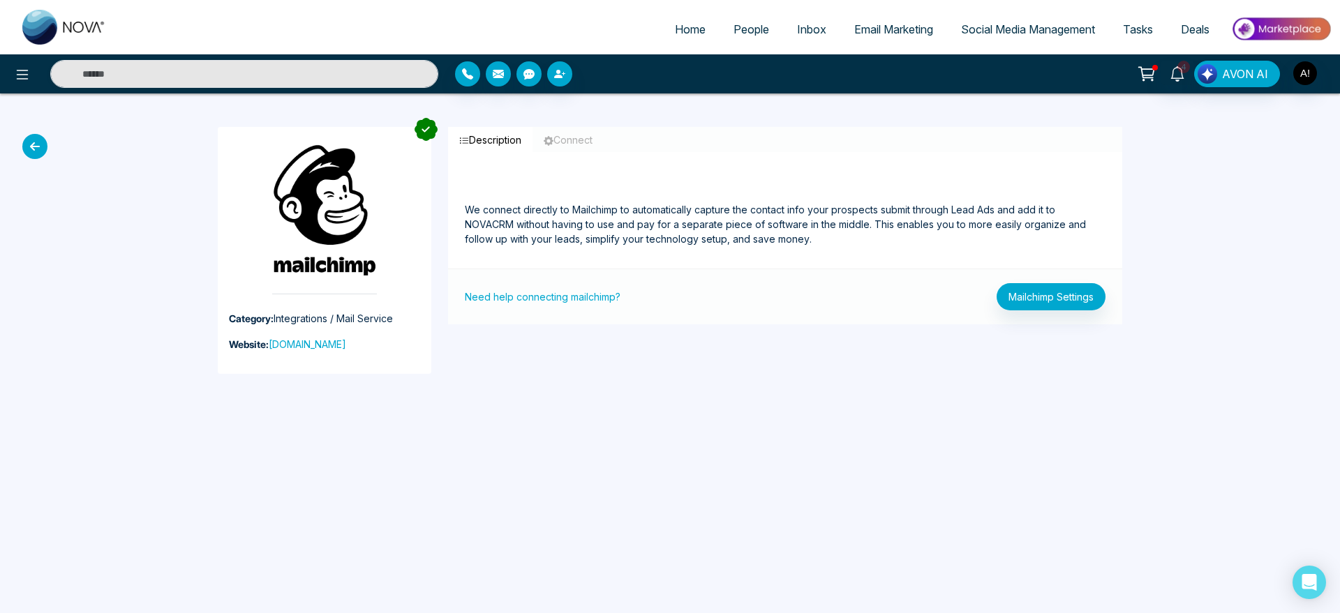
click at [44, 146] on icon at bounding box center [34, 146] width 25 height 25
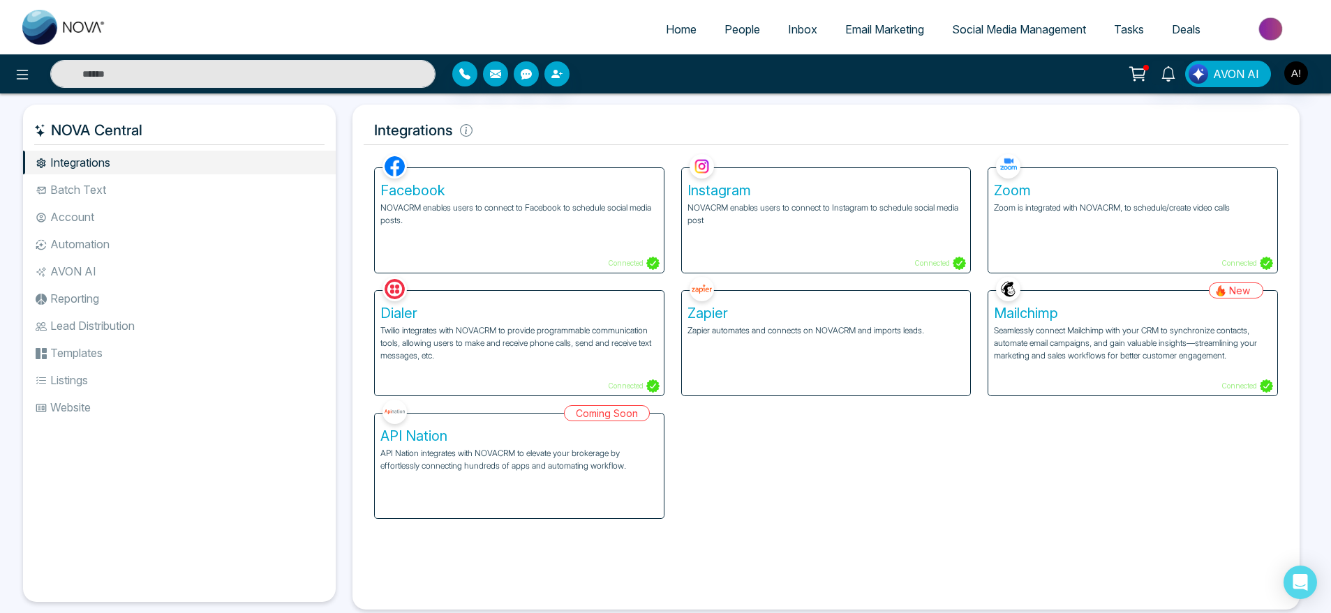
scroll to position [30, 0]
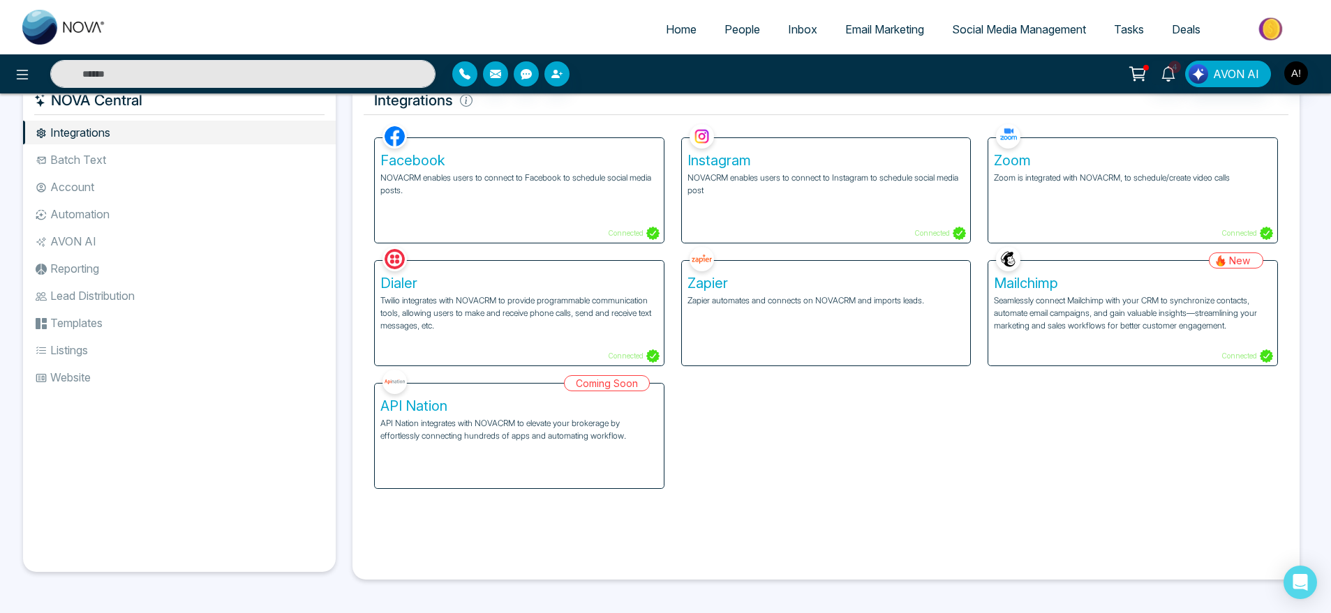
click at [1103, 343] on div "Mailchimp Seamlessly connect Mailchimp with your CRM to synchronize contacts, a…" at bounding box center [1132, 313] width 289 height 105
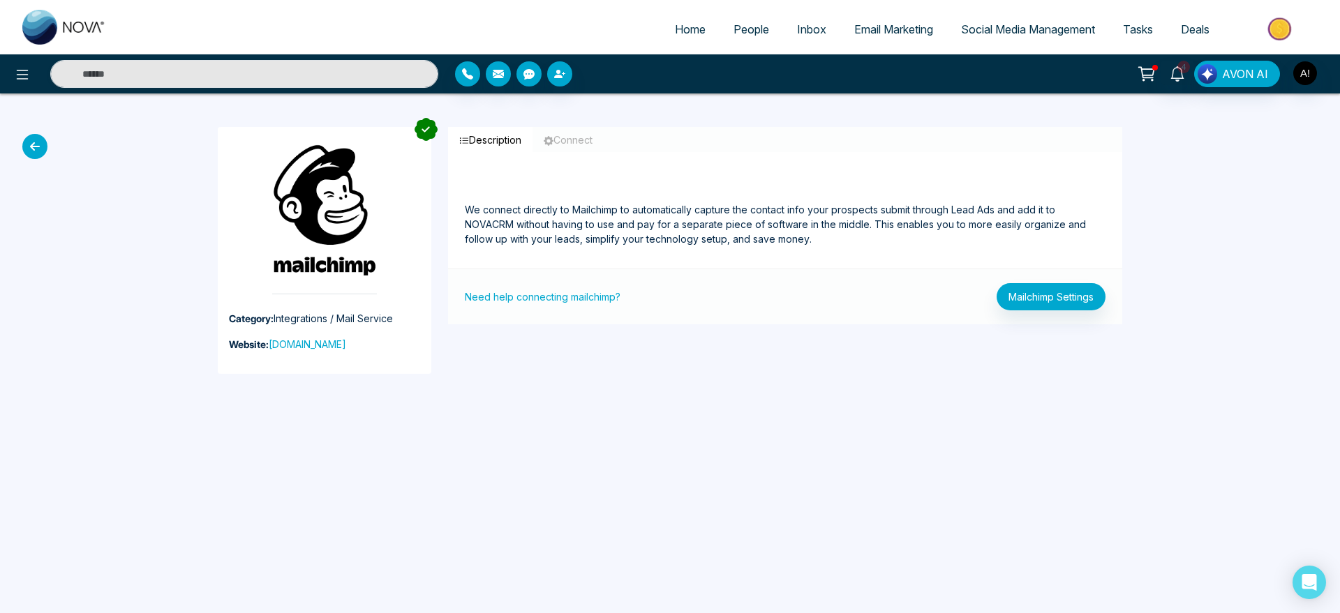
click at [42, 142] on icon at bounding box center [34, 146] width 25 height 25
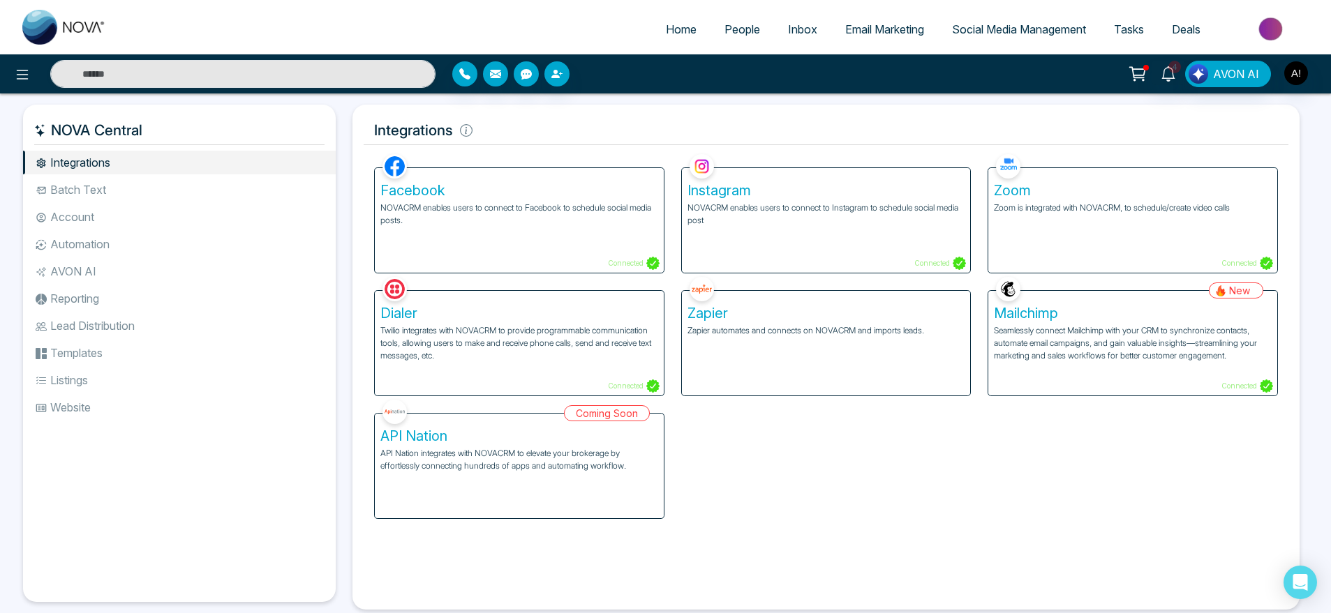
click at [152, 185] on li "Batch Text" at bounding box center [179, 190] width 313 height 24
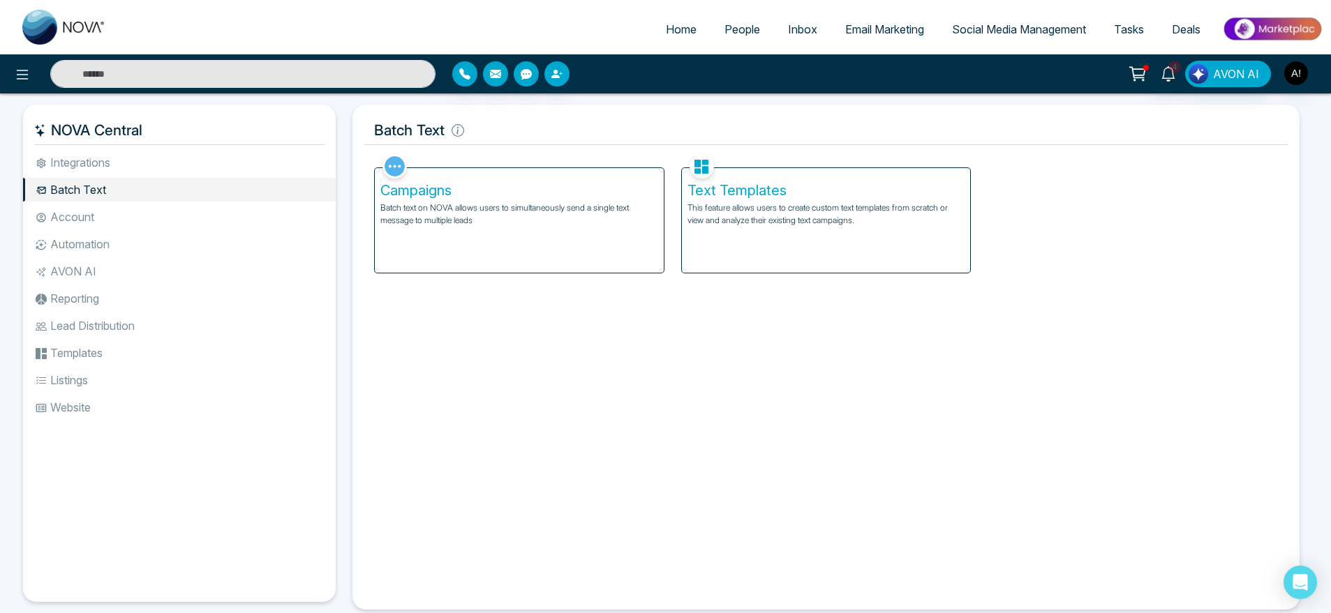
click at [858, 212] on p "This feature allows users to create custom text templates from scratch or view …" at bounding box center [826, 214] width 278 height 25
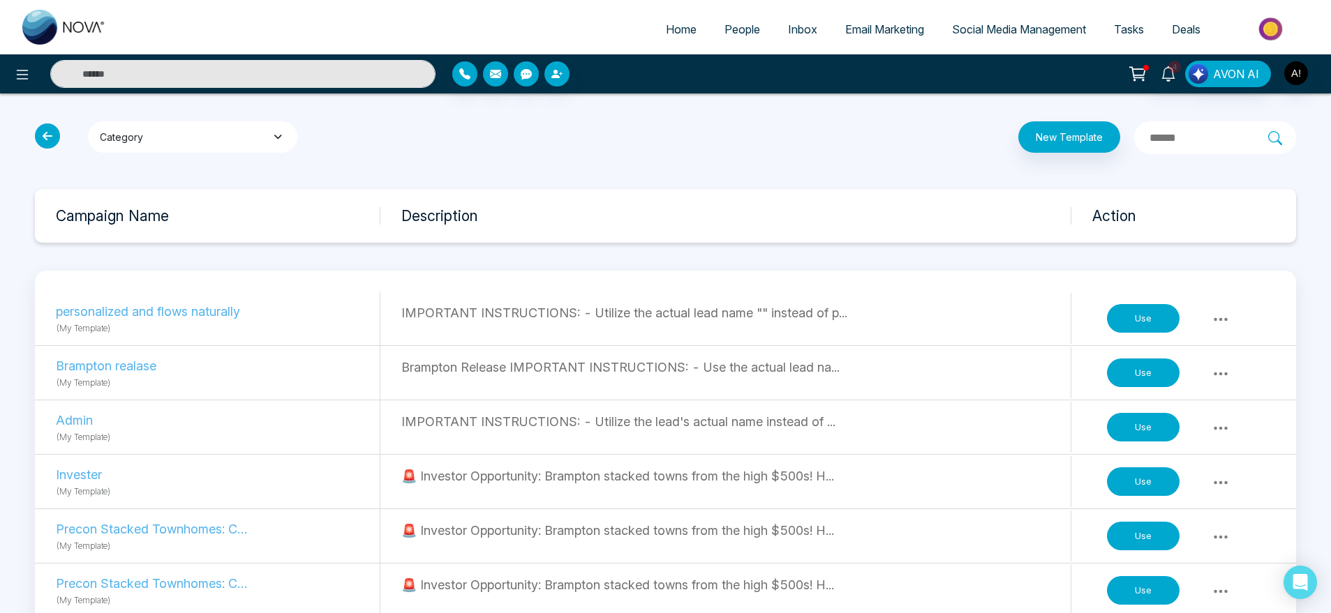
click at [239, 151] on button "Category" at bounding box center [192, 136] width 209 height 31
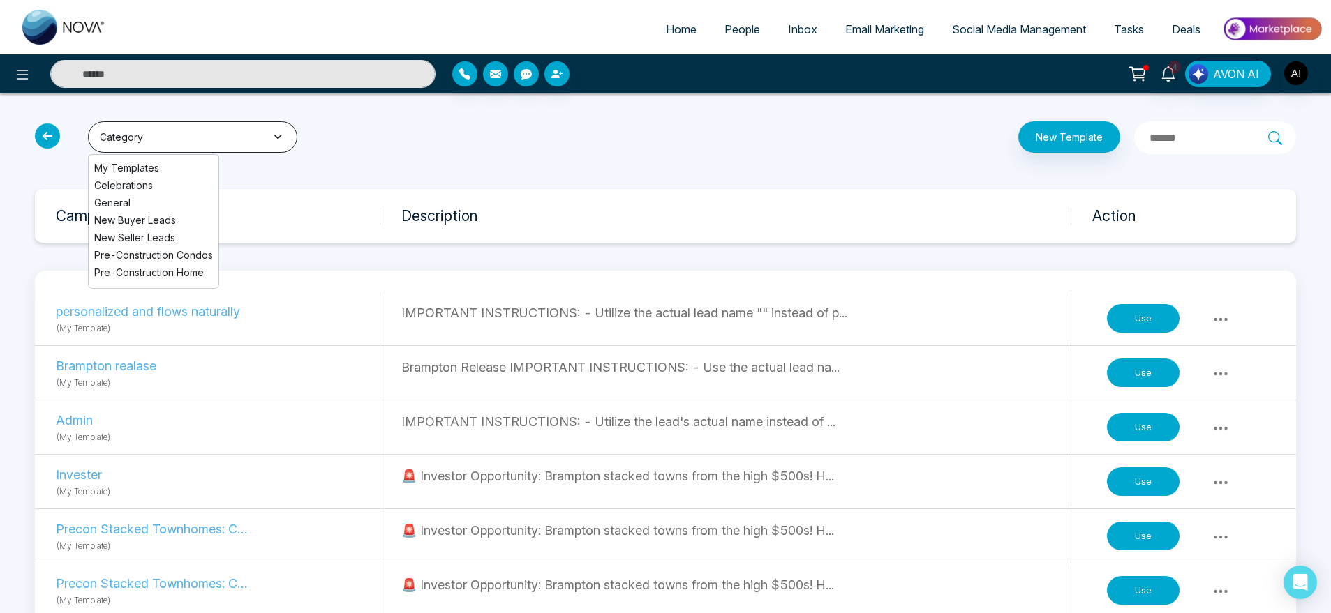
click at [239, 151] on button "Category" at bounding box center [192, 136] width 209 height 31
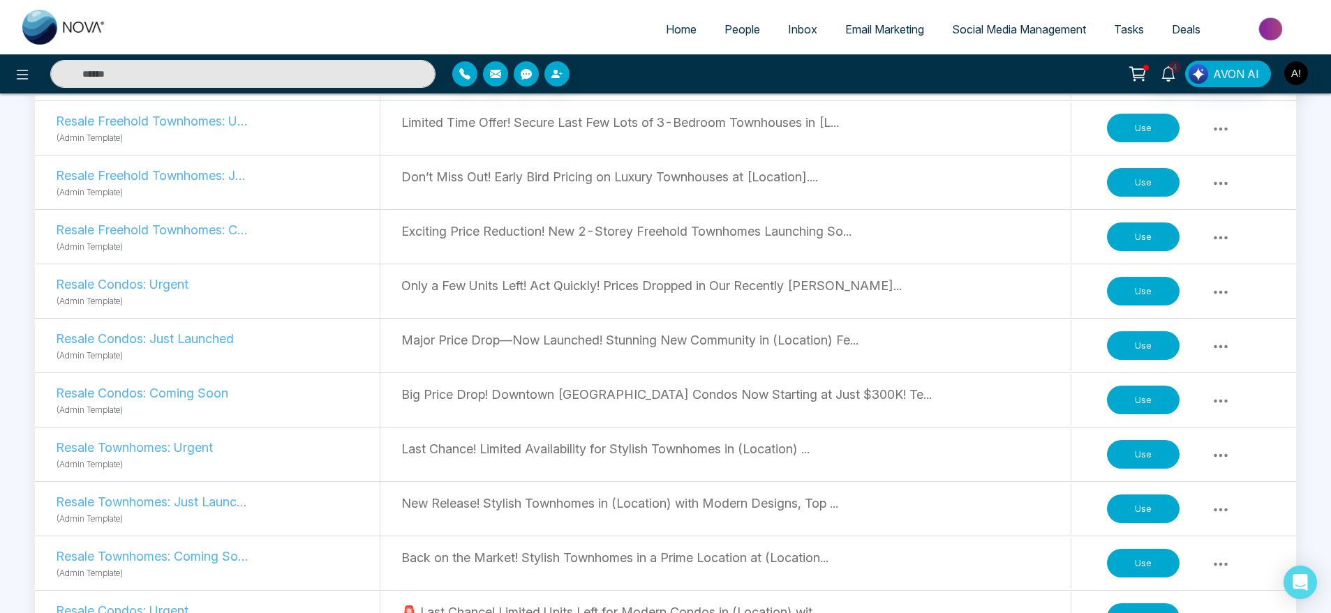
scroll to position [1539, 0]
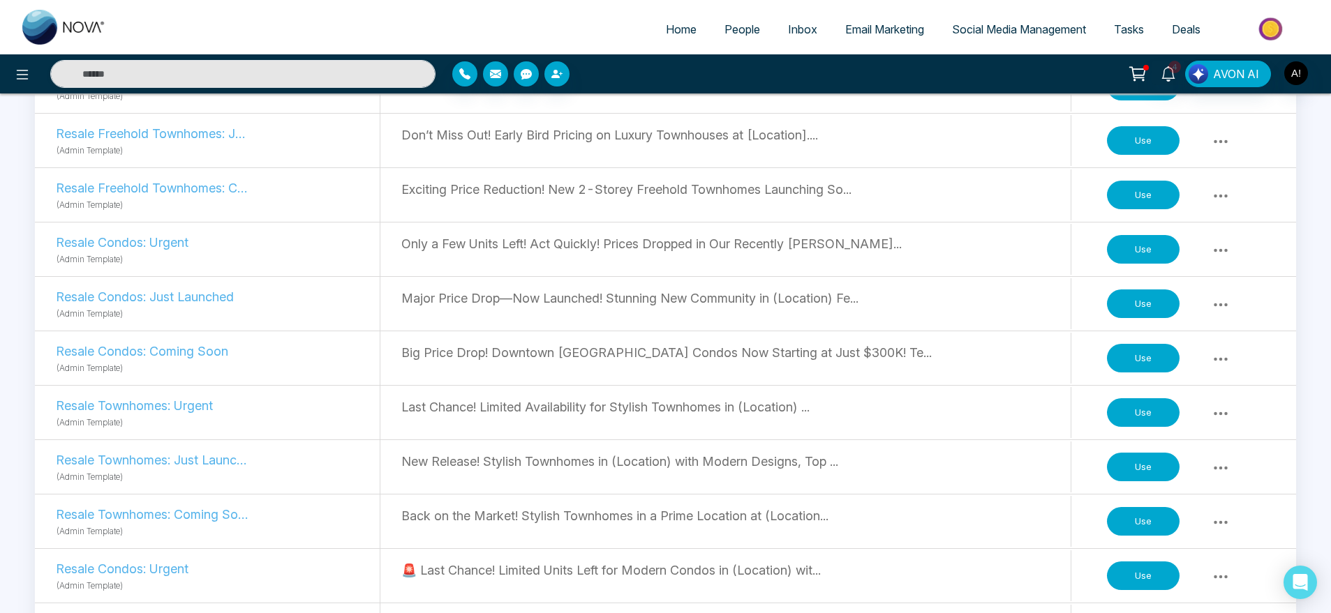
click at [1130, 463] on button "Use" at bounding box center [1143, 467] width 73 height 29
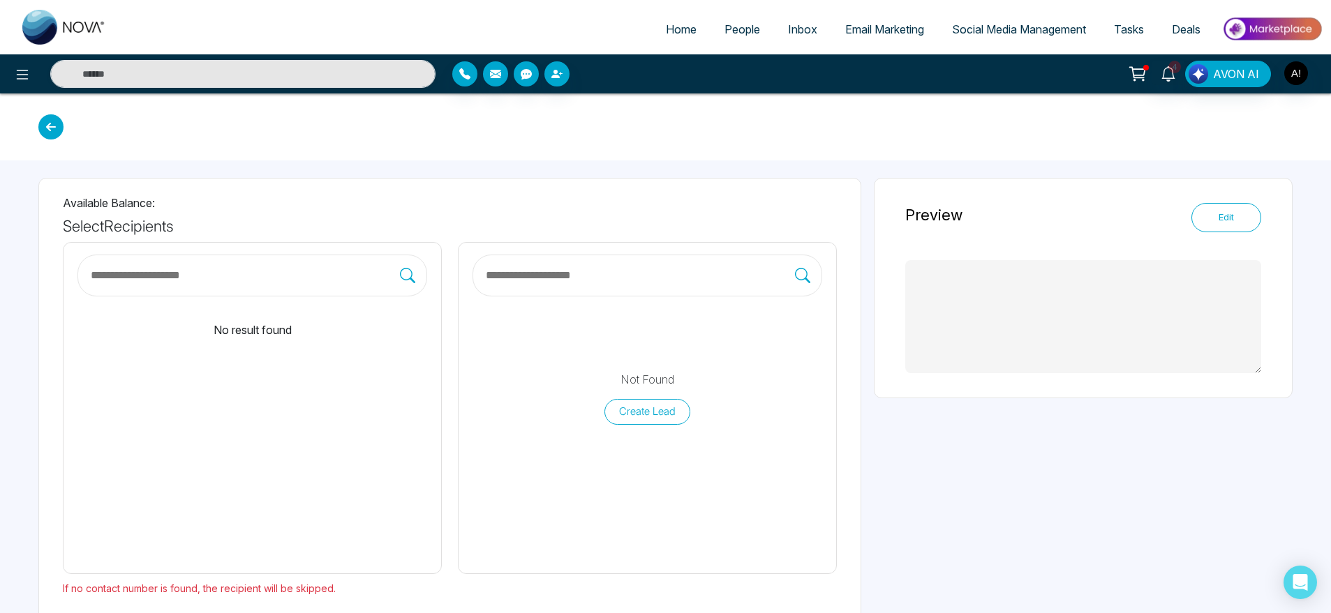
scroll to position [64, 0]
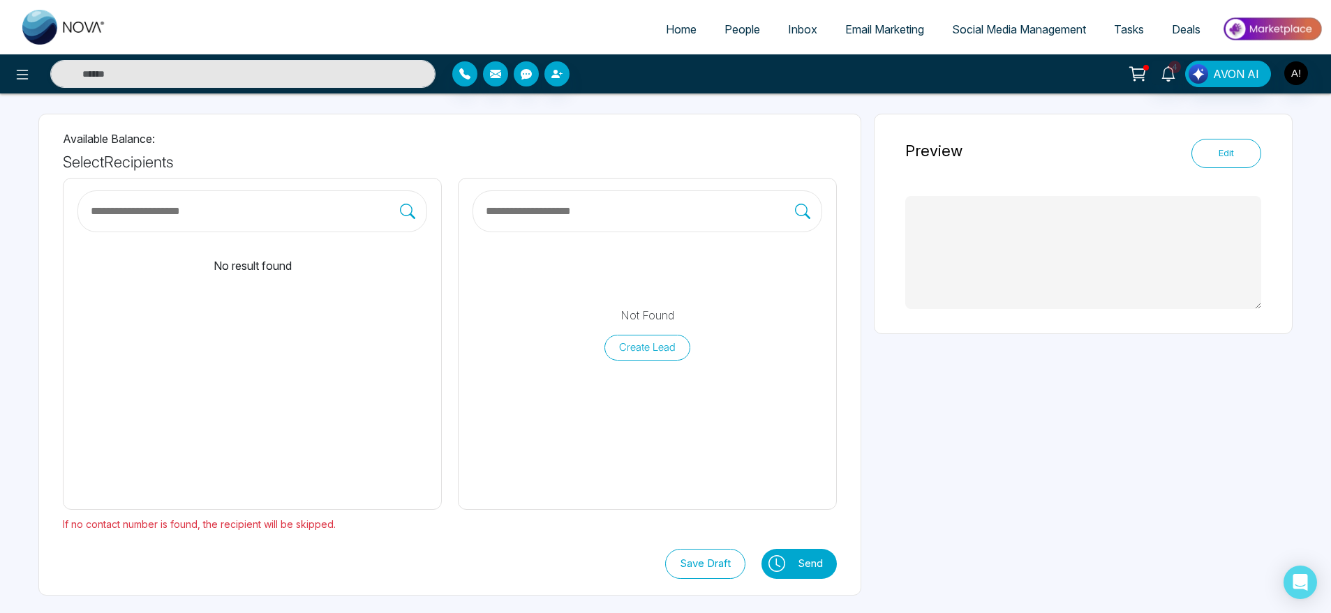
type textarea "**********"
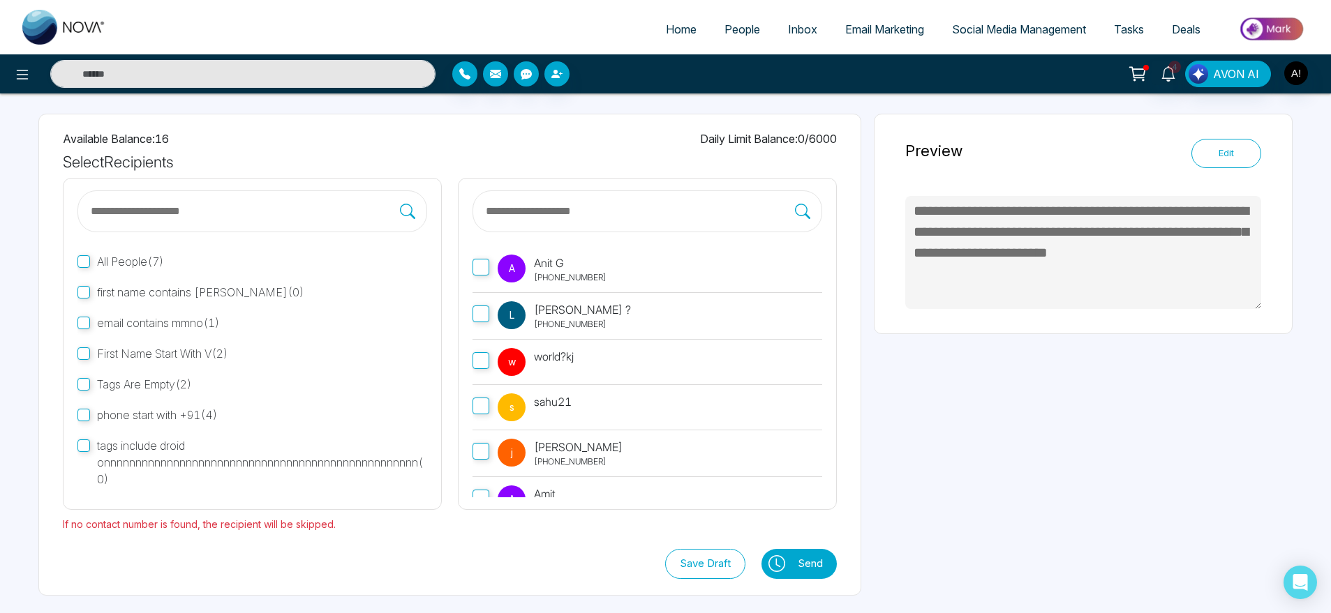
click at [522, 274] on span "A" at bounding box center [512, 269] width 28 height 28
click at [770, 566] on icon at bounding box center [776, 564] width 17 height 17
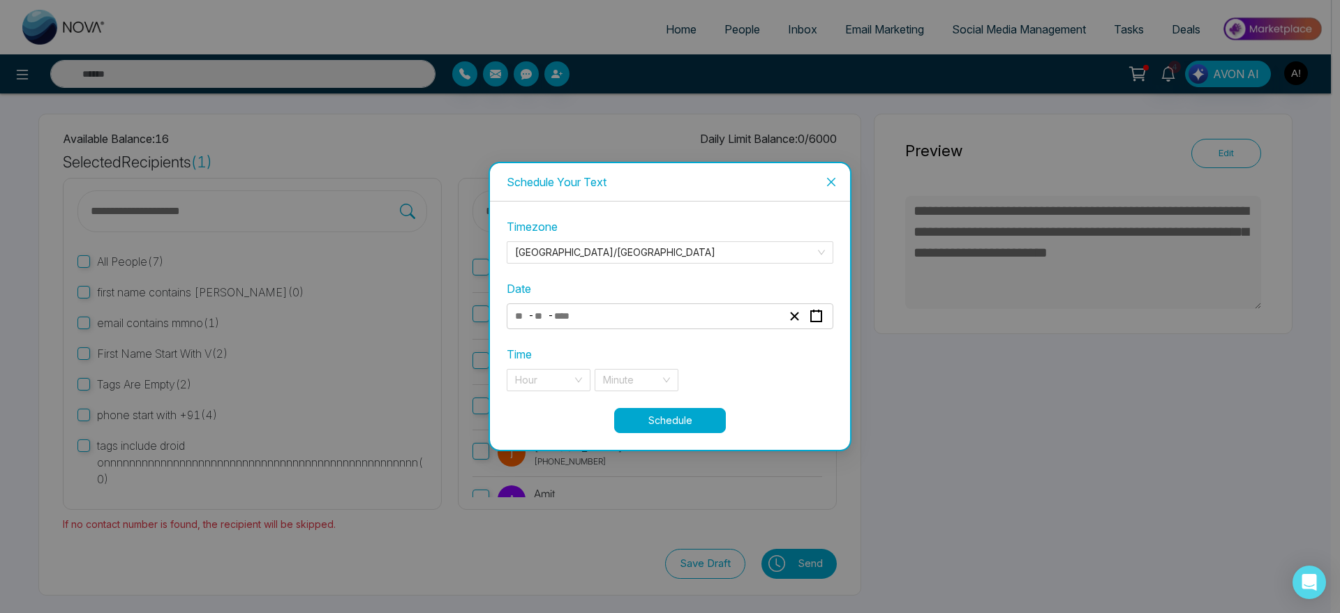
click at [683, 323] on div "- -" at bounding box center [648, 316] width 271 height 19
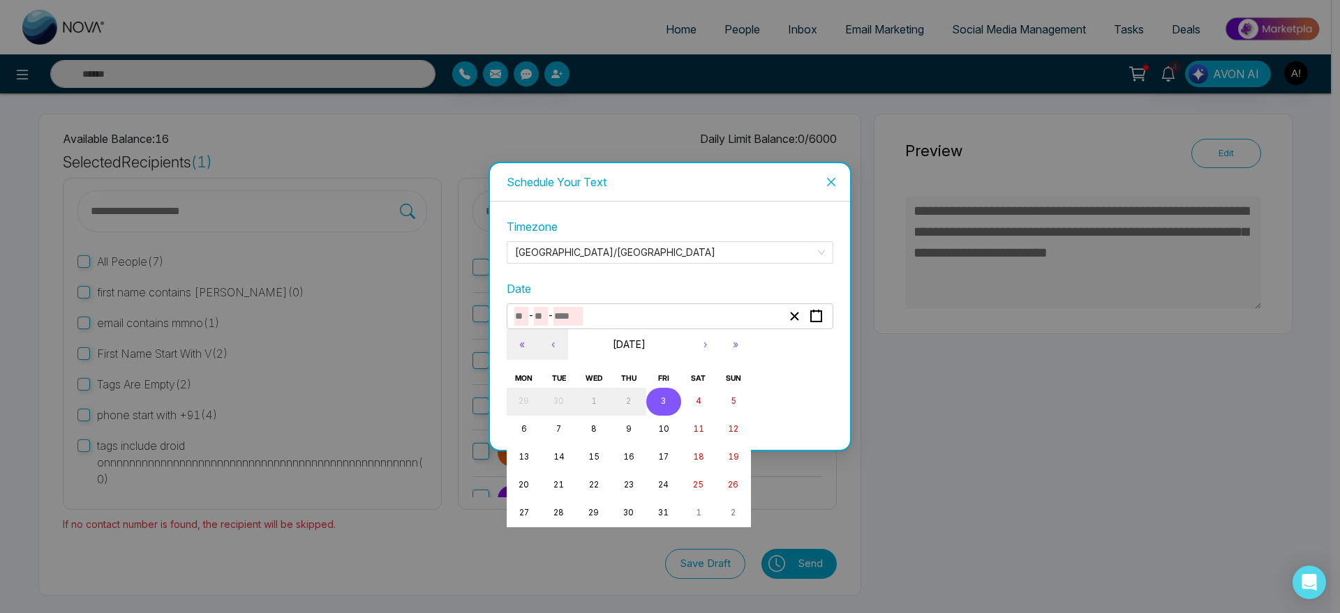
click at [669, 403] on button "3" at bounding box center [663, 402] width 35 height 28
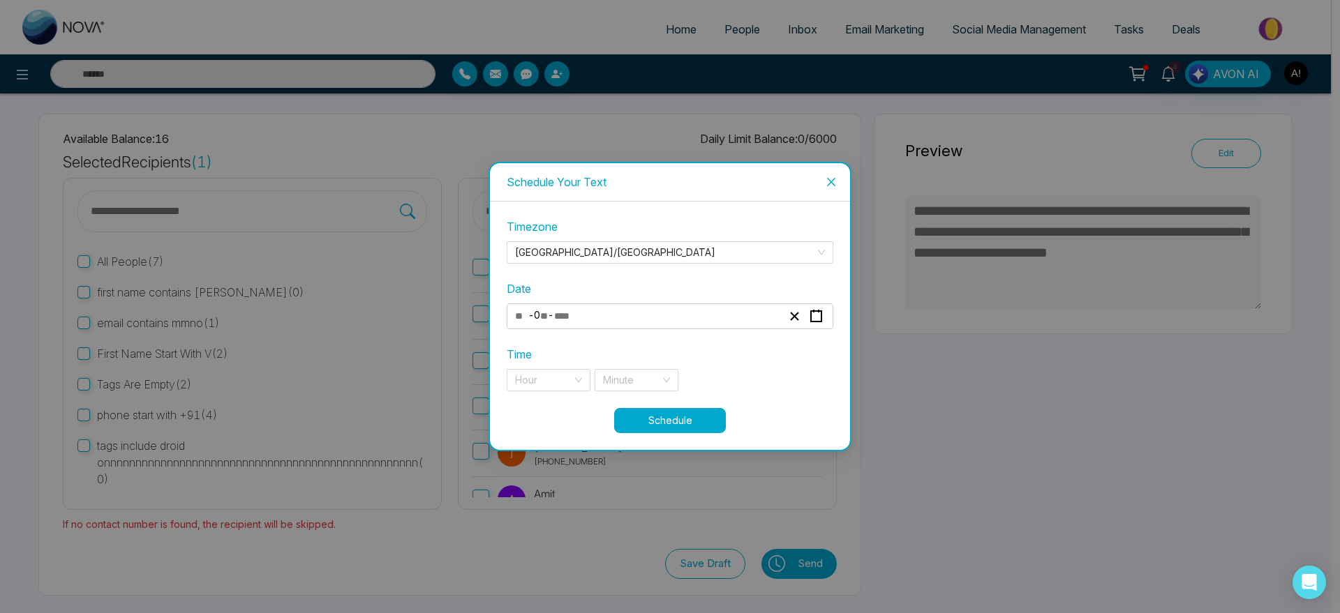
type input "**"
type input "*"
type input "****"
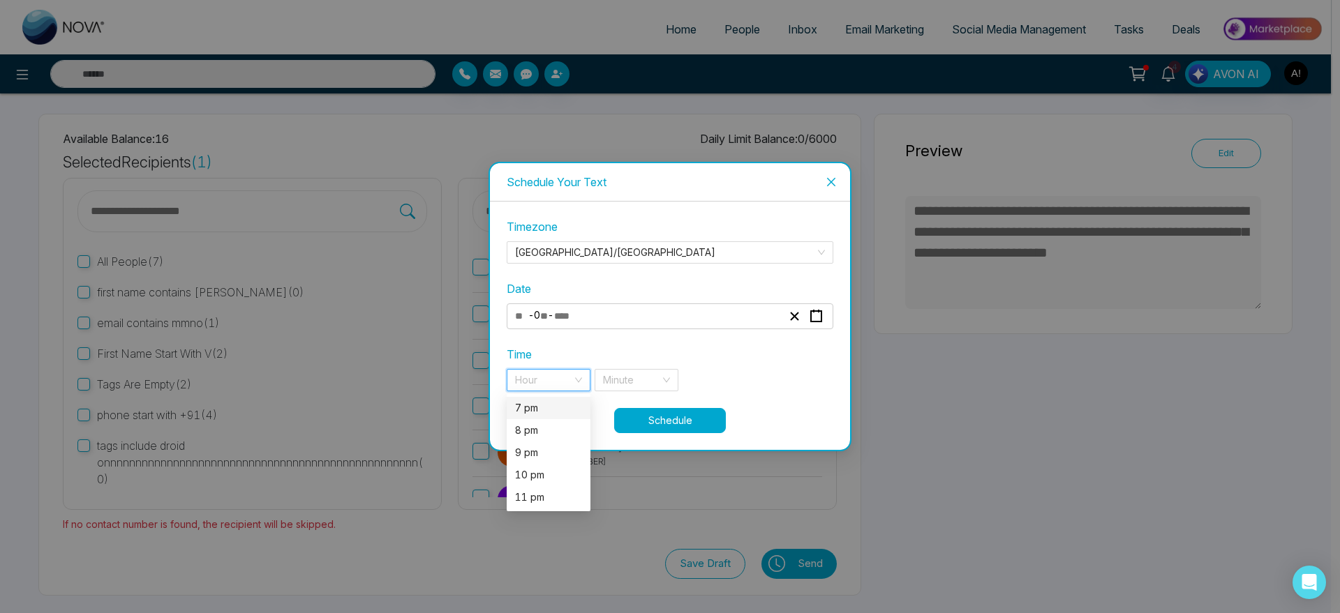
click at [552, 385] on input "search" at bounding box center [543, 380] width 57 height 21
click at [552, 409] on div "7 pm" at bounding box center [548, 408] width 67 height 15
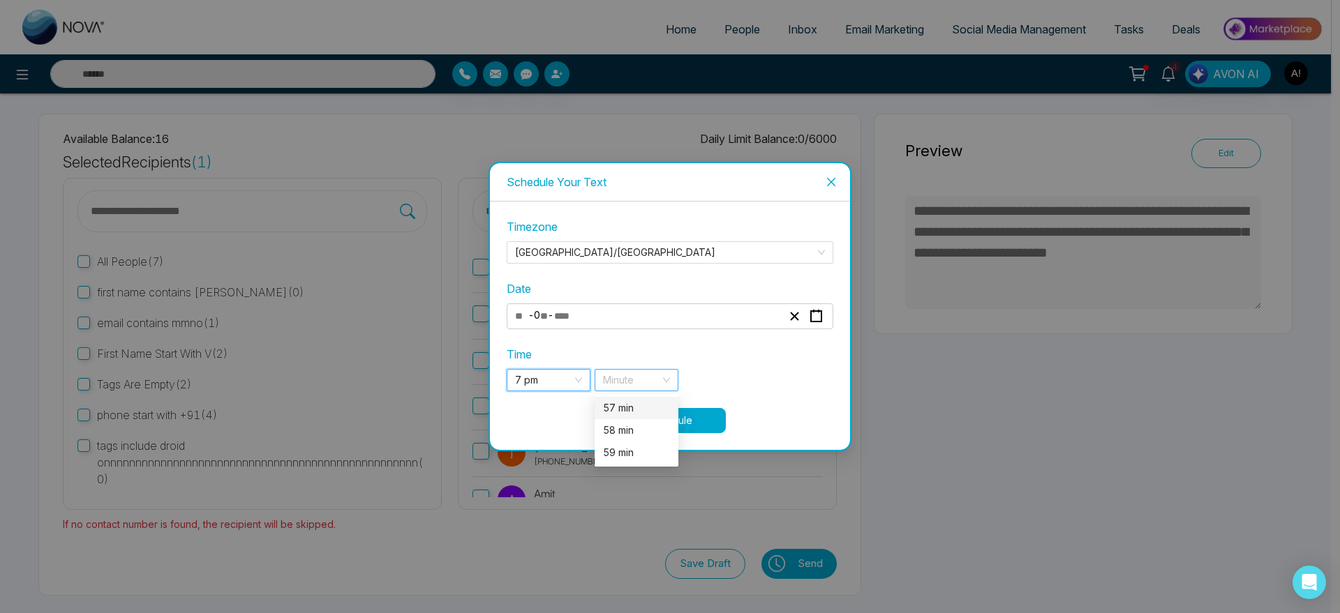
click at [669, 381] on div "Minute" at bounding box center [637, 380] width 84 height 22
click at [646, 403] on div "57 min" at bounding box center [636, 408] width 67 height 15
click at [699, 433] on button "Schedule" at bounding box center [670, 420] width 112 height 25
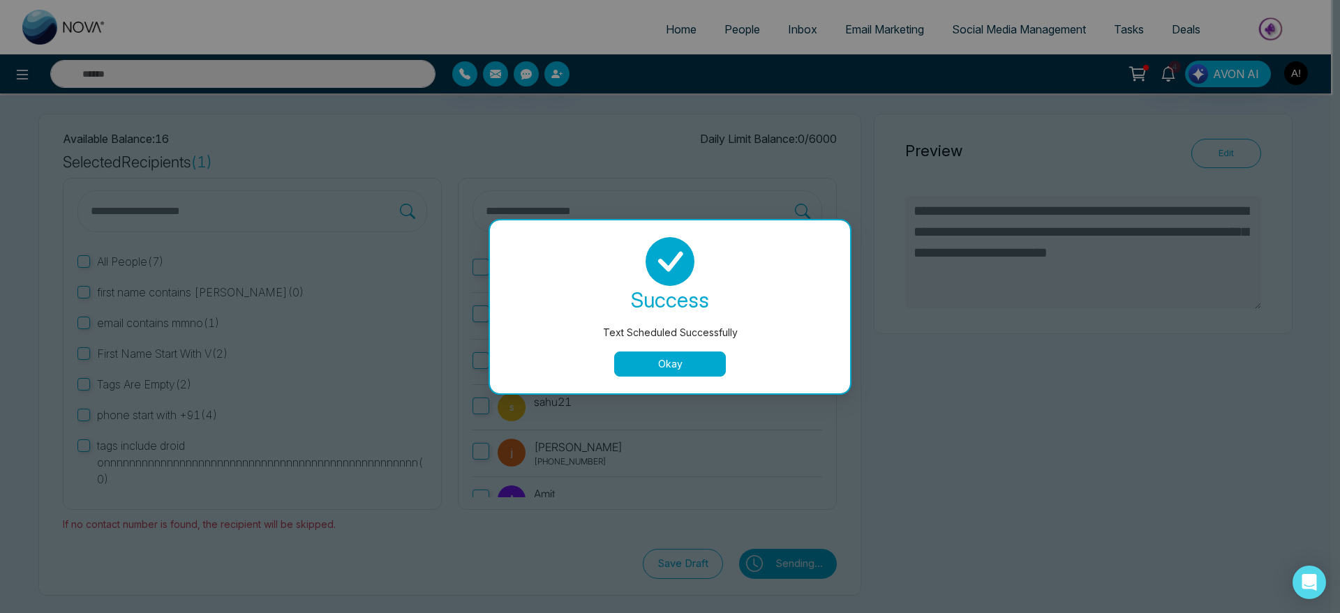
click at [675, 373] on button "Okay" at bounding box center [670, 364] width 112 height 25
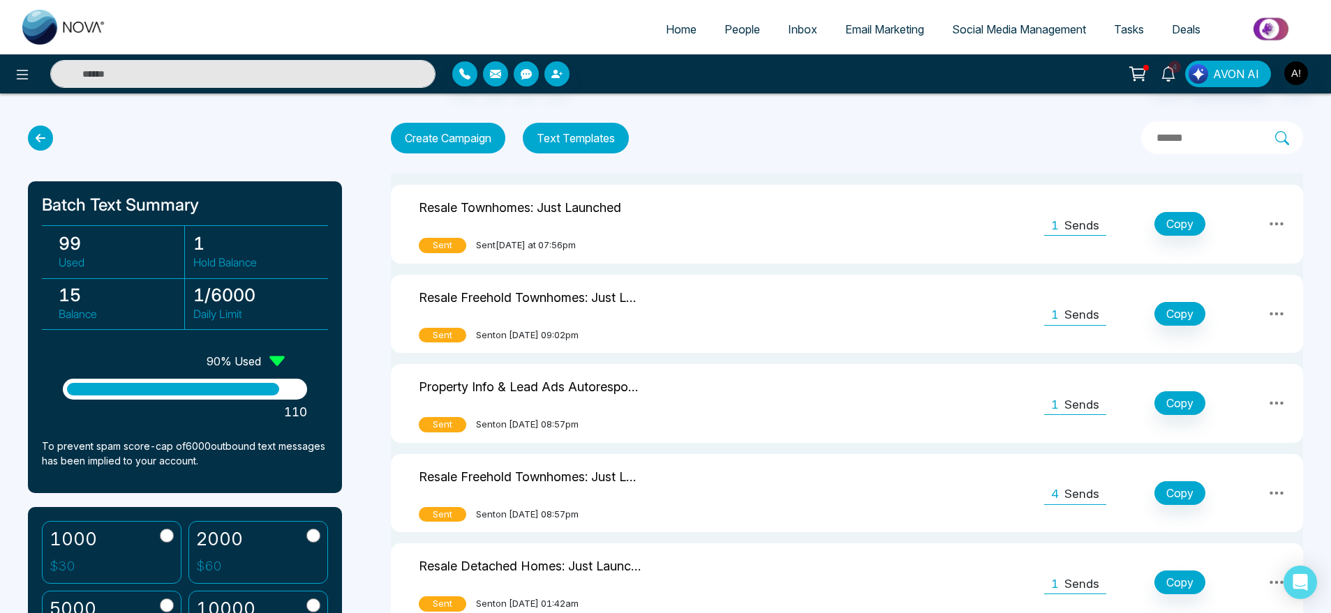
click at [1072, 232] on p "Sends" at bounding box center [1081, 226] width 35 height 18
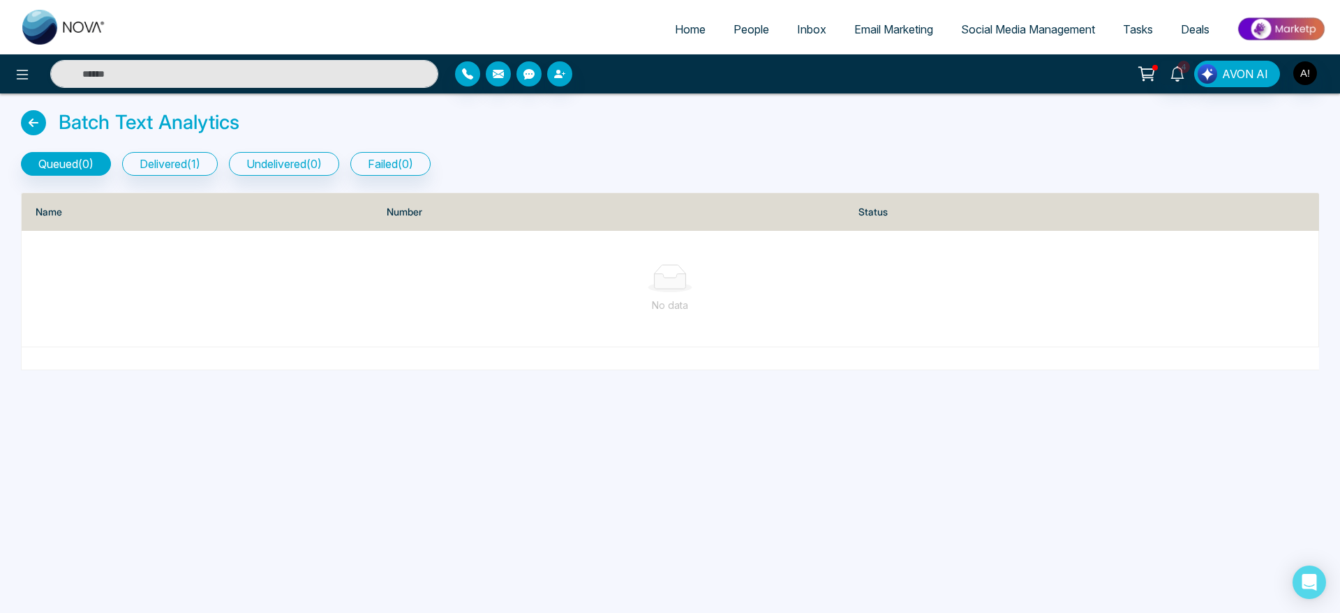
click at [26, 120] on icon at bounding box center [33, 122] width 25 height 25
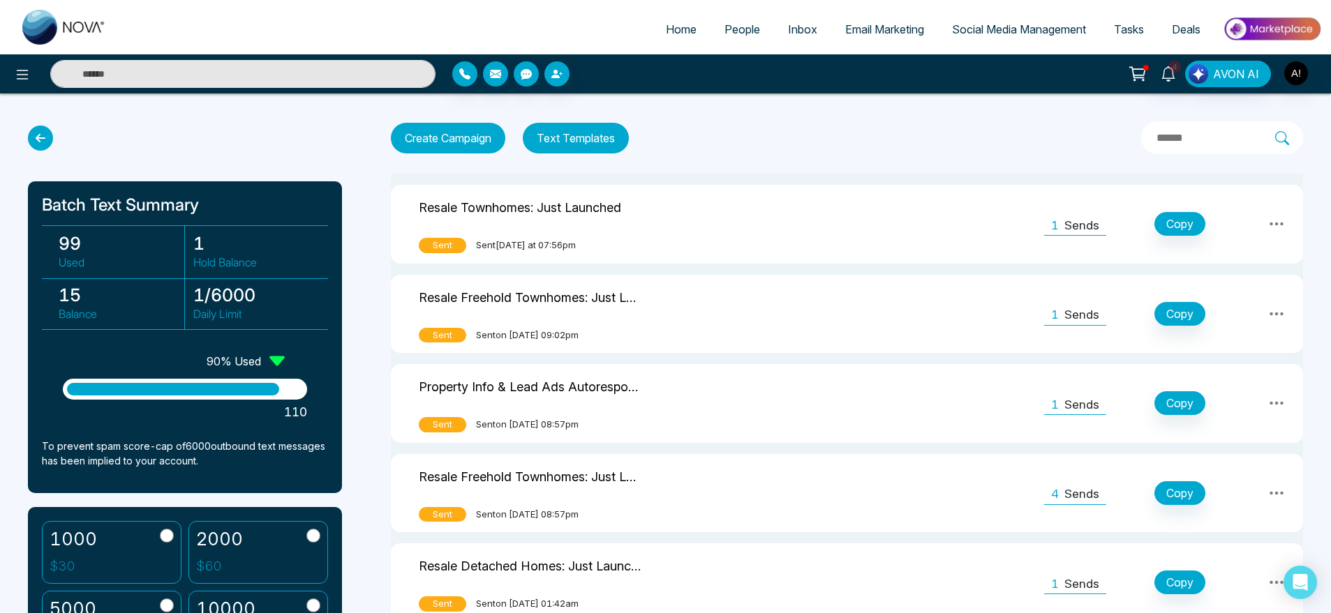
click at [440, 133] on button "Create Campaign" at bounding box center [448, 138] width 114 height 31
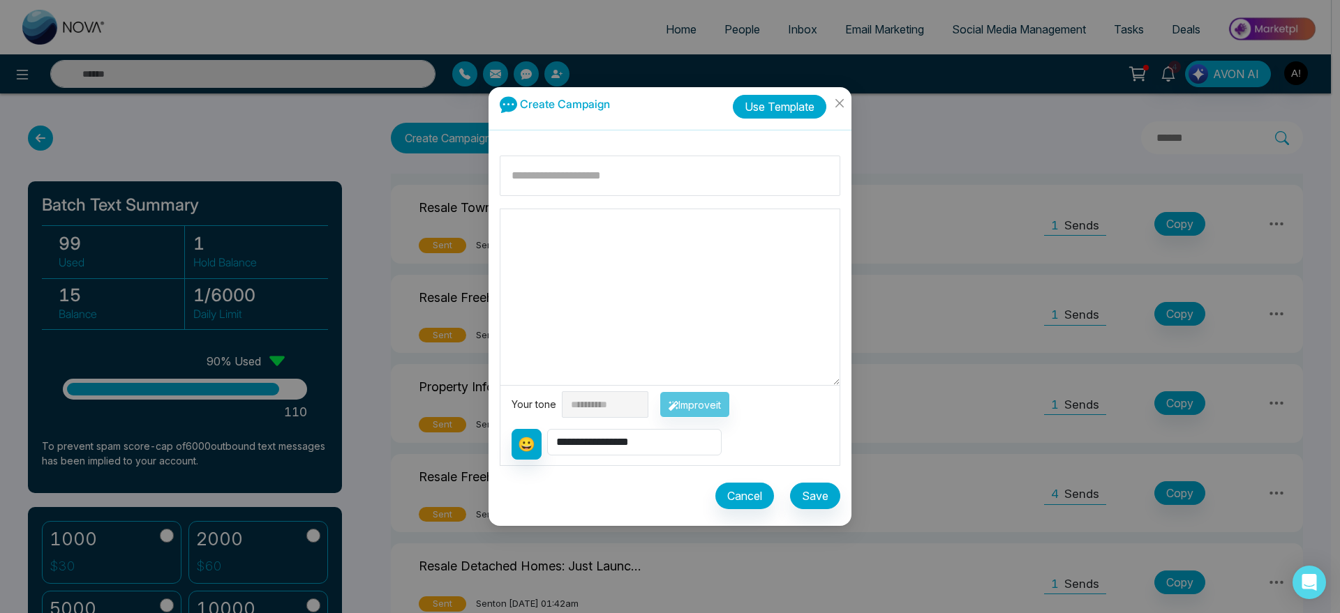
click at [791, 110] on button "Use Template" at bounding box center [780, 107] width 94 height 24
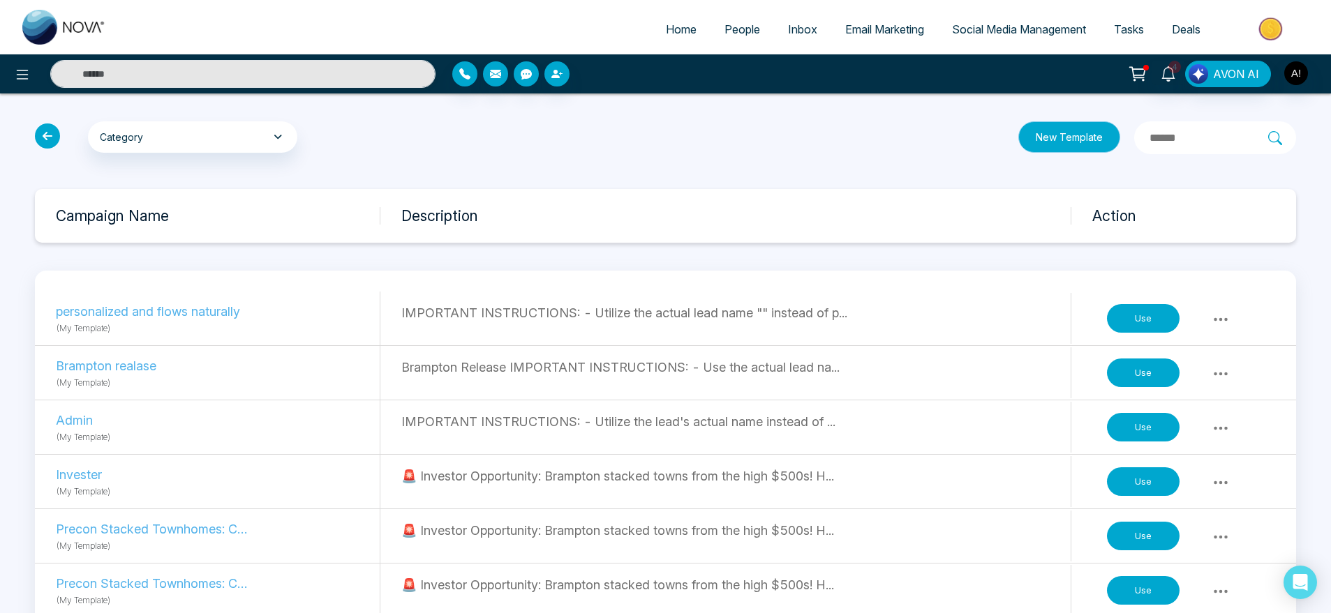
click at [1059, 139] on button "New Template" at bounding box center [1069, 136] width 102 height 31
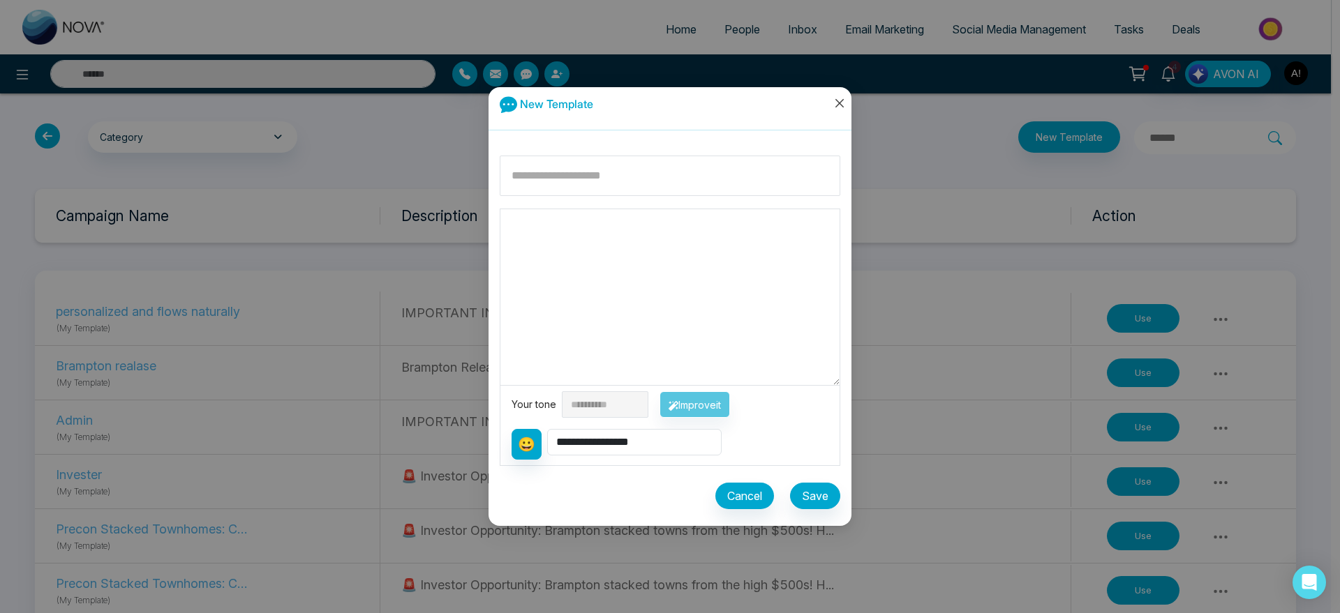
click at [842, 104] on icon "close" at bounding box center [839, 103] width 11 height 11
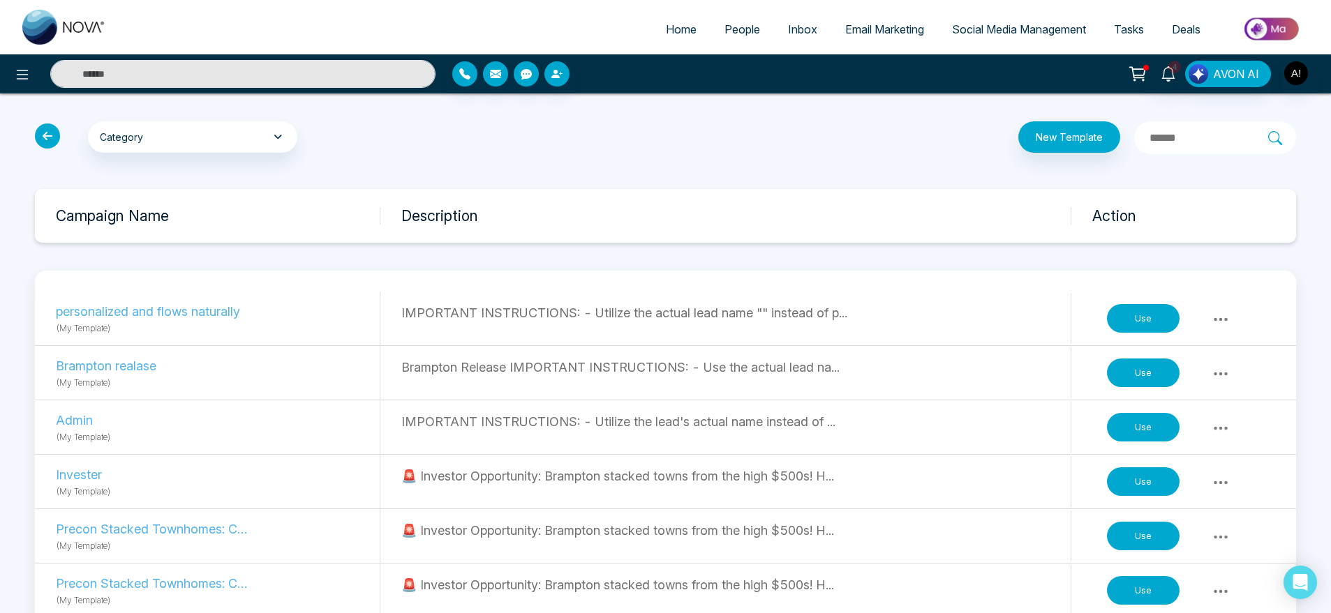
click at [52, 131] on icon at bounding box center [47, 136] width 25 height 25
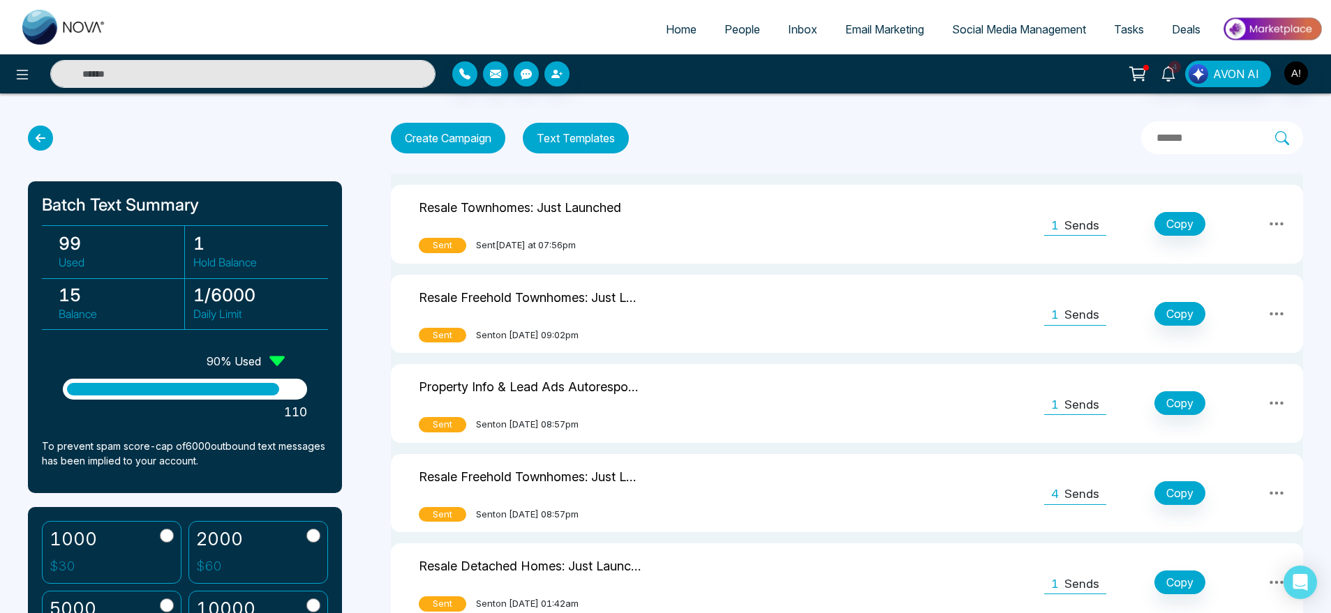
click at [45, 144] on icon at bounding box center [40, 138] width 25 height 25
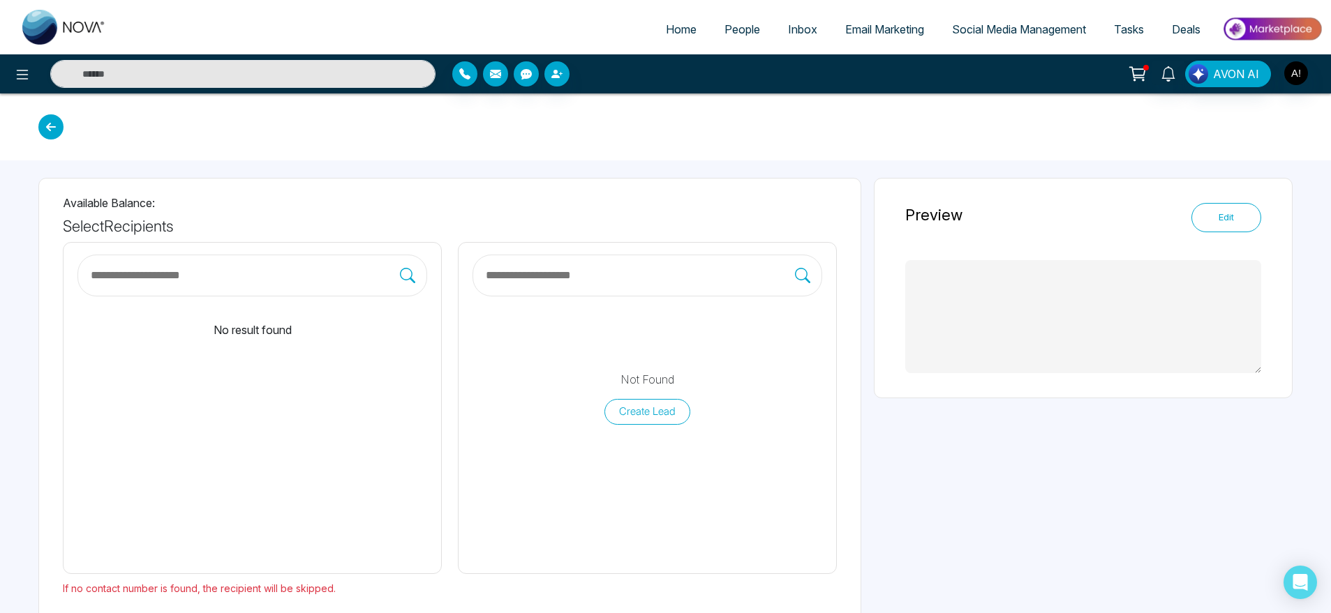
type textarea "**********"
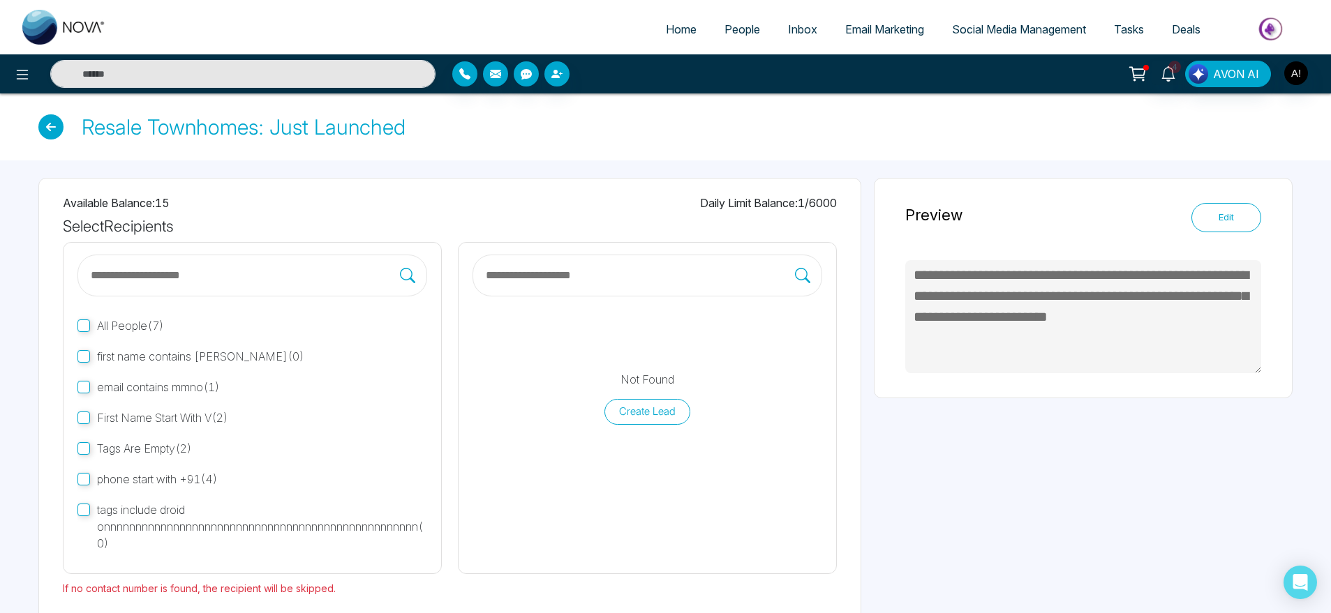
click at [61, 127] on icon at bounding box center [50, 126] width 25 height 25
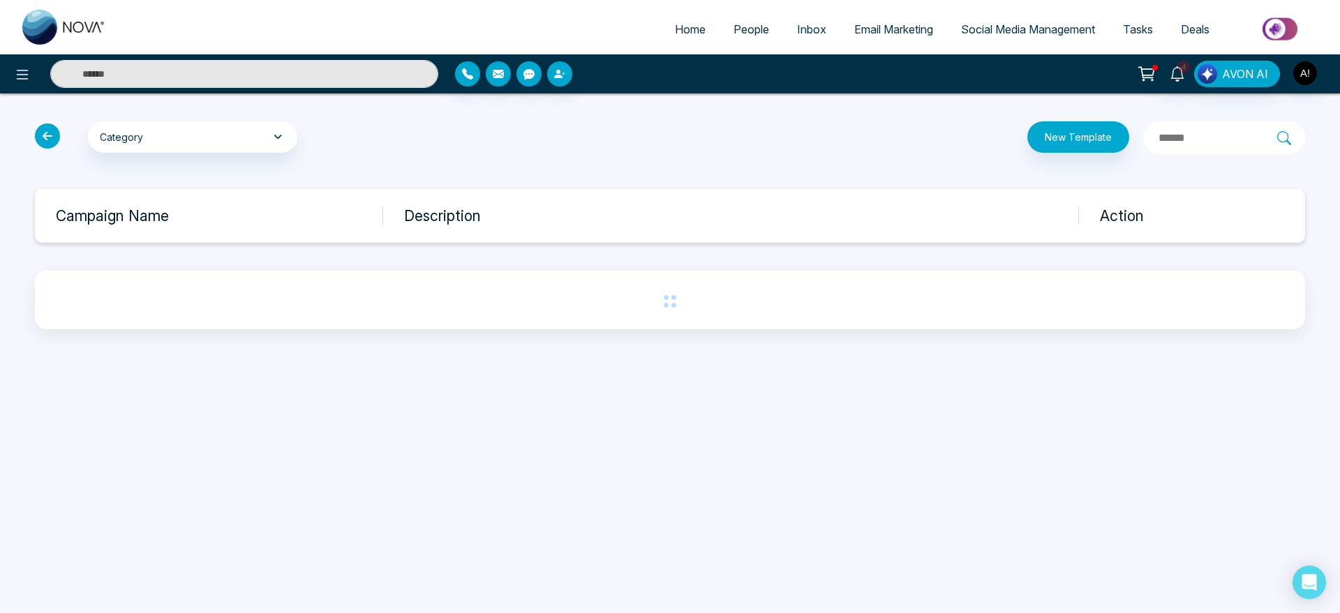
click at [58, 137] on icon at bounding box center [47, 136] width 25 height 25
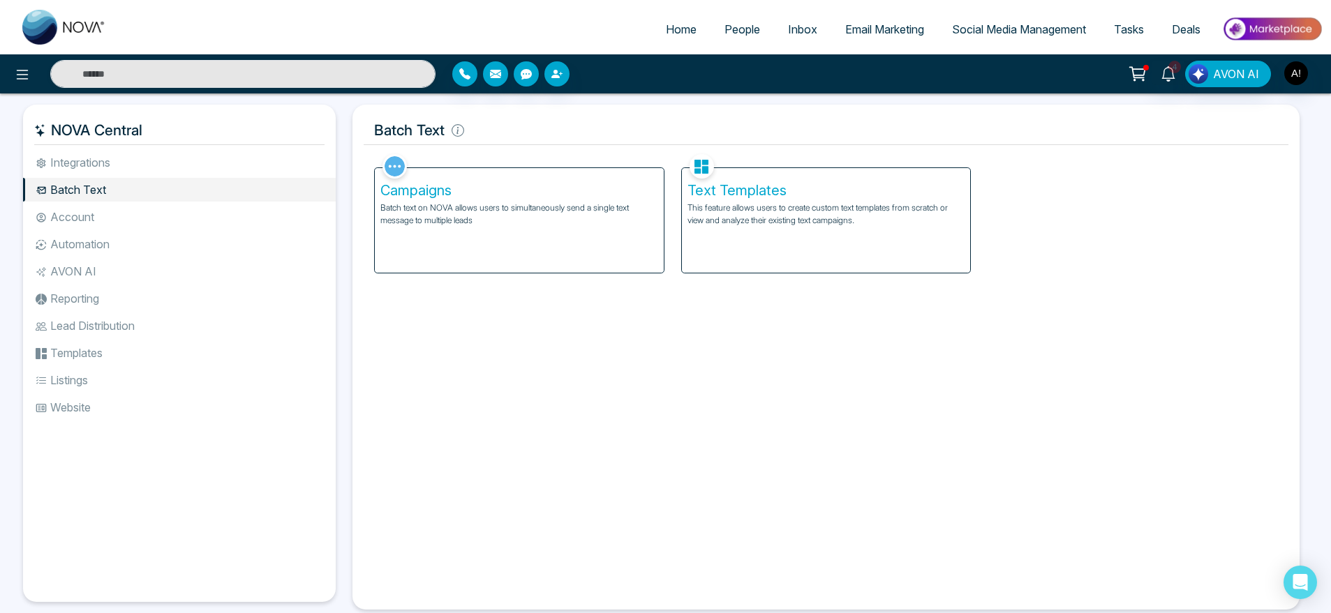
click at [168, 216] on li "Account" at bounding box center [179, 217] width 313 height 24
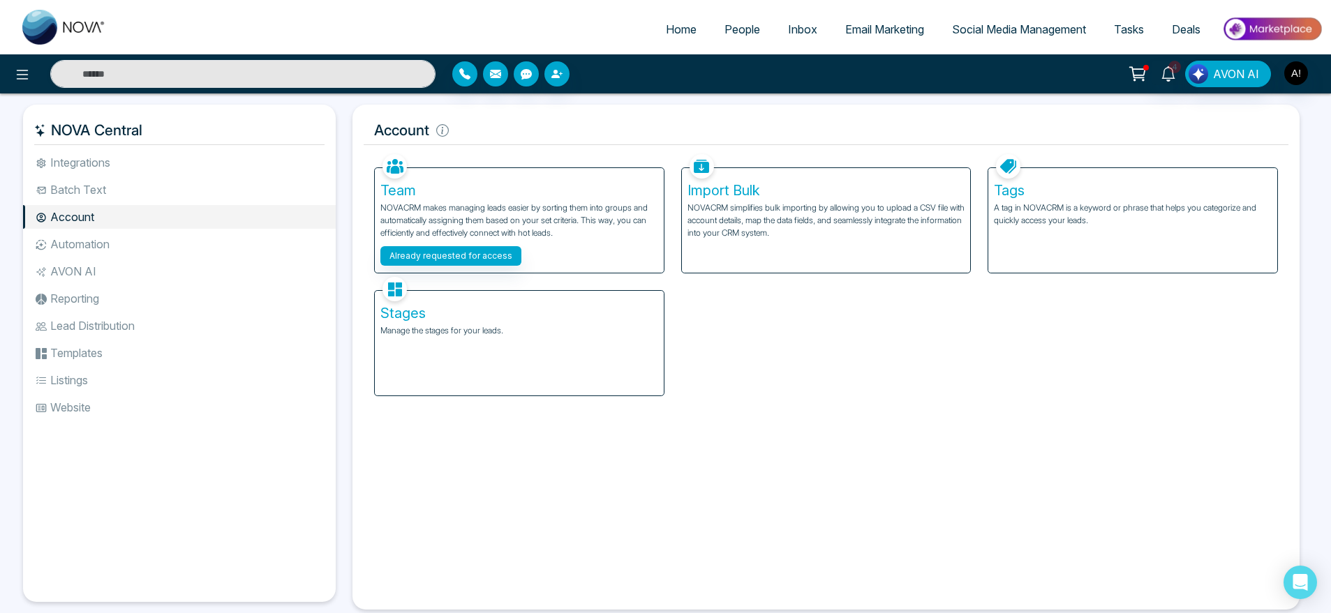
click at [858, 237] on p "NOVACRM simplifies bulk importing by allowing you to upload a CSV file with acc…" at bounding box center [826, 221] width 278 height 38
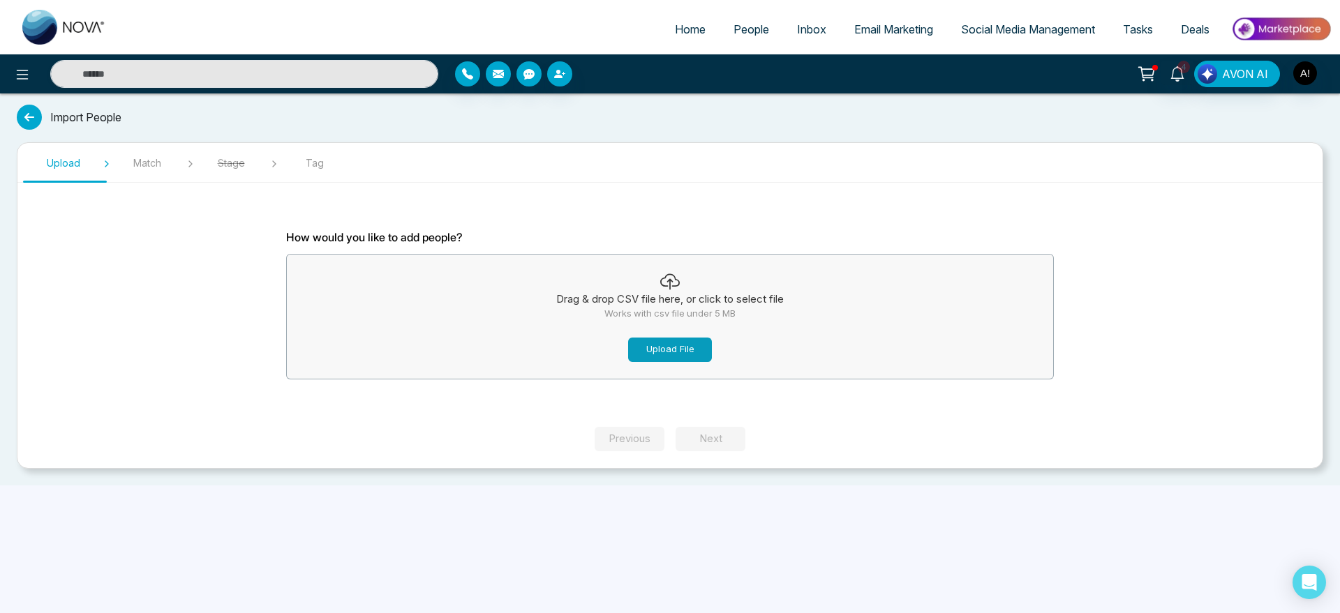
click at [680, 353] on button "Upload File" at bounding box center [670, 350] width 84 height 24
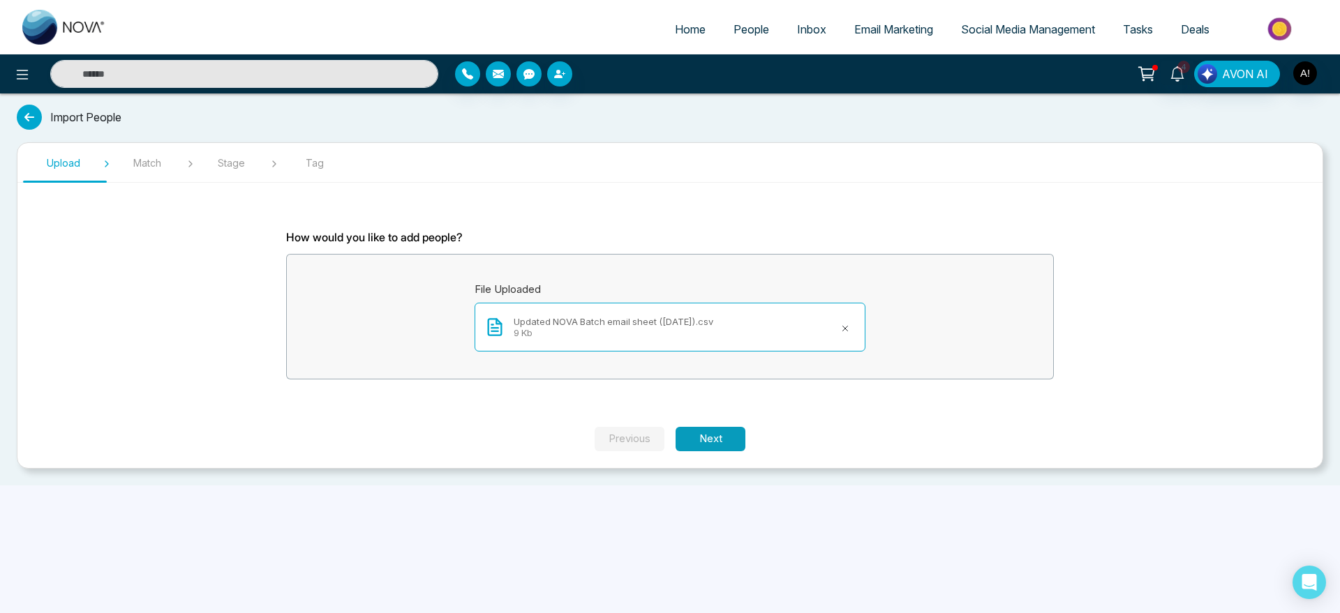
click at [741, 445] on button "Next" at bounding box center [711, 439] width 70 height 24
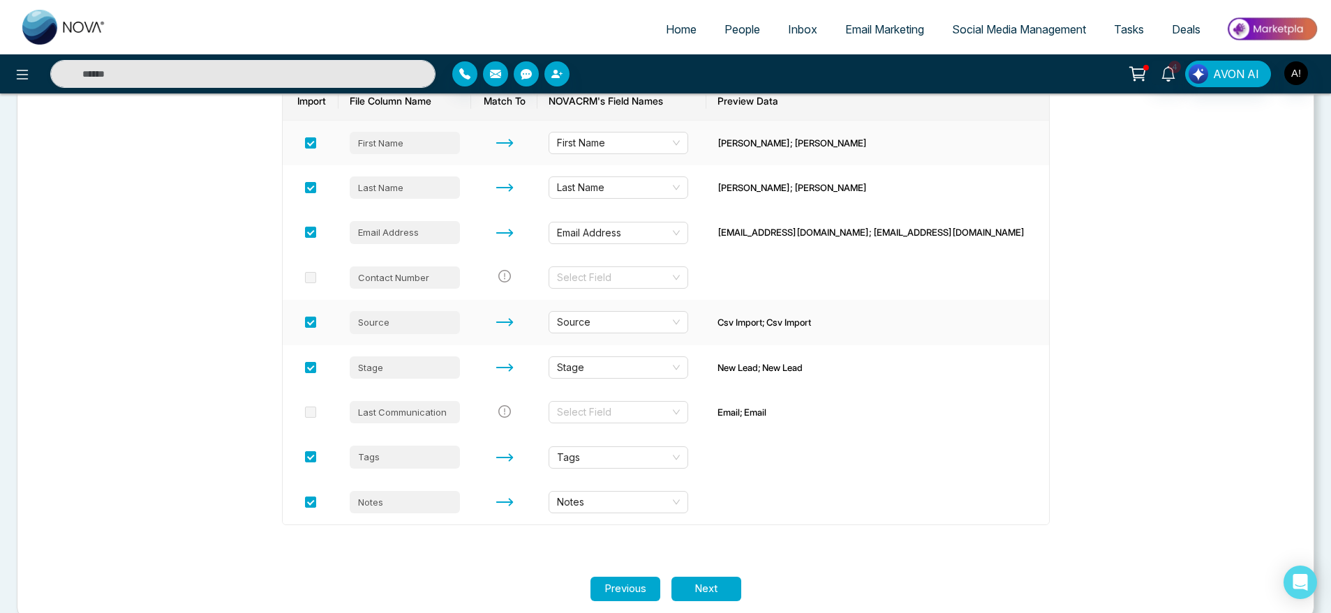
scroll to position [239, 0]
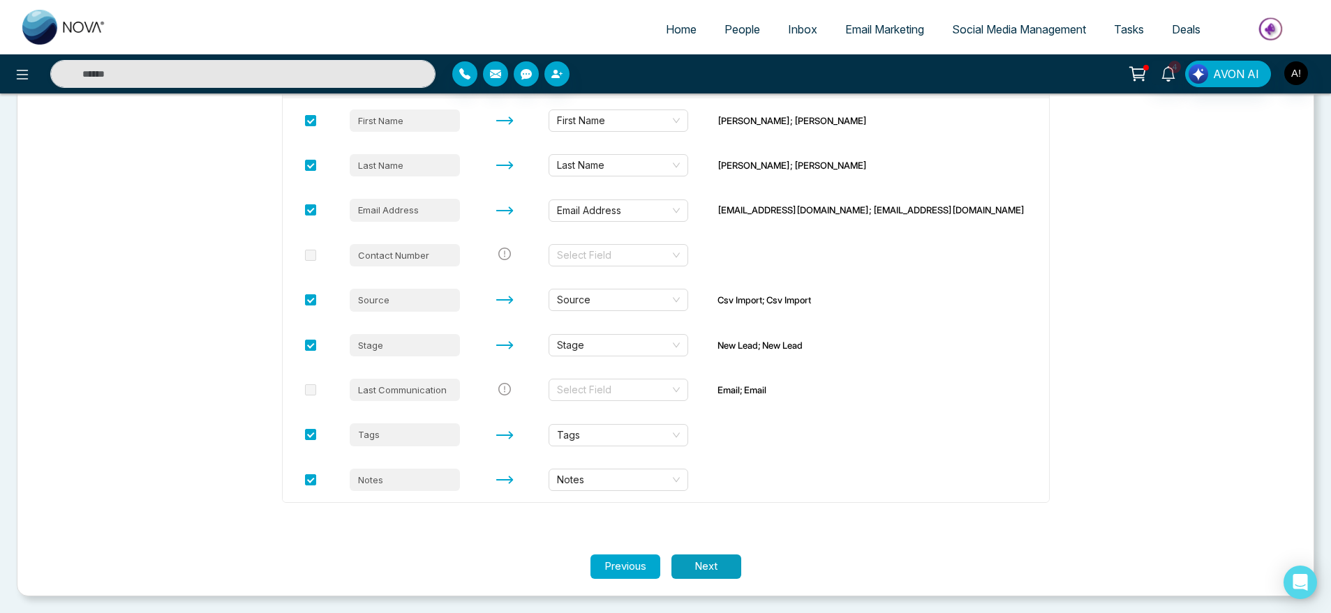
click at [705, 569] on button "Next" at bounding box center [706, 567] width 70 height 24
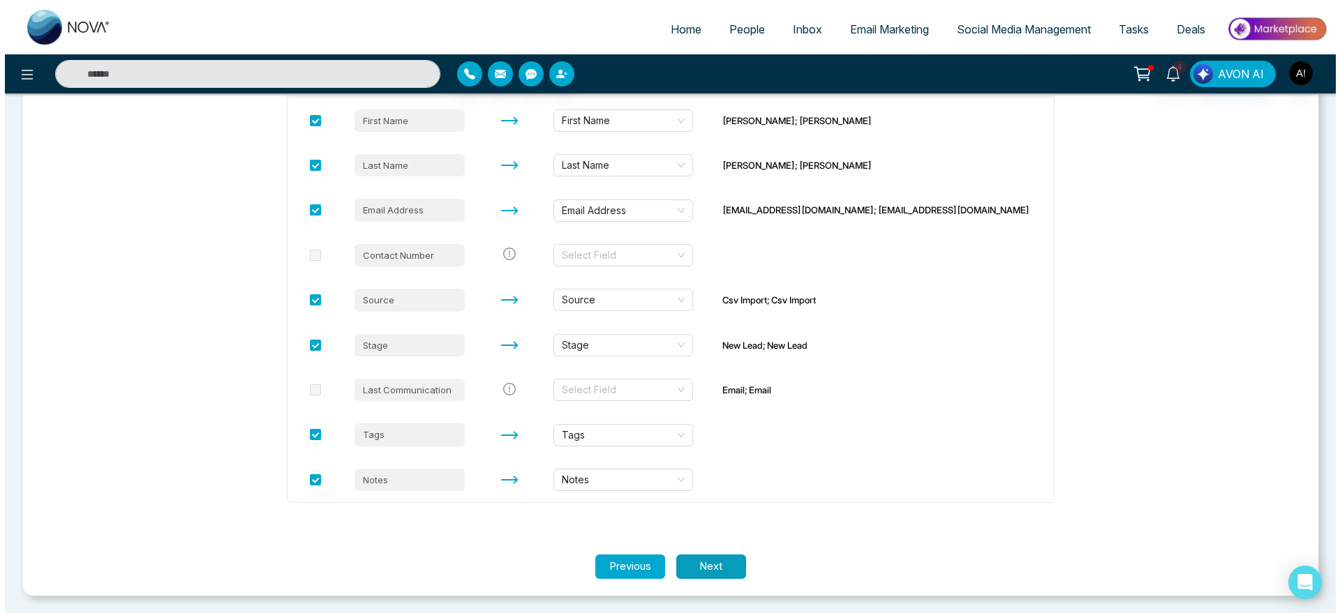
scroll to position [0, 0]
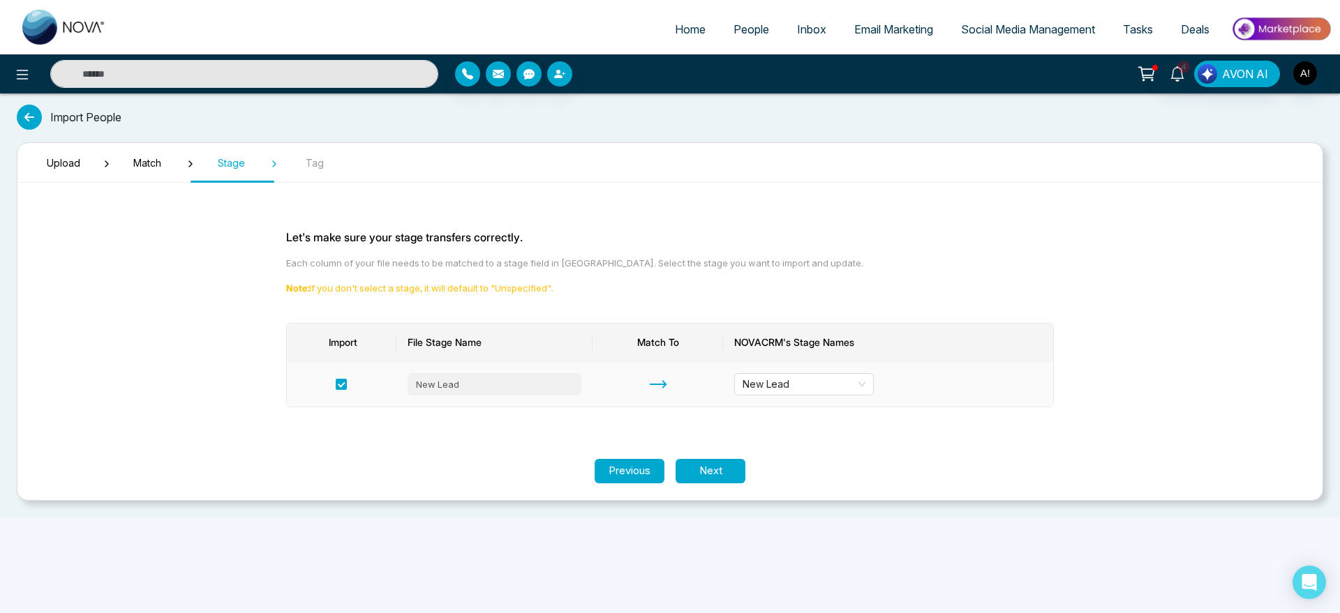
click at [847, 397] on td "New Lead" at bounding box center [888, 384] width 330 height 45
click at [823, 385] on span "New Lead" at bounding box center [804, 384] width 123 height 21
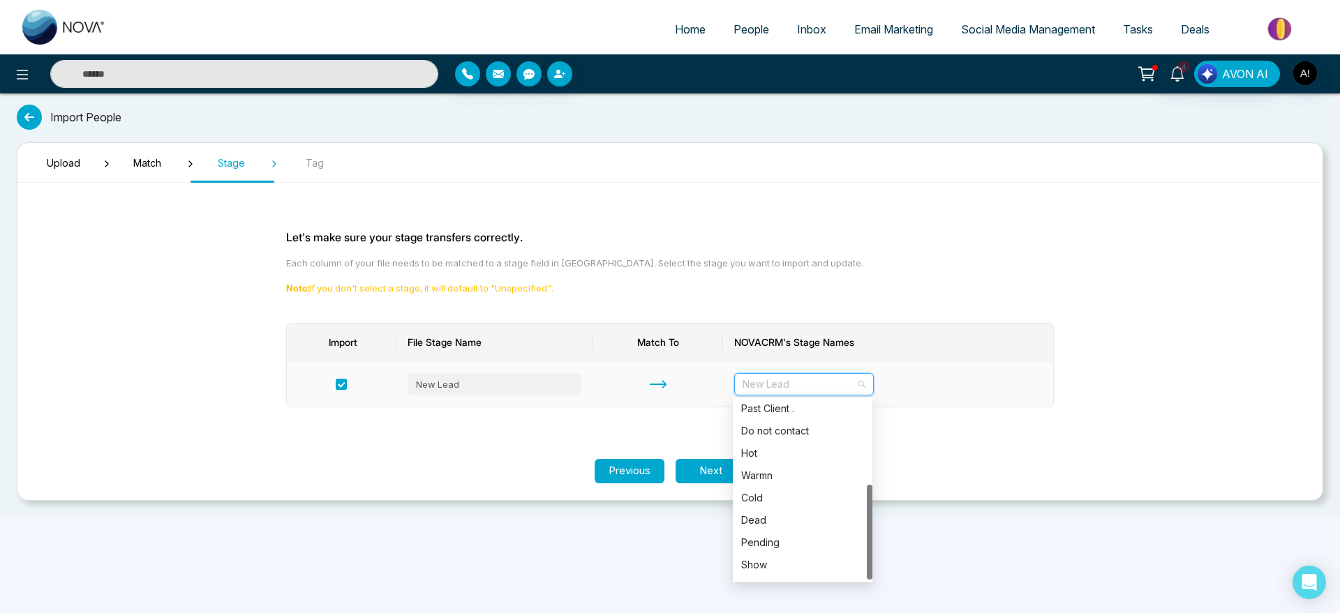
scroll to position [156, 0]
click at [771, 482] on div "Cold" at bounding box center [802, 479] width 123 height 15
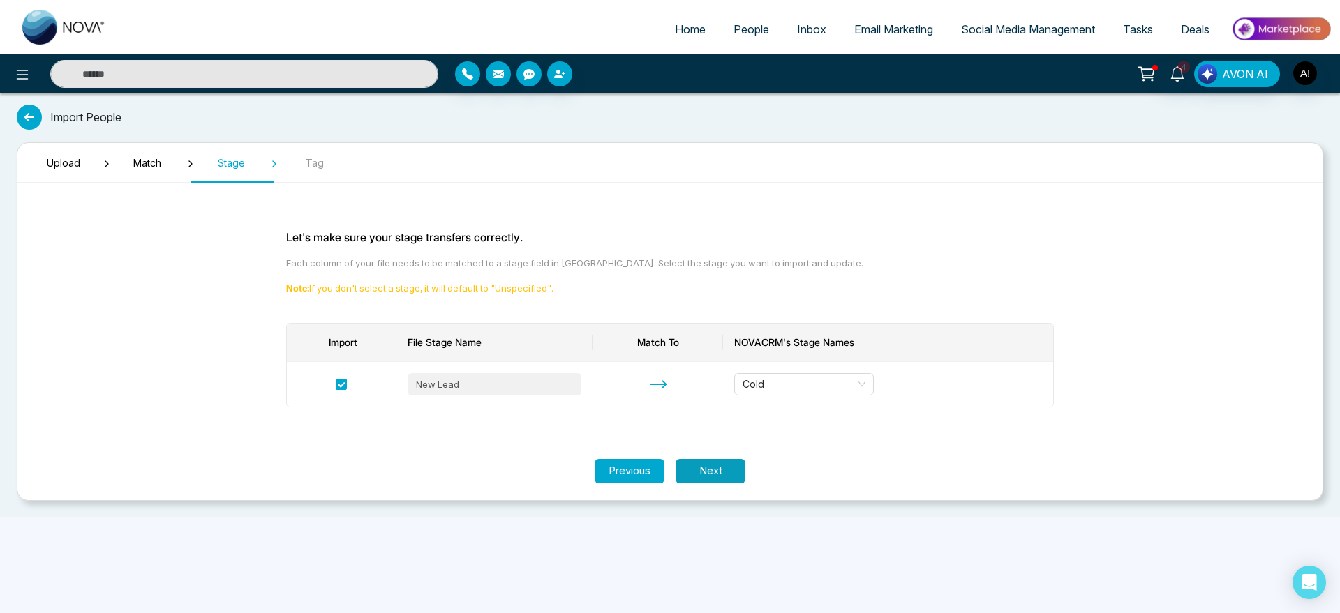
click at [724, 468] on button "Next" at bounding box center [711, 471] width 70 height 24
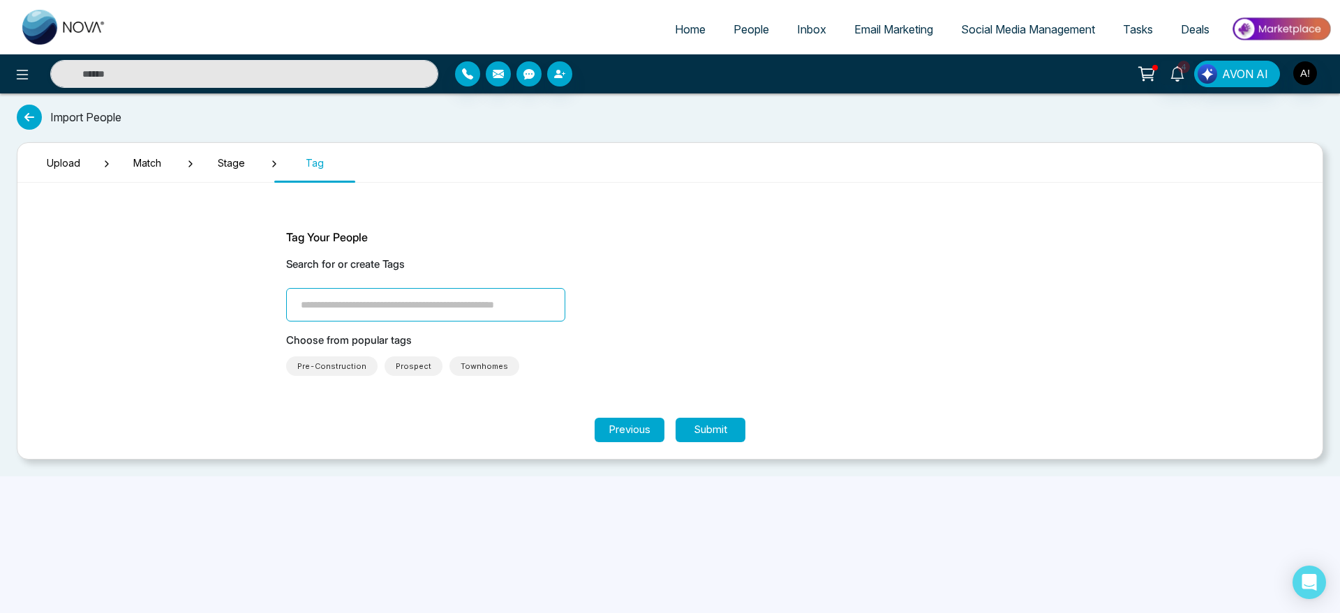
click at [406, 306] on input "search" at bounding box center [425, 304] width 279 height 33
type input "*"
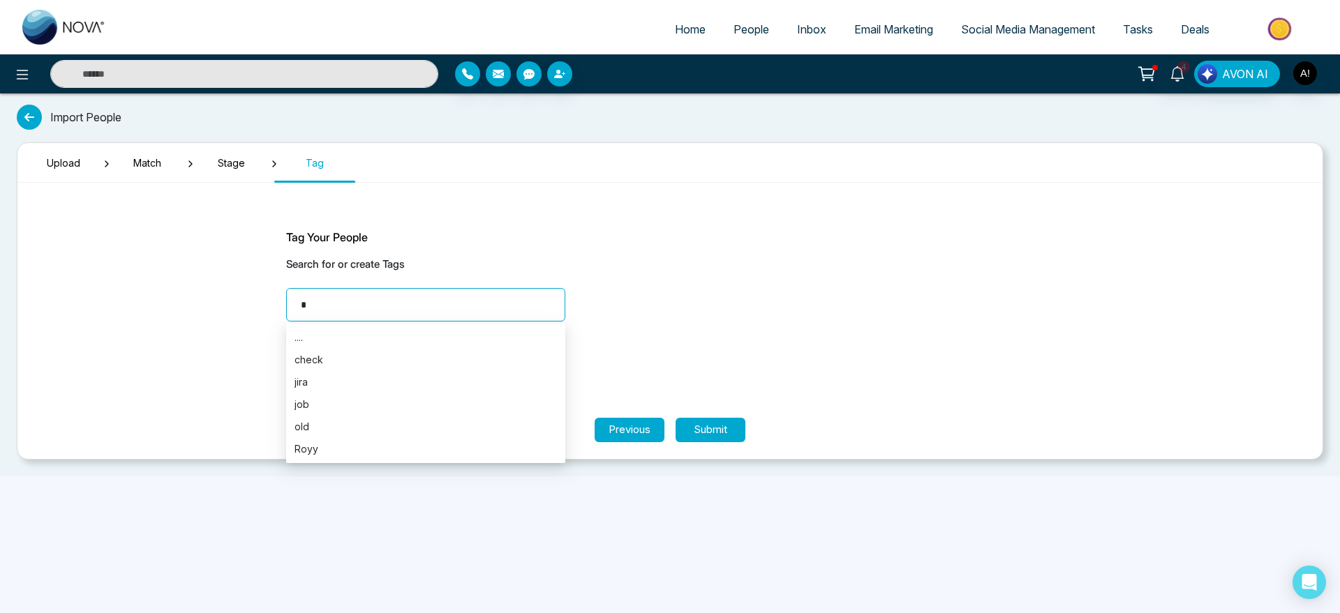
type input "**"
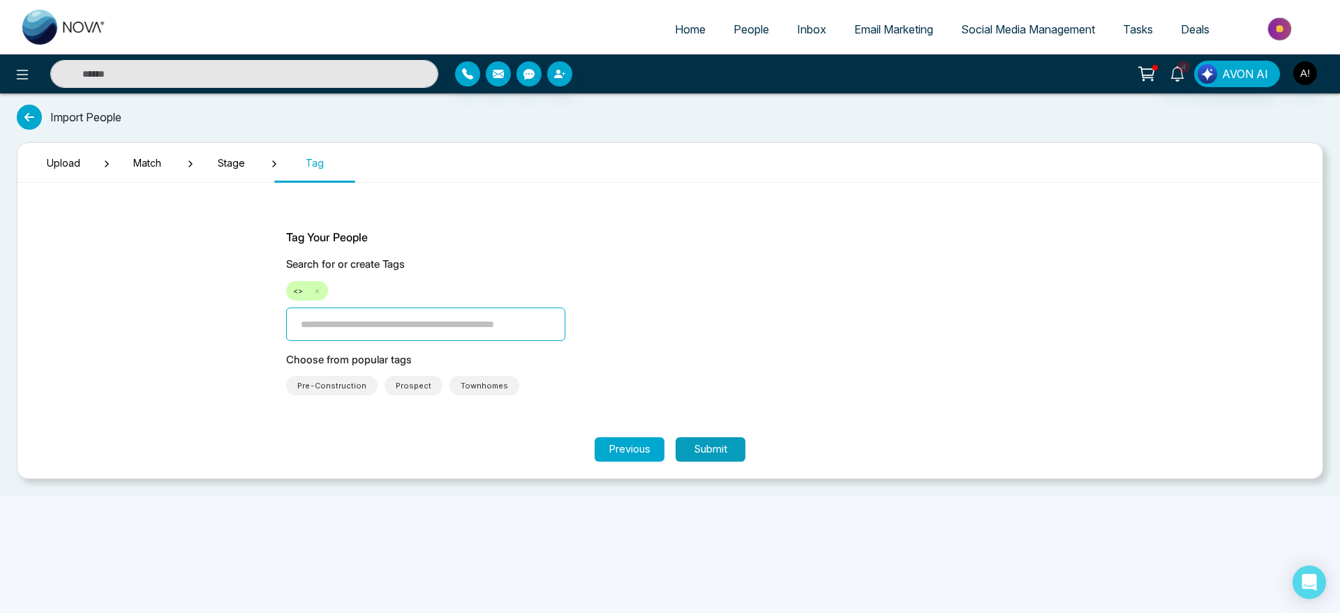
click at [718, 445] on button "Submit" at bounding box center [711, 450] width 70 height 24
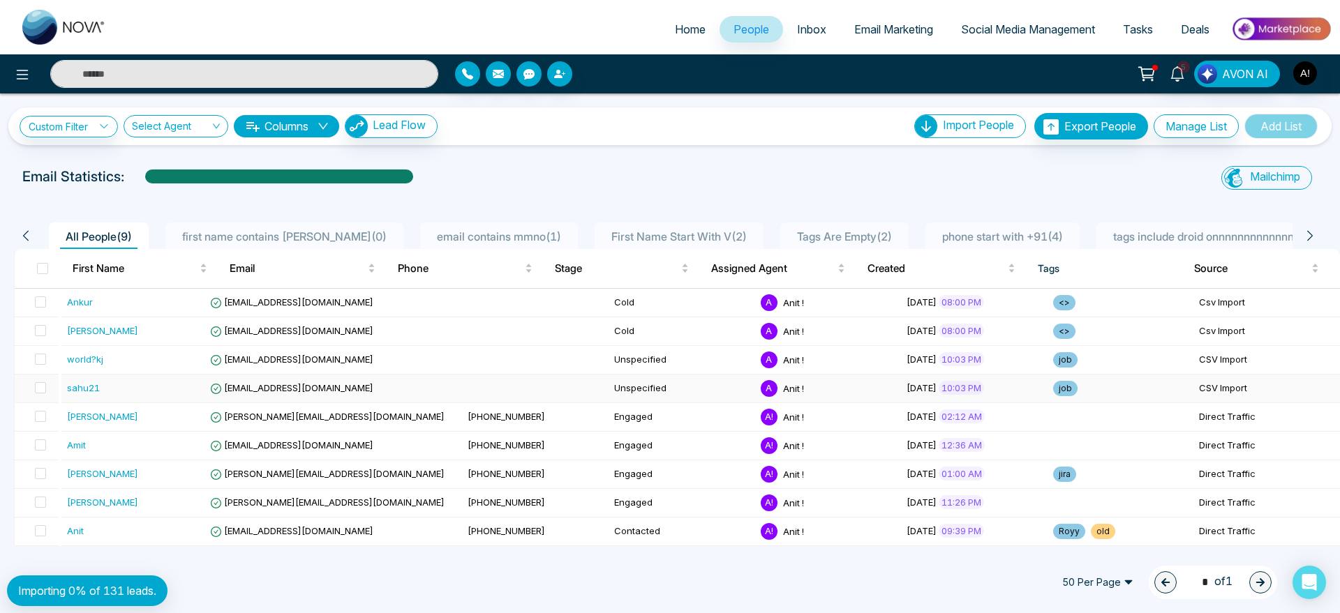
scroll to position [1, 0]
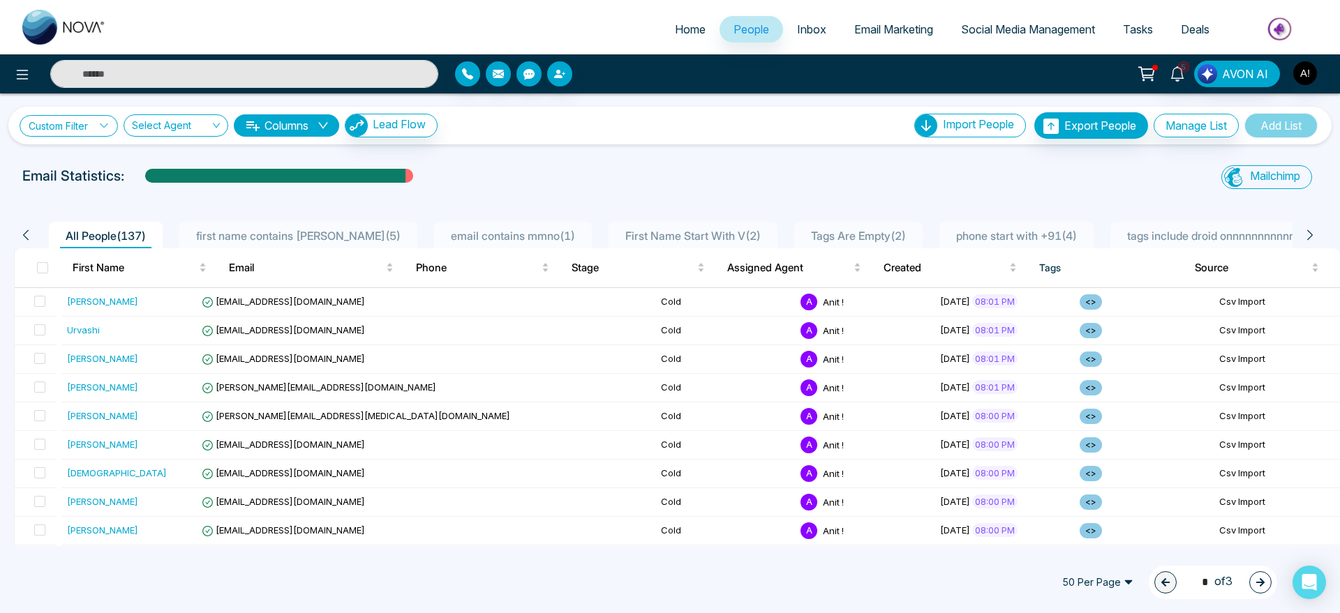
click at [74, 122] on link "Custom Filter" at bounding box center [69, 126] width 98 height 22
click at [647, 137] on div "Custom Filter Choose a filters Cancel Apply Select Agent Columns Lead Flow Impo…" at bounding box center [670, 125] width 1301 height 27
click at [274, 125] on button "Columns" at bounding box center [286, 125] width 105 height 22
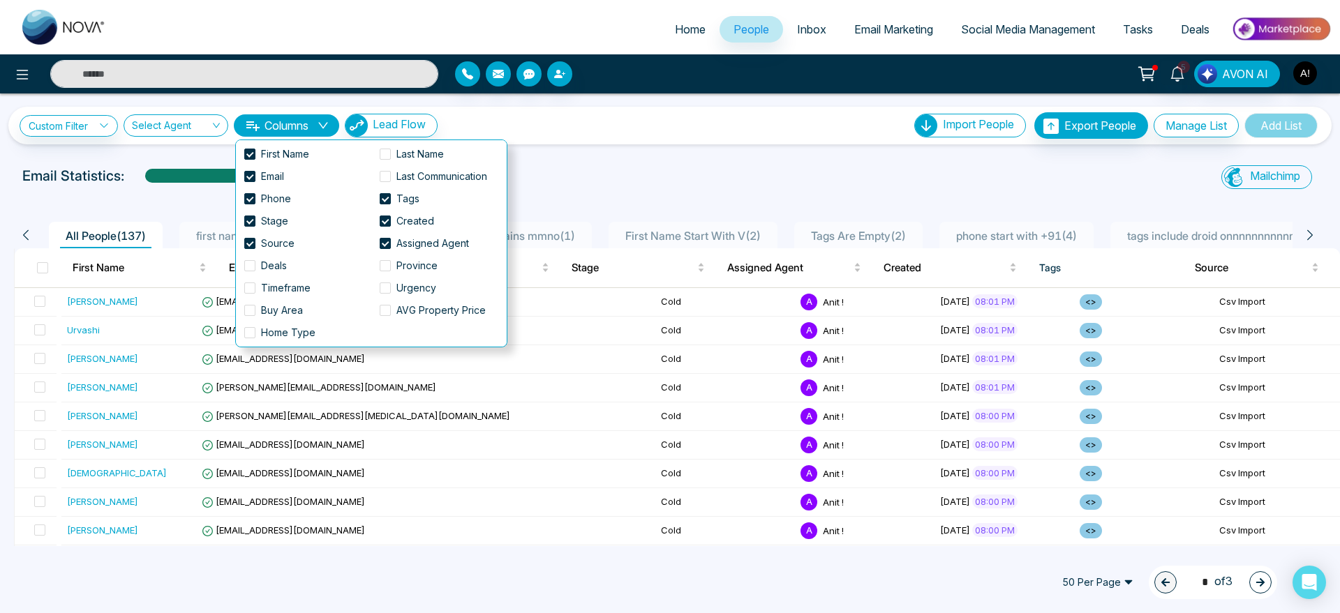
click at [274, 125] on button "Columns" at bounding box center [286, 125] width 105 height 22
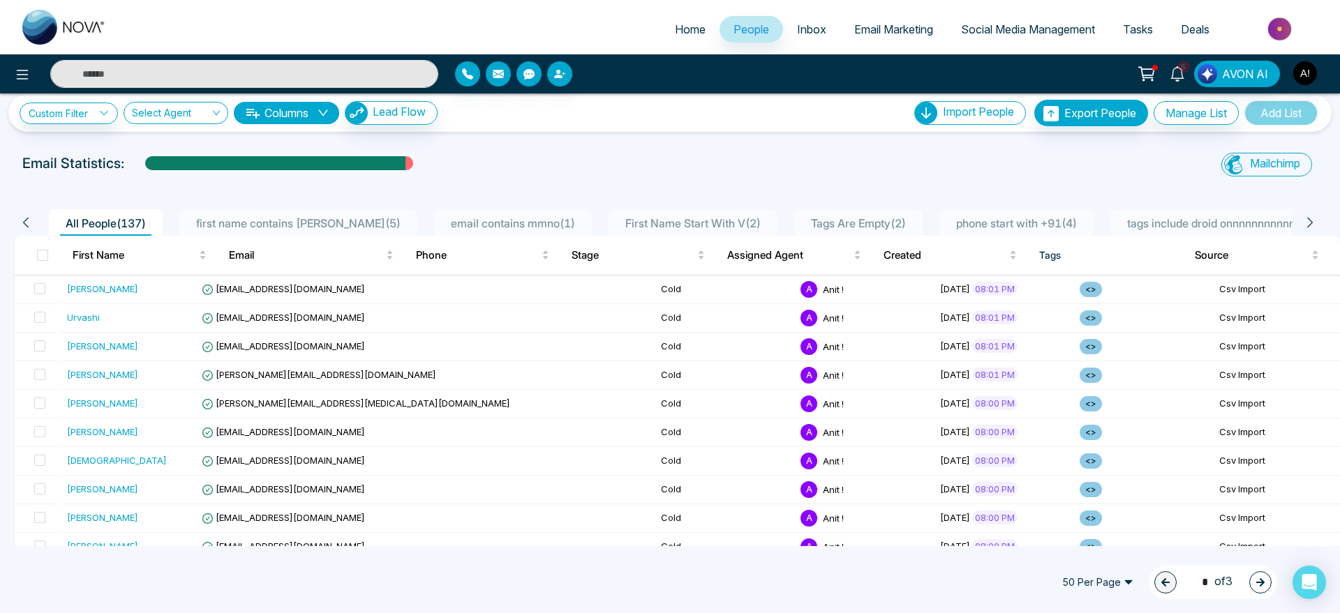
scroll to position [0, 0]
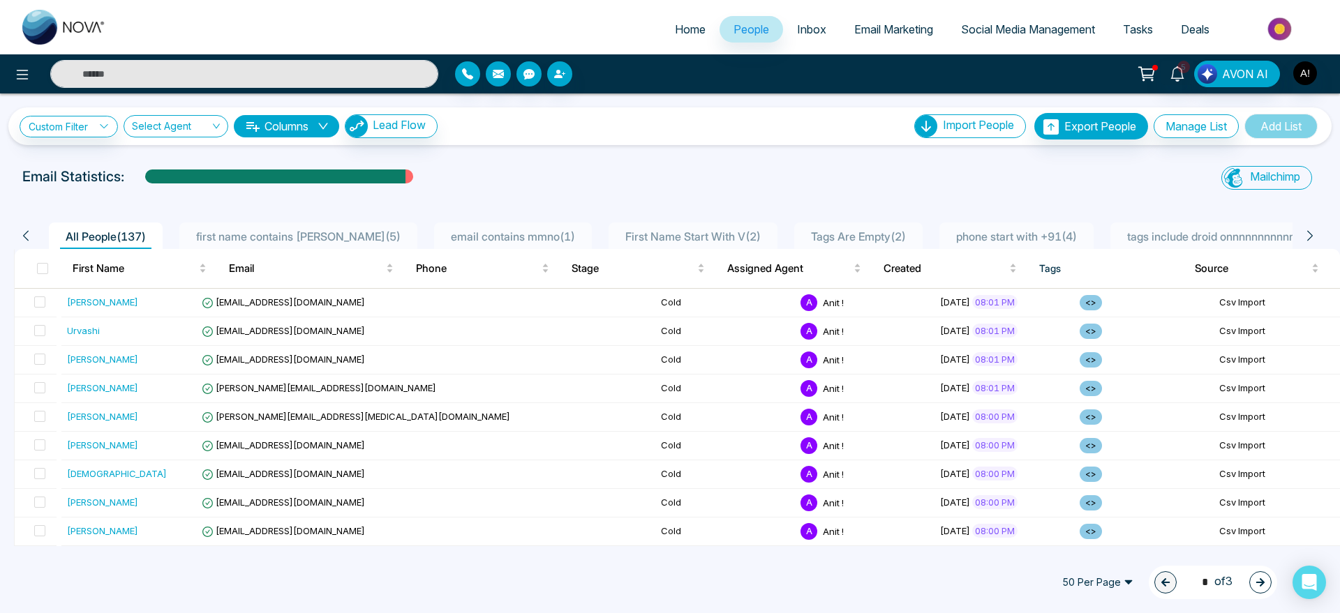
drag, startPoint x: 453, startPoint y: 66, endPoint x: 609, endPoint y: 57, distance: 155.9
click at [609, 57] on div "5 AVON AI" at bounding box center [670, 73] width 1340 height 39
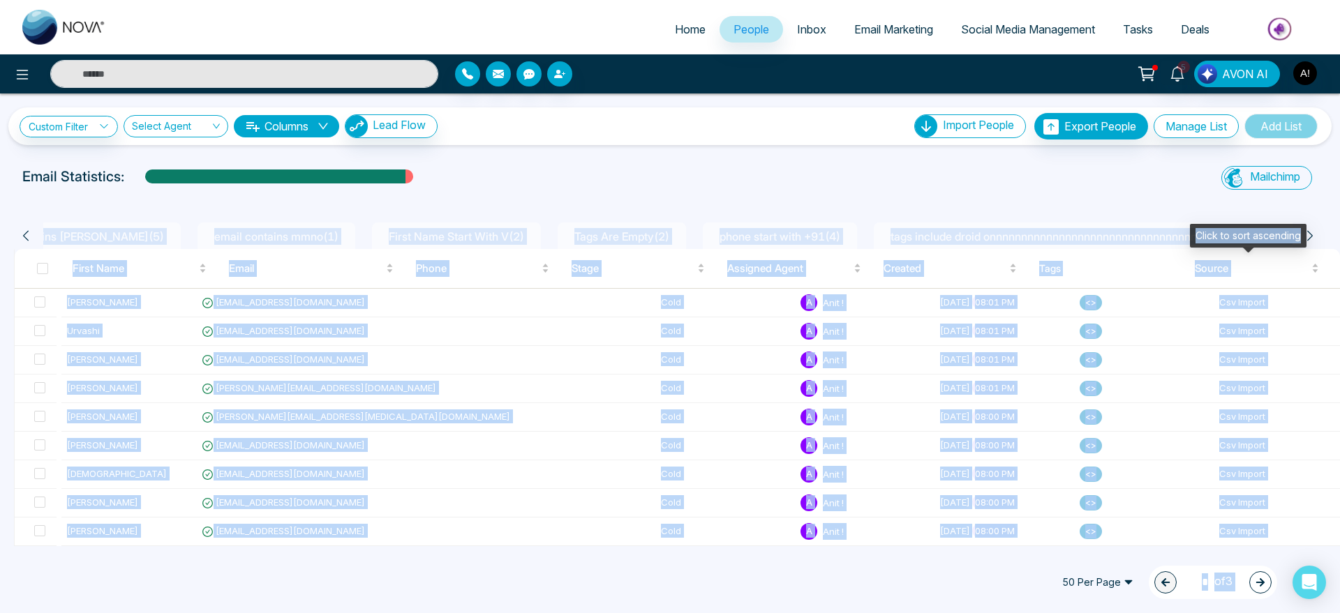
scroll to position [0, 465]
drag, startPoint x: 110, startPoint y: 231, endPoint x: 1306, endPoint y: 225, distance: 1196.2
click at [1306, 225] on body "Home People Inbox Email Marketing Social Media Management Tasks Deals 5 AVON AI…" at bounding box center [670, 306] width 1340 height 613
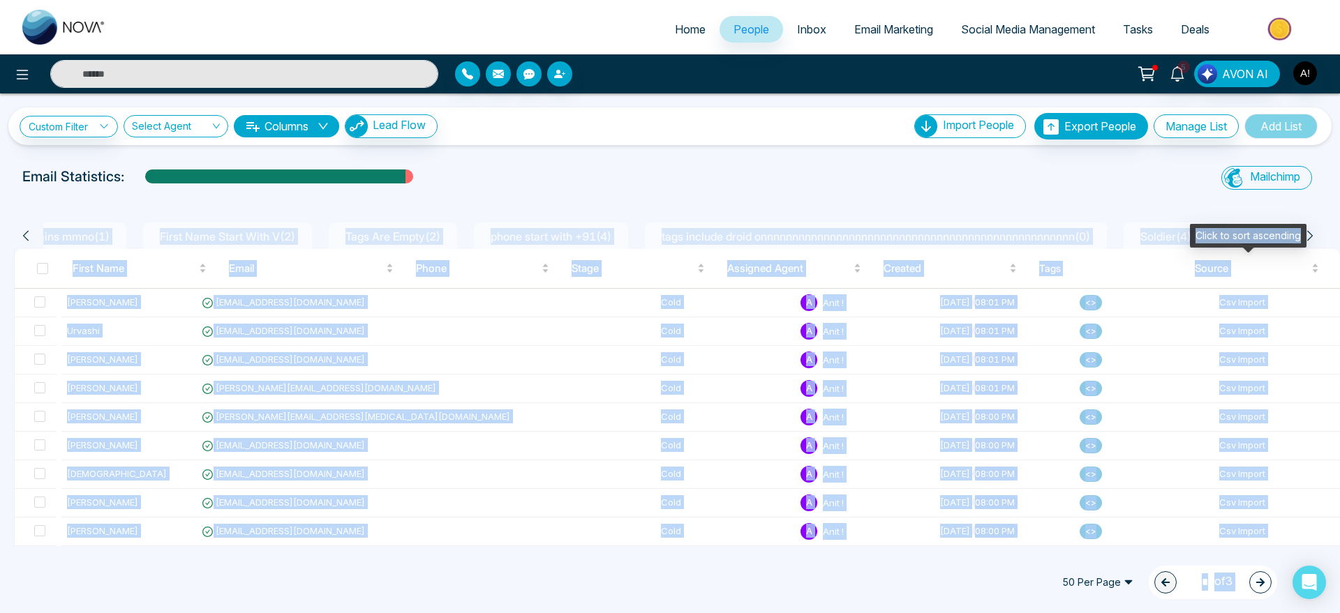
click at [1306, 228] on div "Click to sort ascending" at bounding box center [1248, 236] width 117 height 24
click at [1306, 228] on div "Click to sort descending" at bounding box center [1249, 236] width 124 height 24
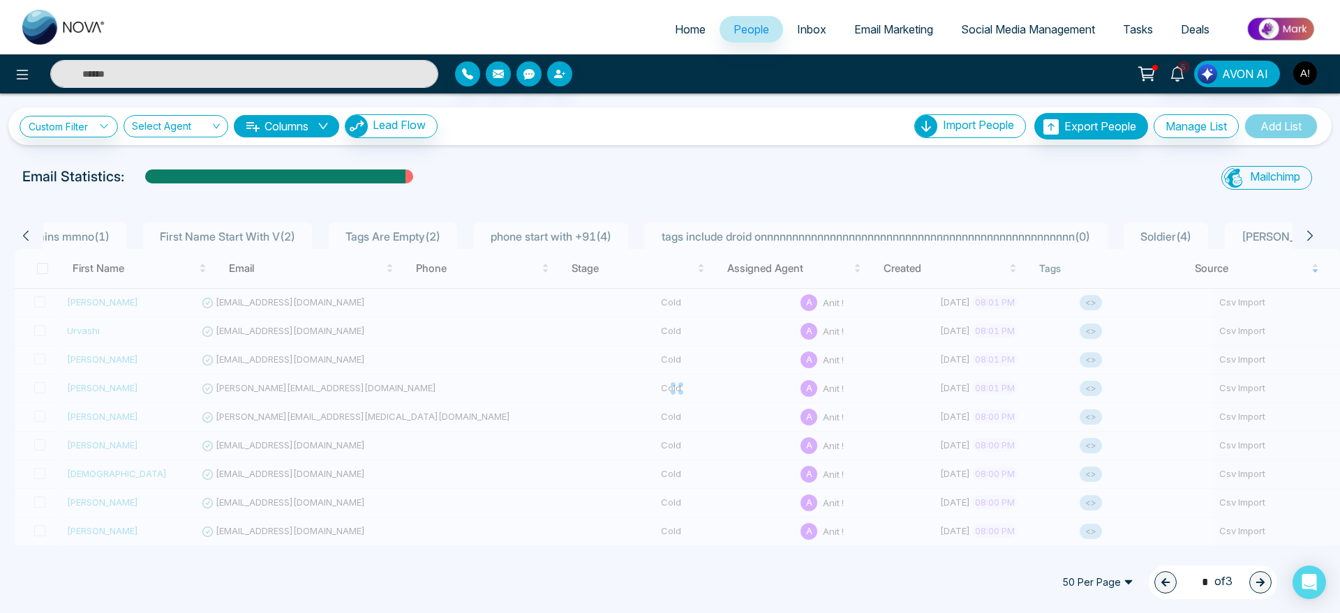
click at [784, 154] on div "Custom Filter Choose a filters Cancel Apply Select Agent Columns Lead Flow Impo…" at bounding box center [670, 320] width 1340 height 453
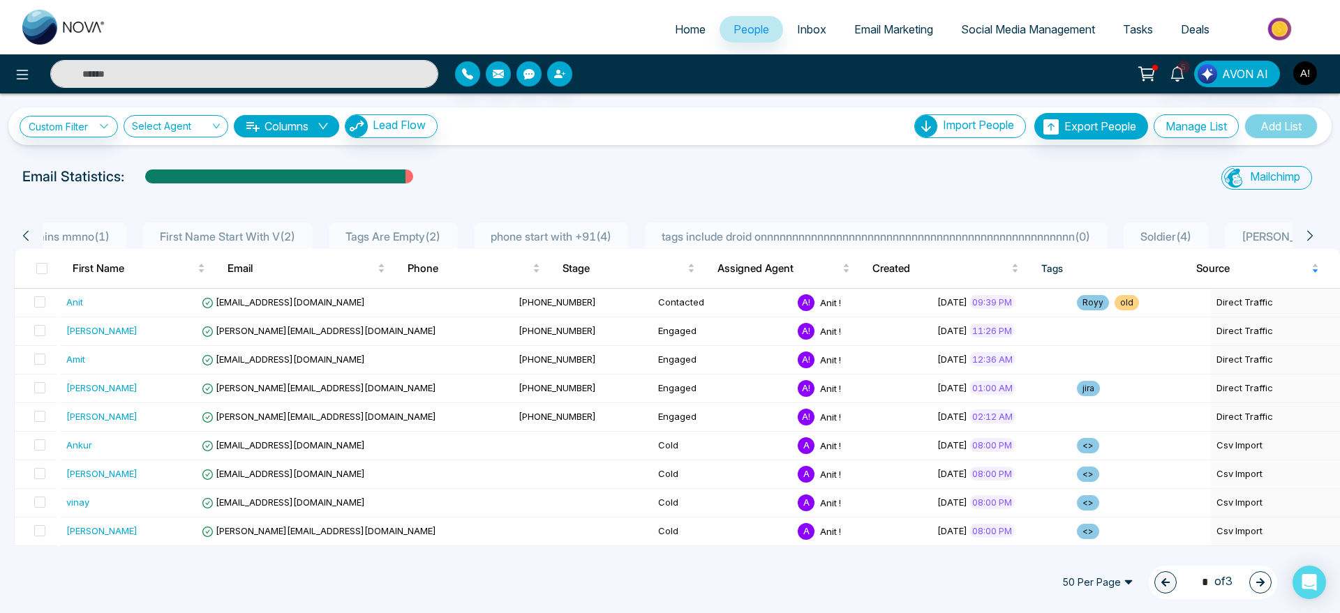
click at [24, 237] on icon at bounding box center [26, 236] width 13 height 13
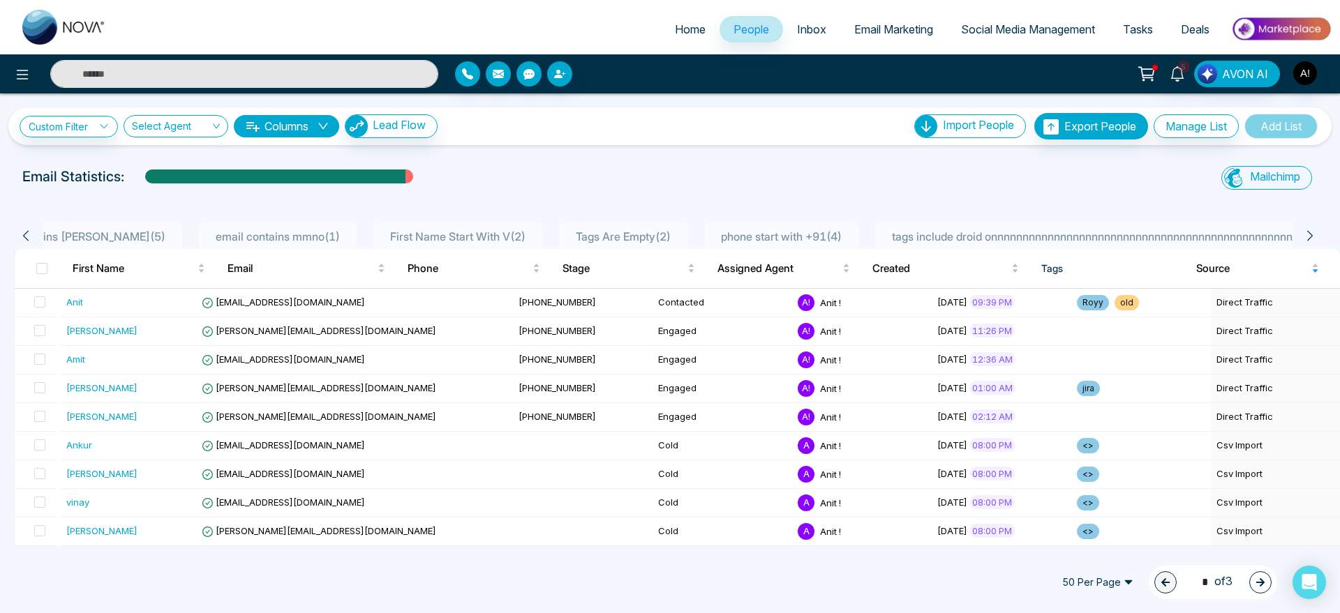
click at [24, 237] on icon at bounding box center [26, 236] width 13 height 13
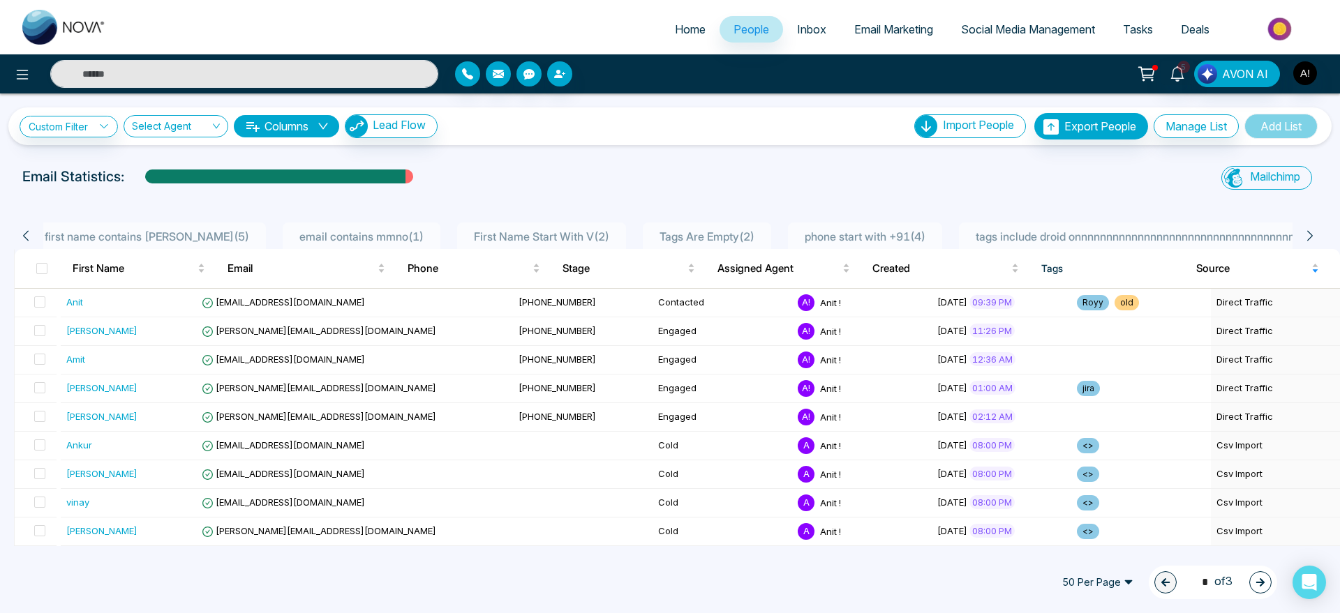
click at [24, 237] on icon at bounding box center [26, 236] width 13 height 13
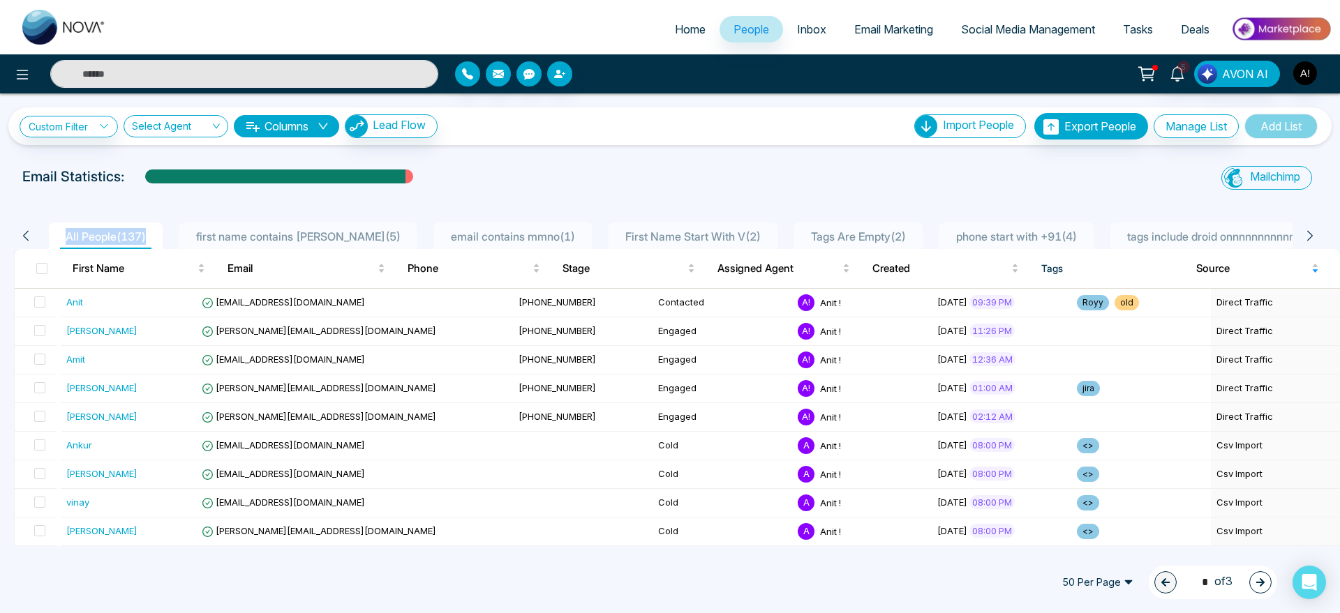
click at [24, 237] on icon at bounding box center [26, 236] width 13 height 13
click at [141, 227] on li "All People ( 137 )" at bounding box center [106, 236] width 114 height 27
click at [684, 19] on link "Home" at bounding box center [690, 29] width 59 height 27
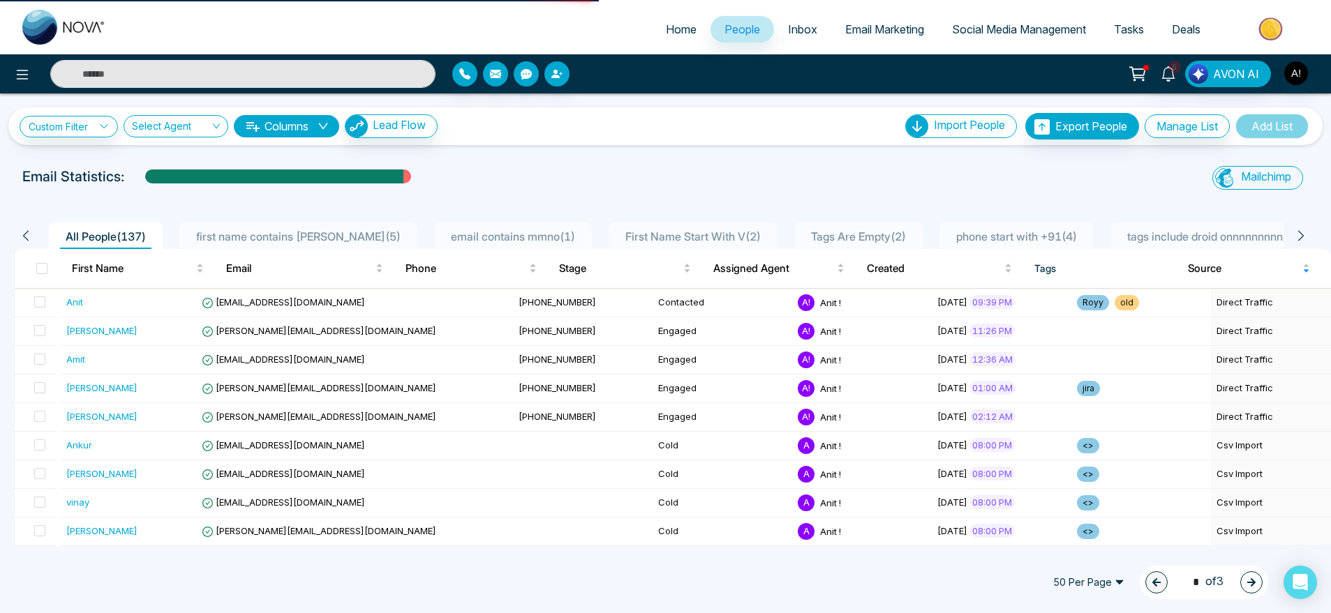
select select "*"
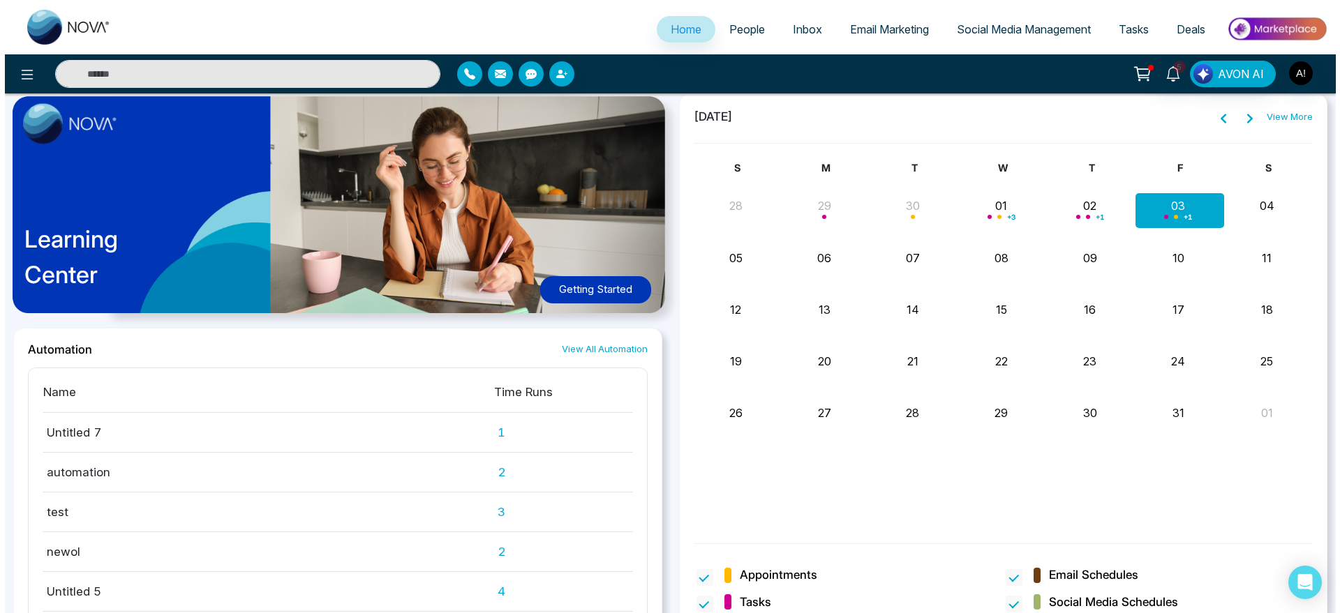
scroll to position [1161, 0]
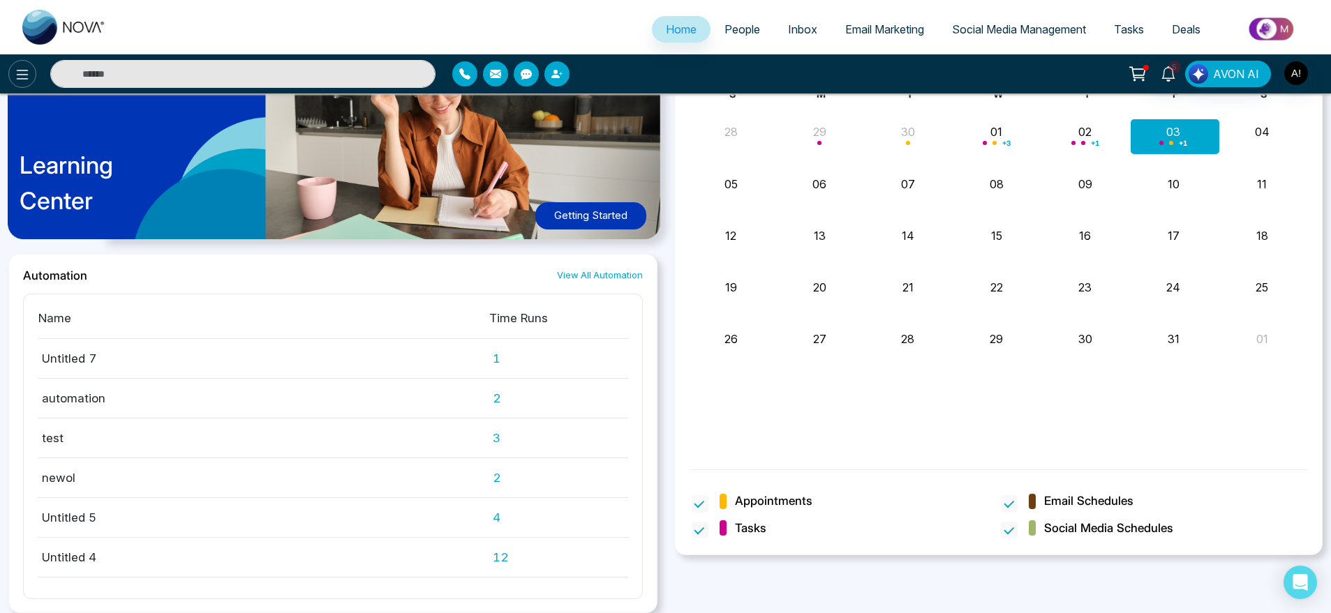
click at [30, 73] on icon at bounding box center [22, 74] width 17 height 17
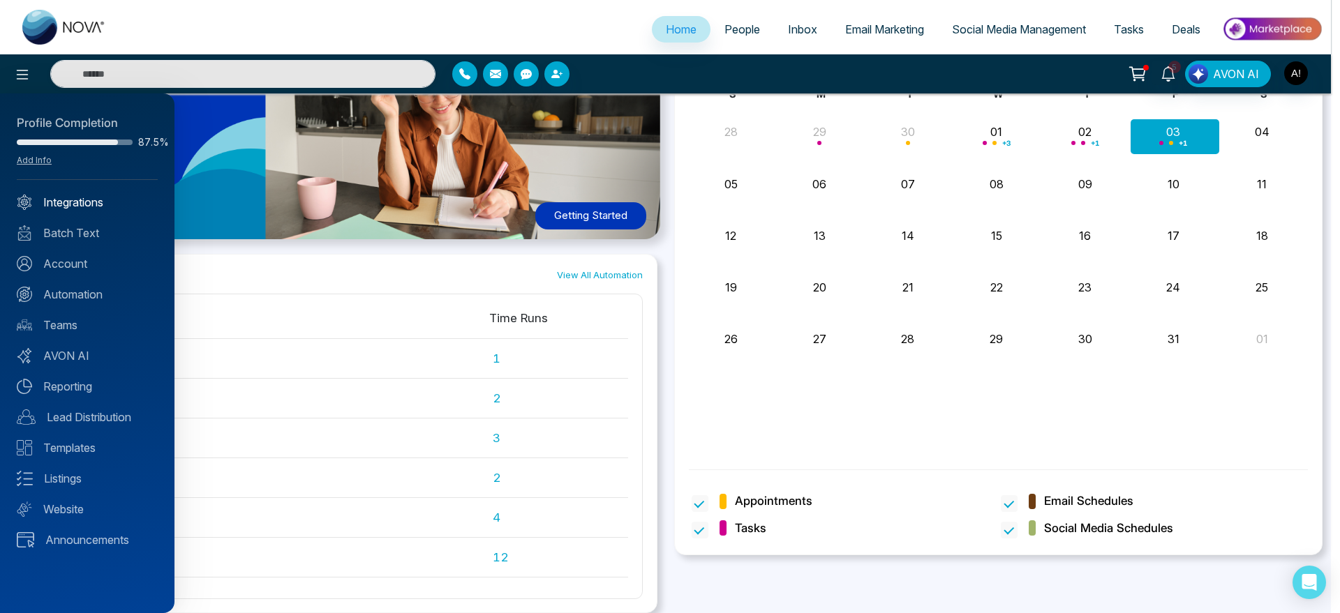
click at [54, 195] on link "Integrations" at bounding box center [87, 202] width 141 height 17
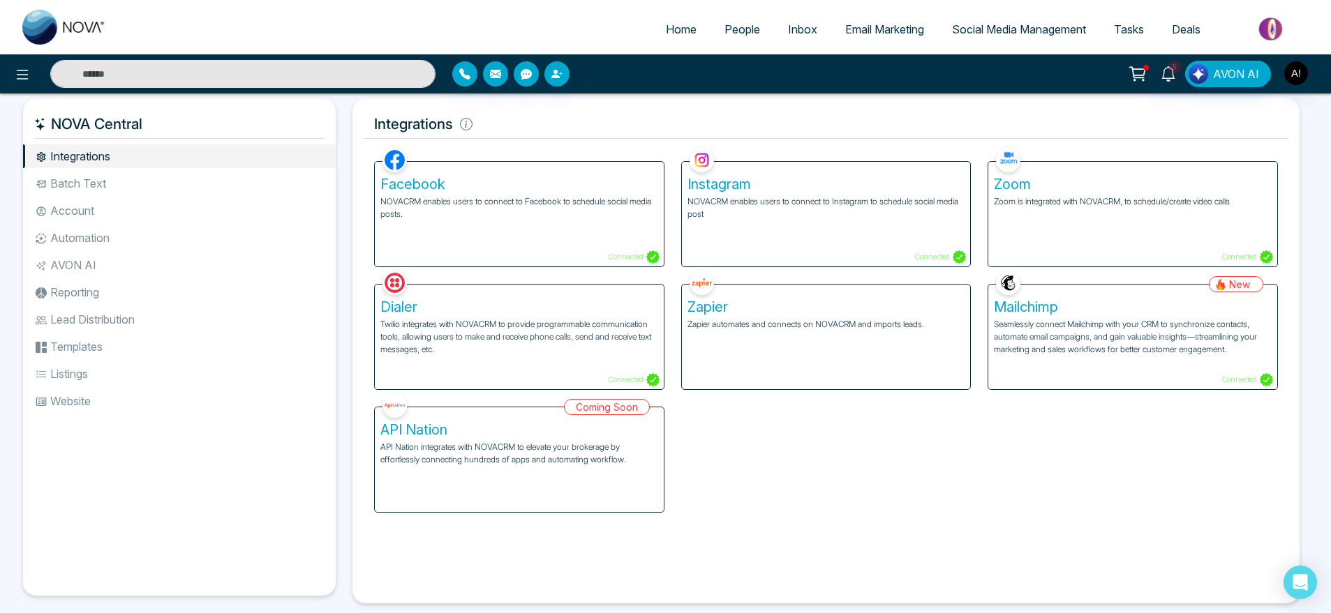
scroll to position [7, 0]
drag, startPoint x: 371, startPoint y: 119, endPoint x: 544, endPoint y: 122, distance: 173.8
click at [544, 122] on h5 "Integrations" at bounding box center [826, 123] width 925 height 29
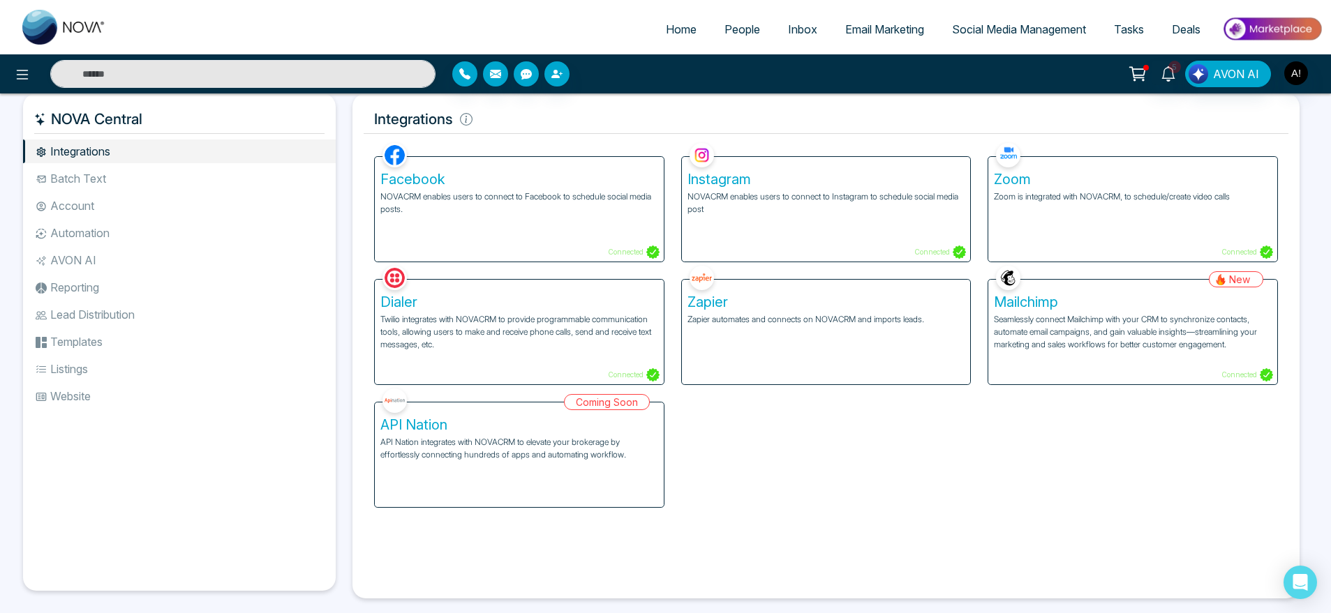
scroll to position [10, 0]
click at [96, 209] on li "Account" at bounding box center [179, 207] width 313 height 24
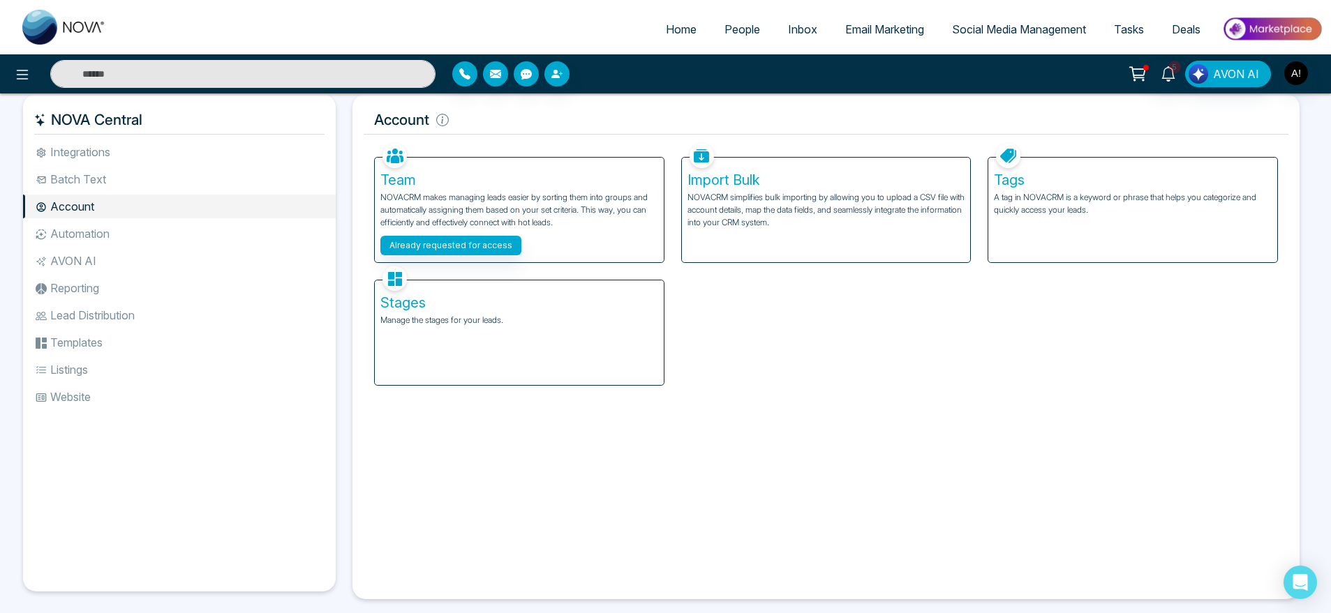
click at [1048, 199] on p "A tag in NOVACRM is a keyword or phrase that helps you categorize and quickly a…" at bounding box center [1133, 203] width 278 height 25
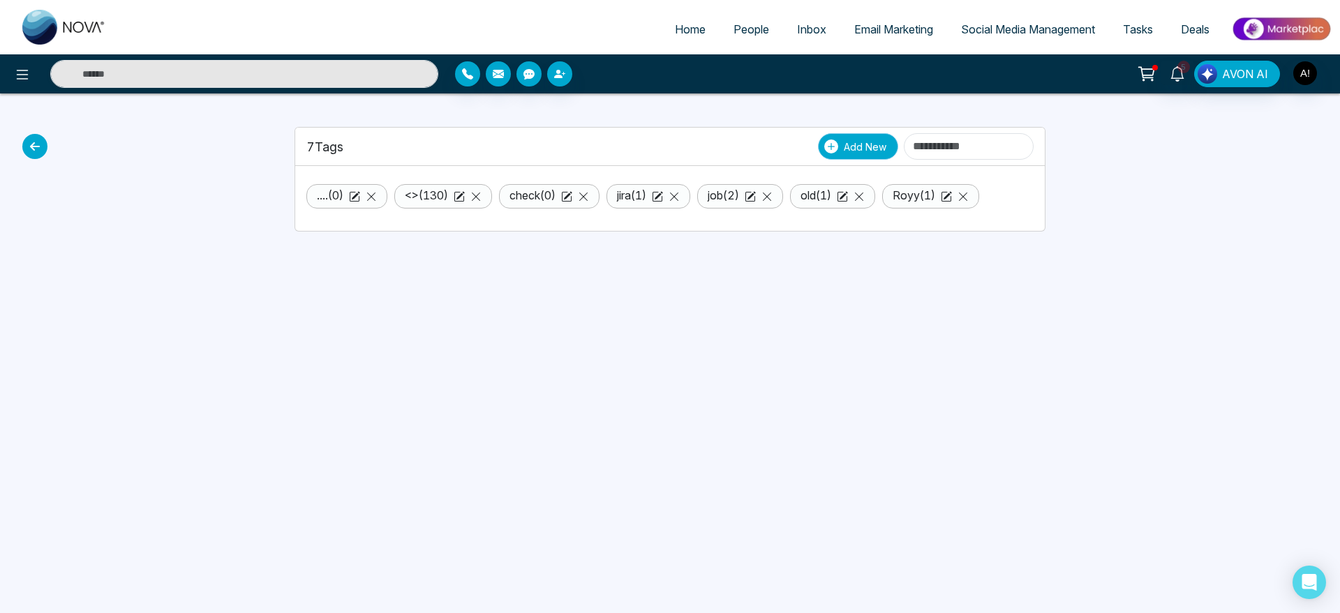
click at [844, 144] on span "Add New" at bounding box center [865, 147] width 43 height 15
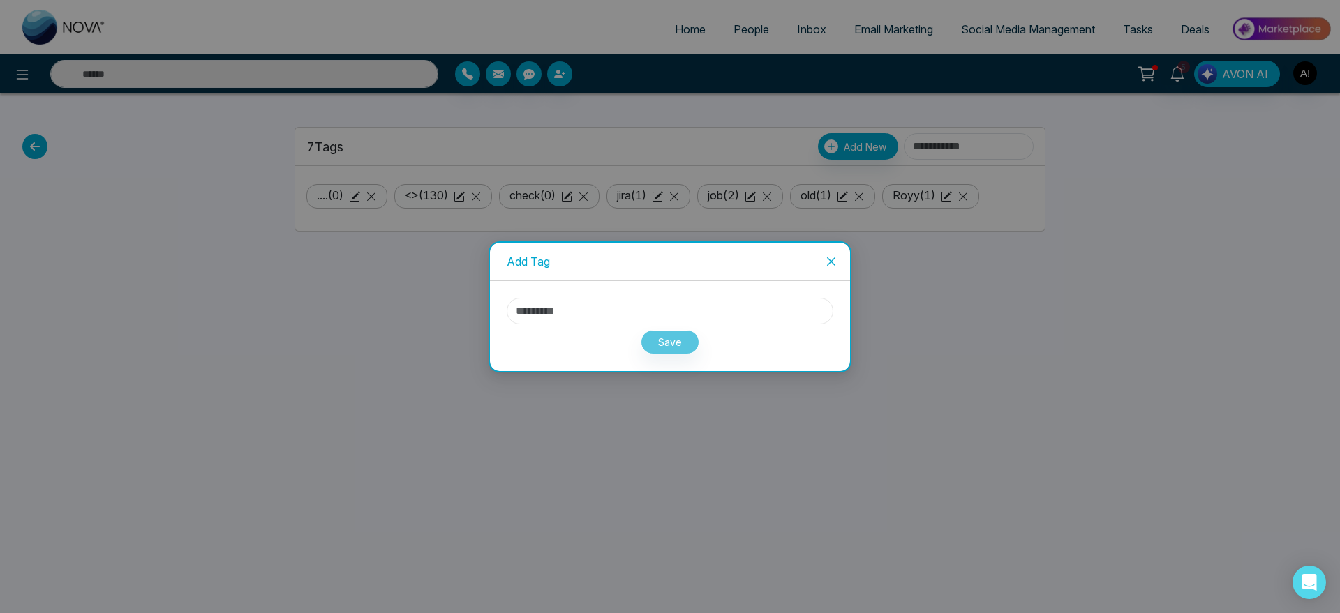
click at [595, 313] on input "text" at bounding box center [670, 311] width 327 height 27
type input "*"
click at [673, 342] on button "Save" at bounding box center [670, 342] width 59 height 24
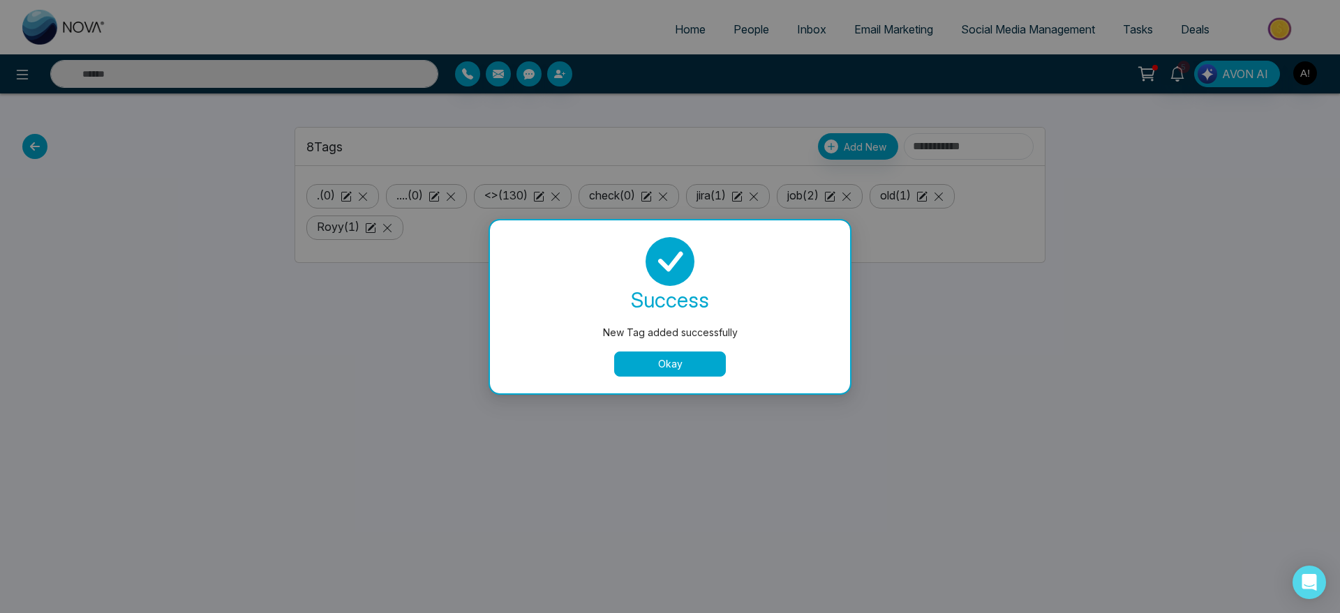
click at [660, 358] on button "Okay" at bounding box center [670, 364] width 112 height 25
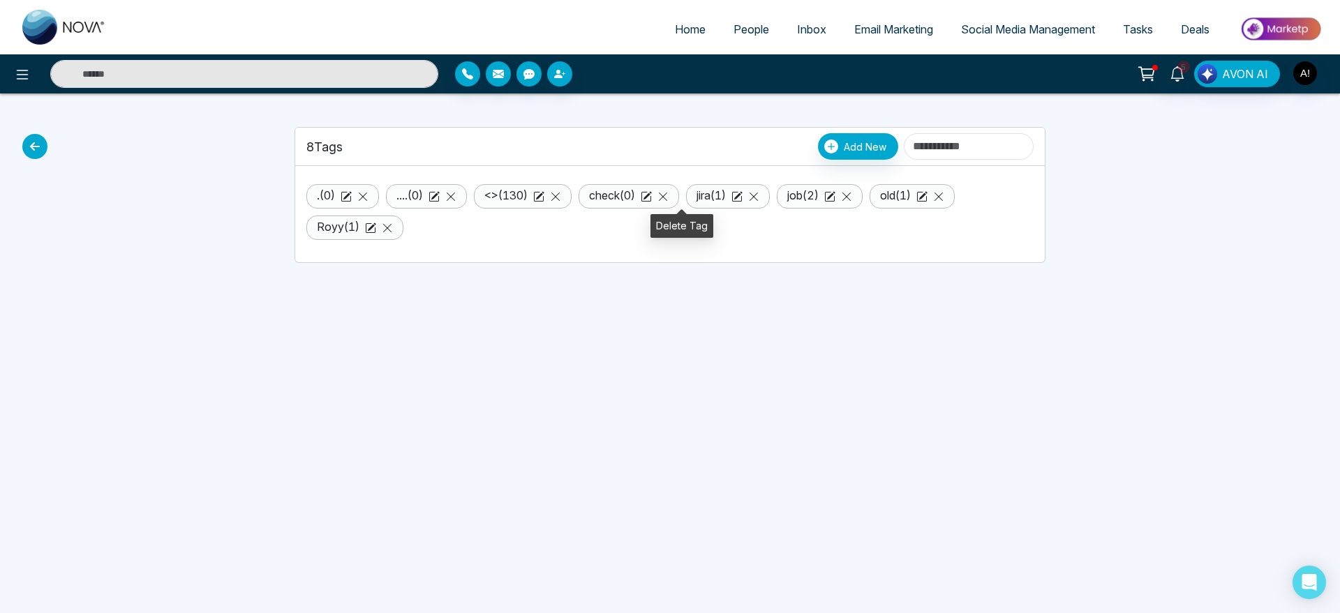
click at [669, 198] on icon at bounding box center [662, 196] width 11 height 11
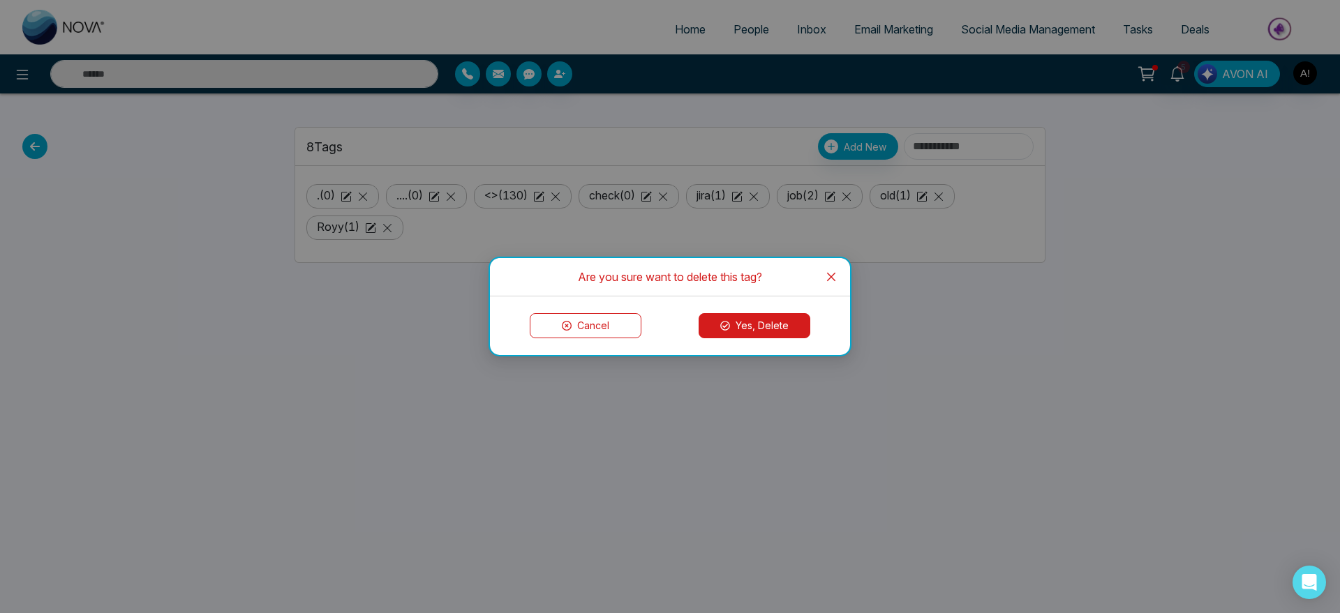
click at [749, 322] on button "Yes, Delete" at bounding box center [755, 325] width 112 height 25
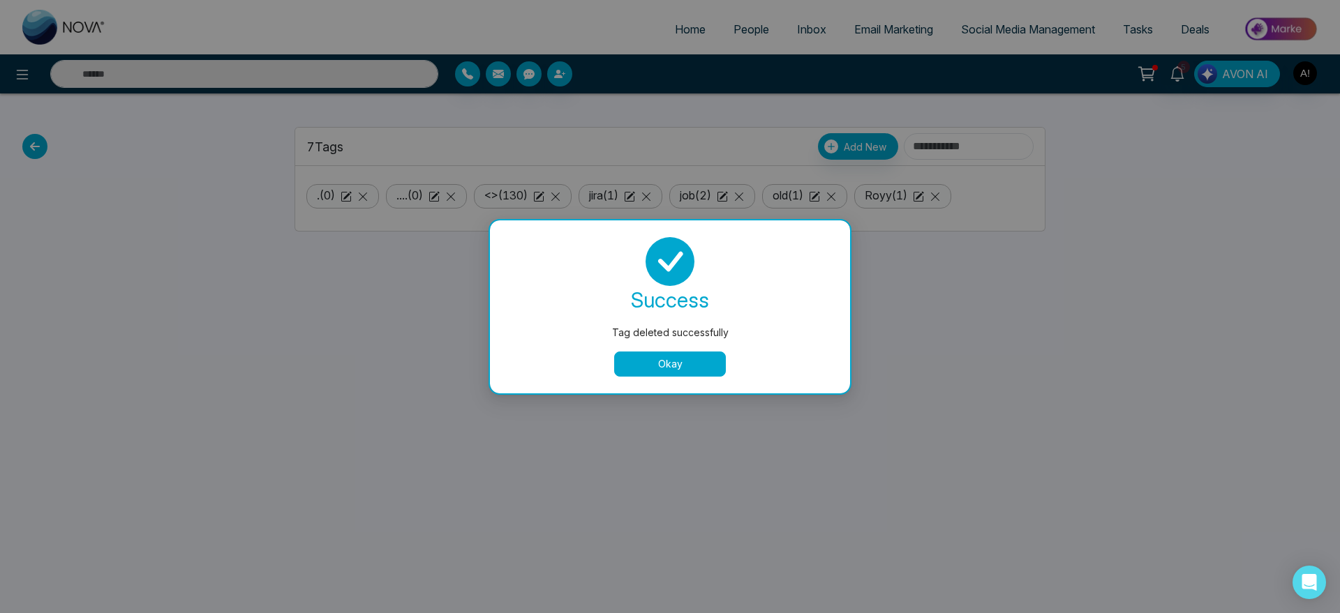
click at [665, 374] on button "Okay" at bounding box center [670, 364] width 112 height 25
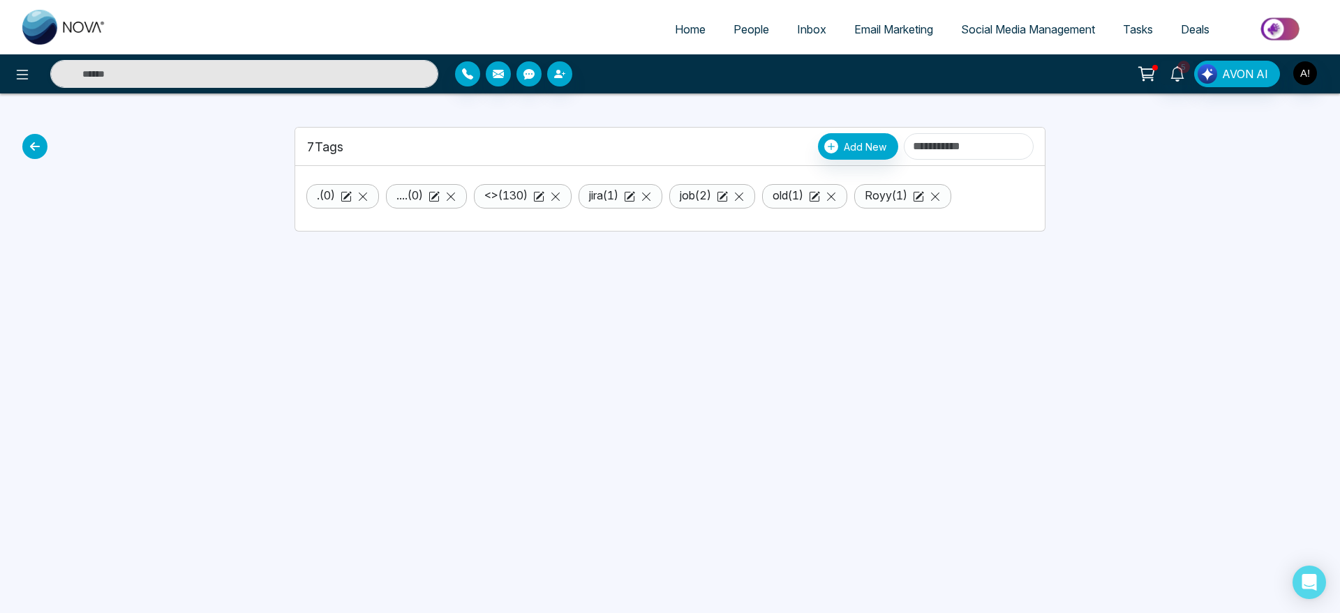
click at [29, 140] on icon at bounding box center [34, 146] width 25 height 25
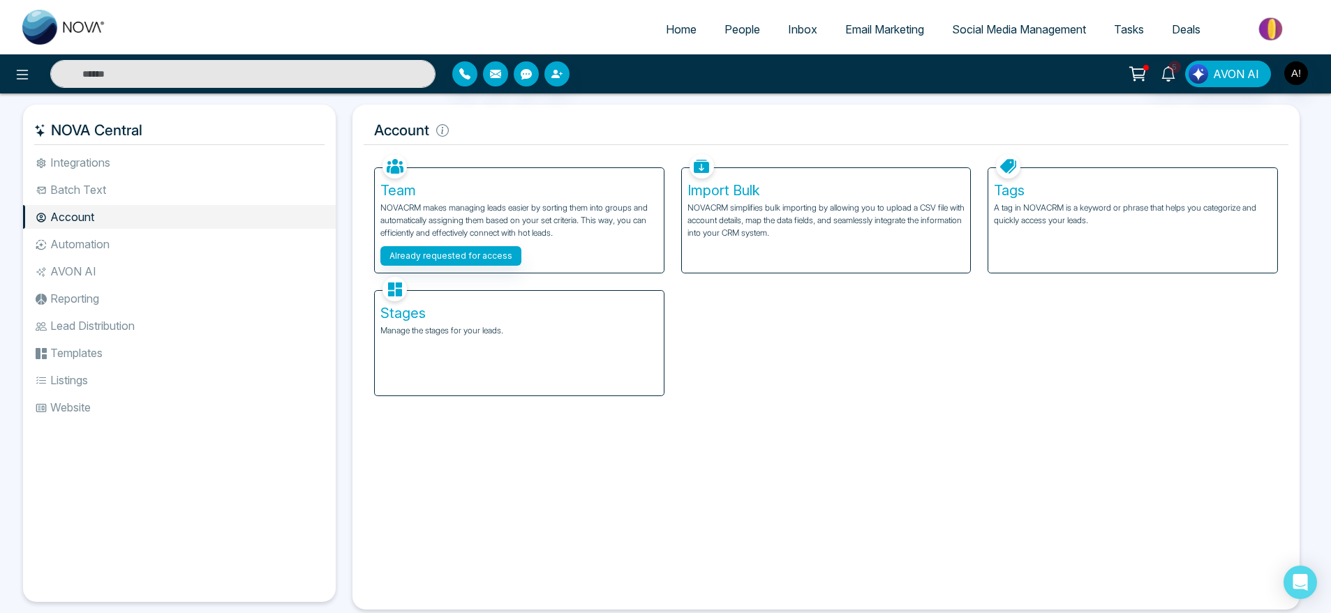
scroll to position [30, 0]
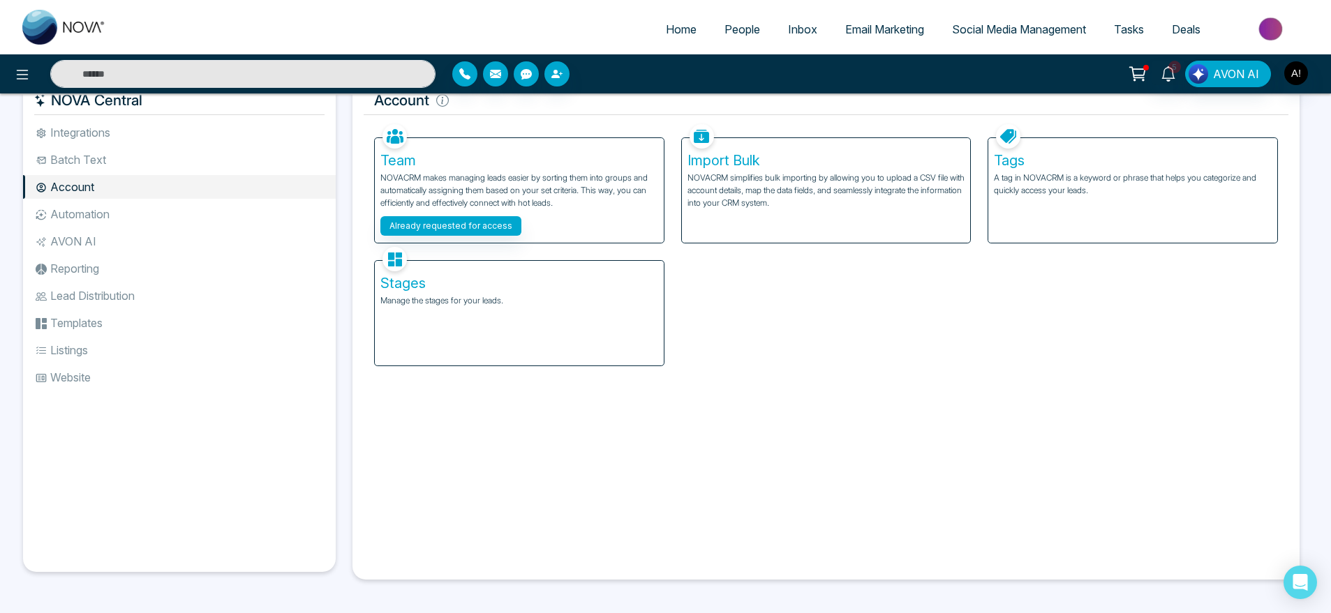
click at [586, 271] on div "Stages Manage the stages for your leads." at bounding box center [519, 313] width 289 height 105
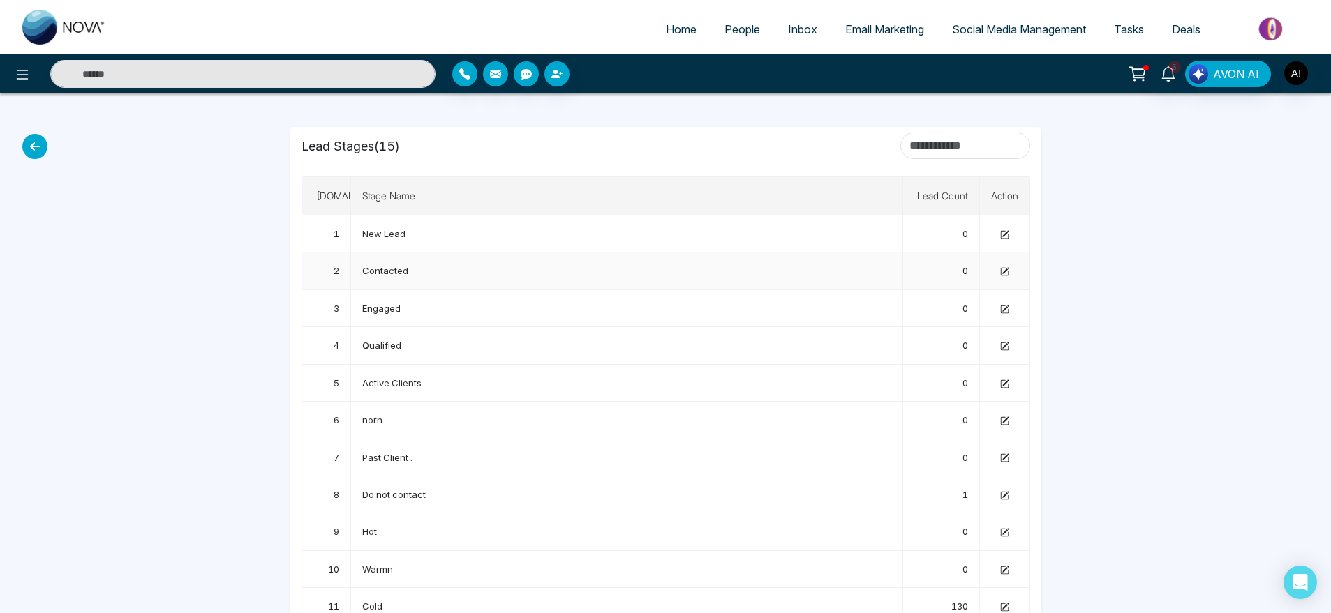
scroll to position [38, 0]
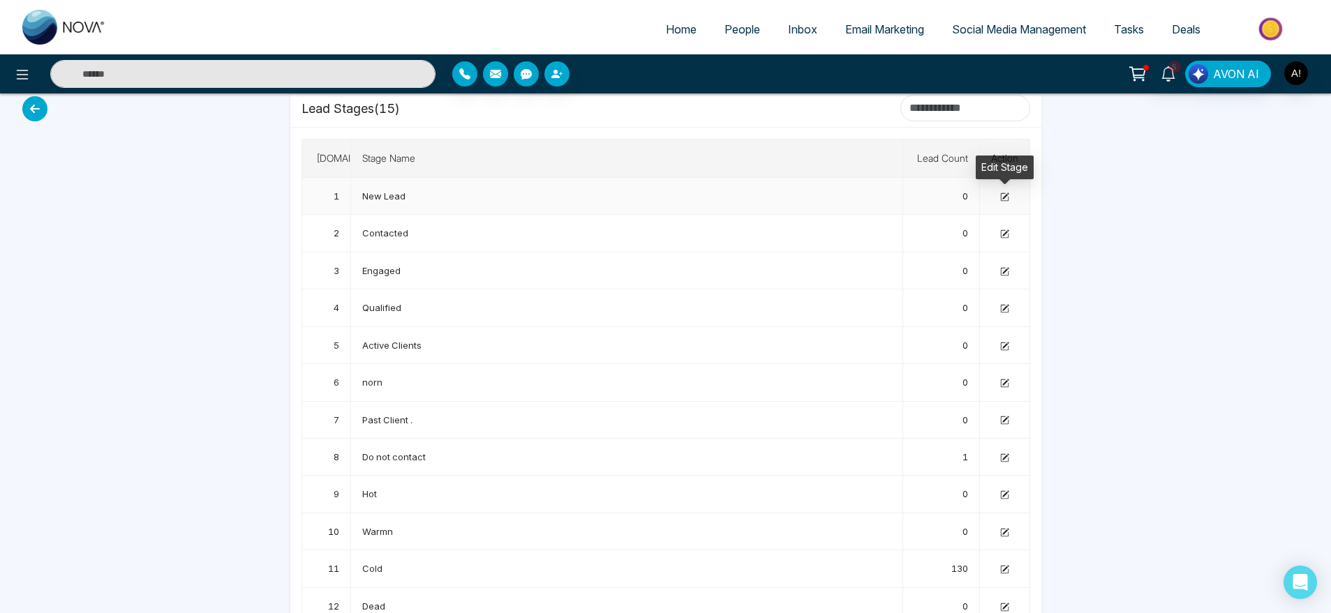
click at [1000, 195] on icon at bounding box center [1004, 197] width 9 height 9
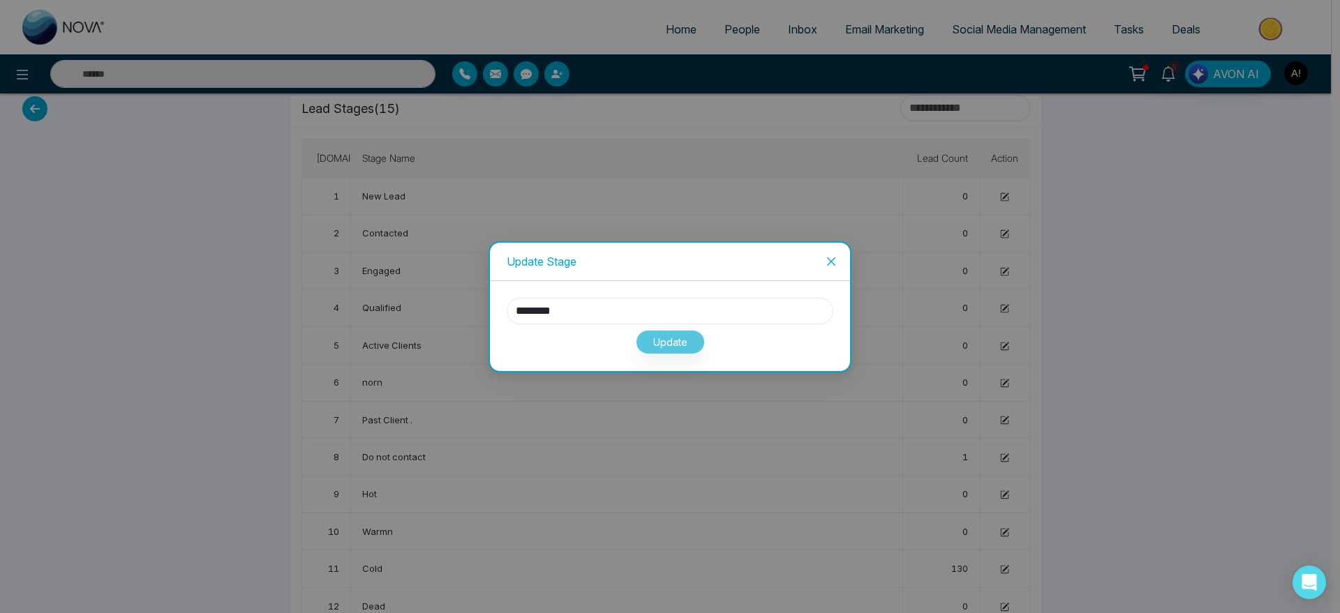
click at [646, 313] on input "********" at bounding box center [670, 311] width 327 height 27
click at [637, 318] on input "********" at bounding box center [670, 311] width 327 height 27
type input "**********"
click at [675, 343] on button "Update" at bounding box center [670, 342] width 69 height 24
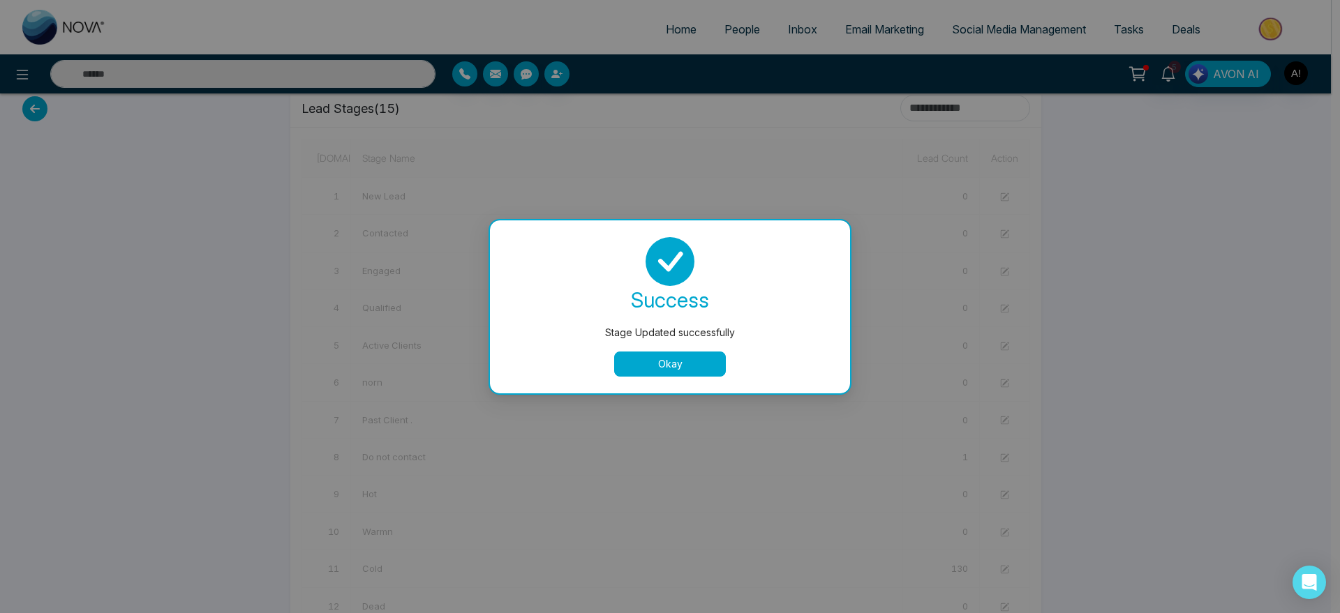
click at [653, 370] on button "Okay" at bounding box center [670, 364] width 112 height 25
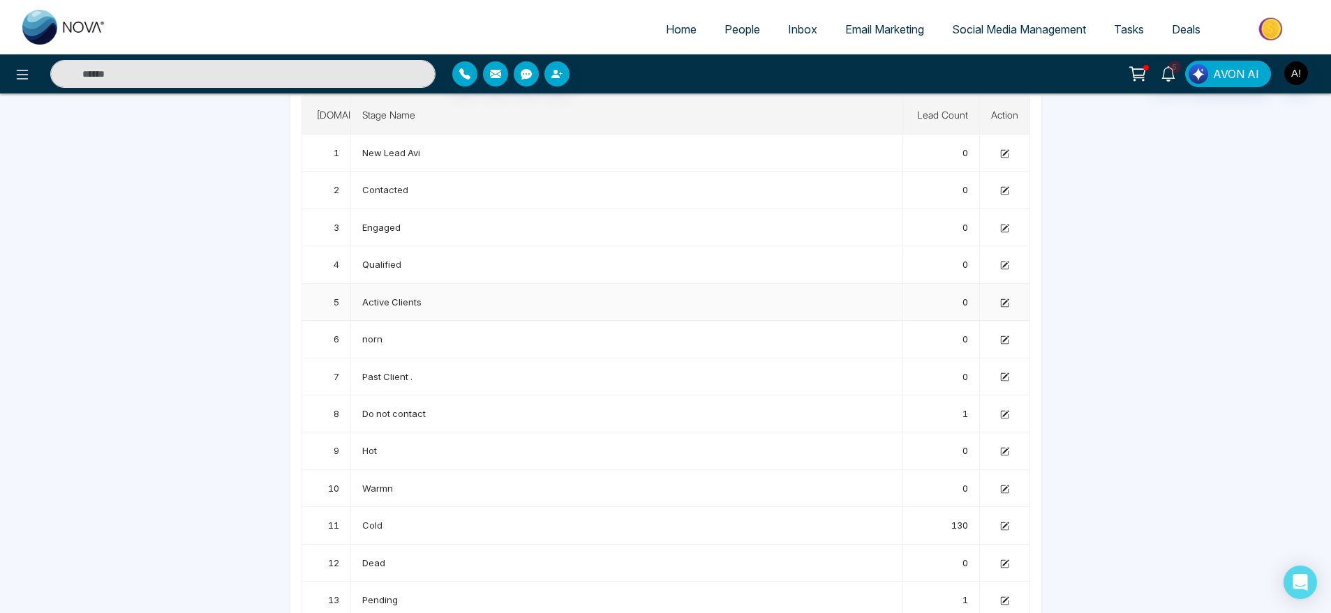
scroll to position [0, 0]
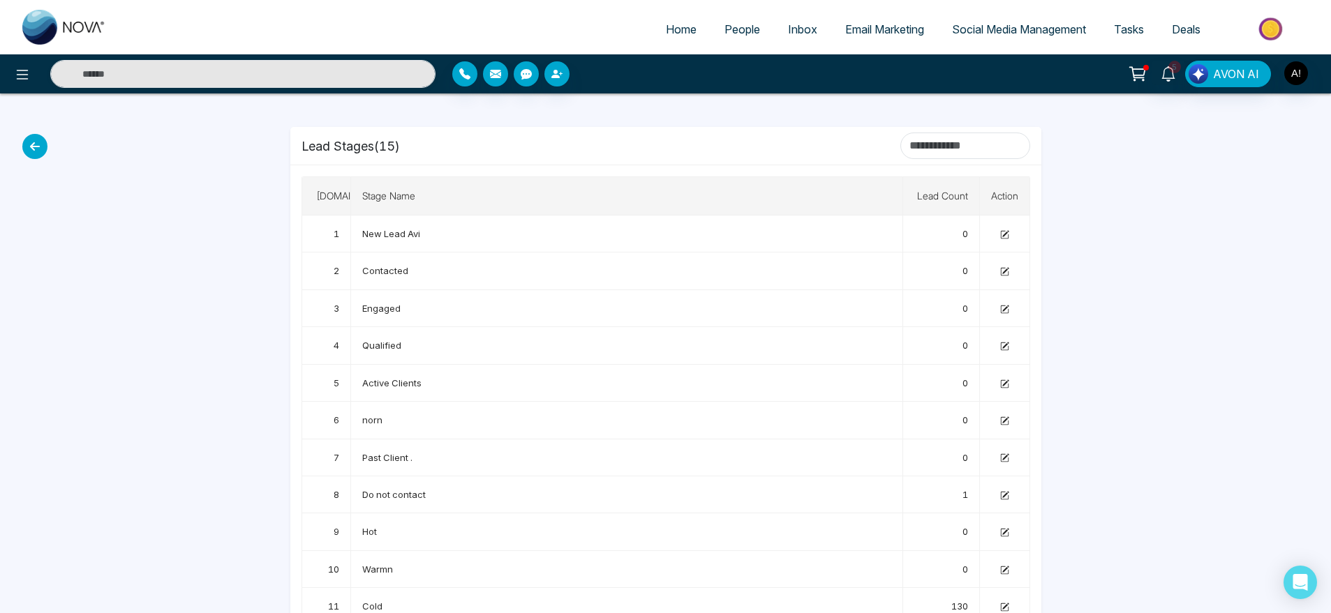
click at [41, 149] on icon at bounding box center [34, 146] width 25 height 25
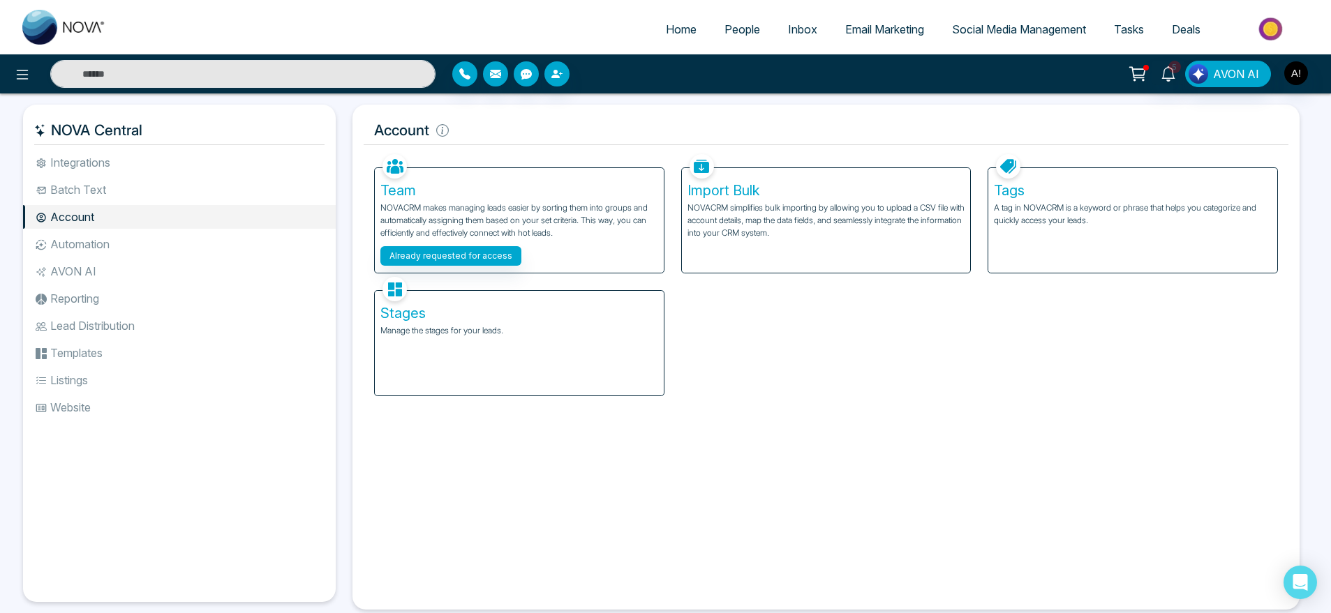
click at [131, 239] on li "Automation" at bounding box center [179, 244] width 313 height 24
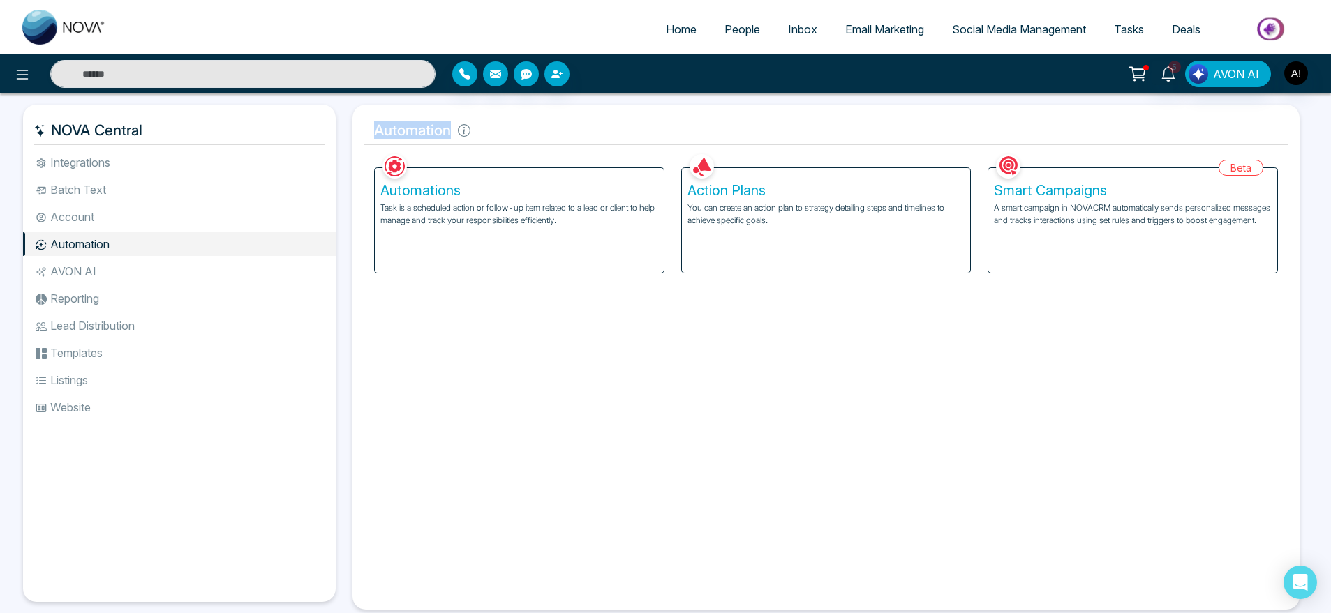
drag, startPoint x: 365, startPoint y: 128, endPoint x: 524, endPoint y: 119, distance: 159.4
click at [524, 119] on h5 "Automation" at bounding box center [826, 130] width 925 height 29
click at [583, 223] on p "Task is a scheduled action or follow-up item related to a lead or client to hel…" at bounding box center [519, 214] width 278 height 25
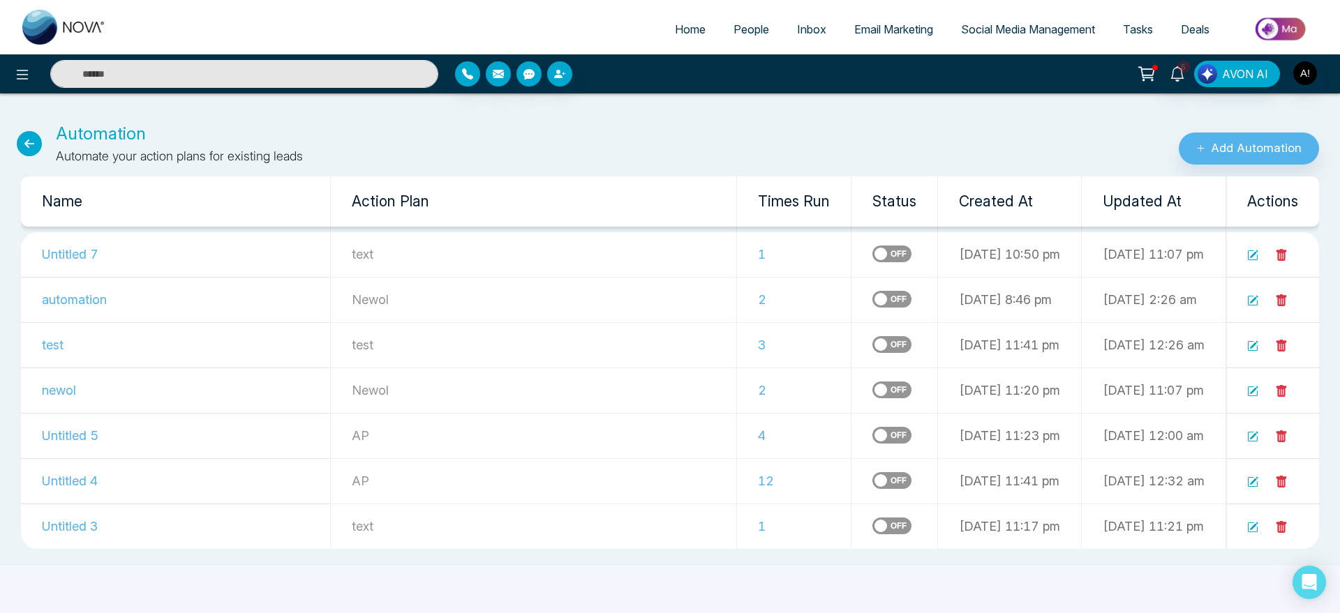
click at [23, 142] on icon at bounding box center [29, 143] width 25 height 25
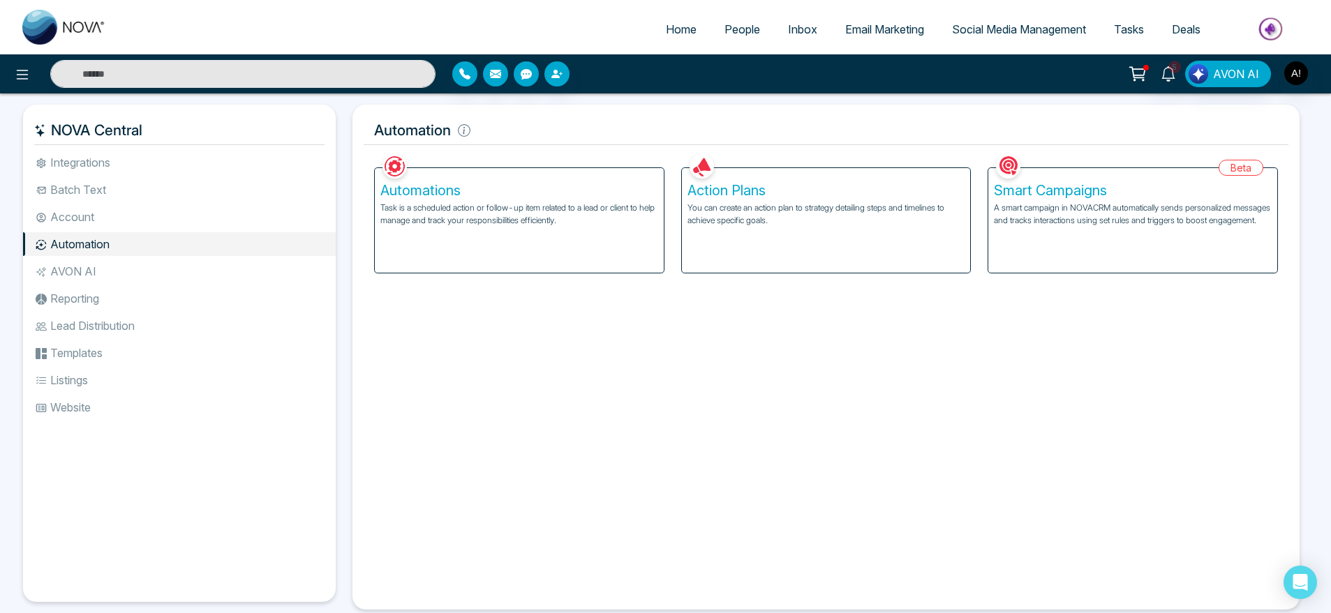
click at [805, 246] on div "Action Plans You can create an action plan to strategy detailing steps and time…" at bounding box center [826, 220] width 289 height 105
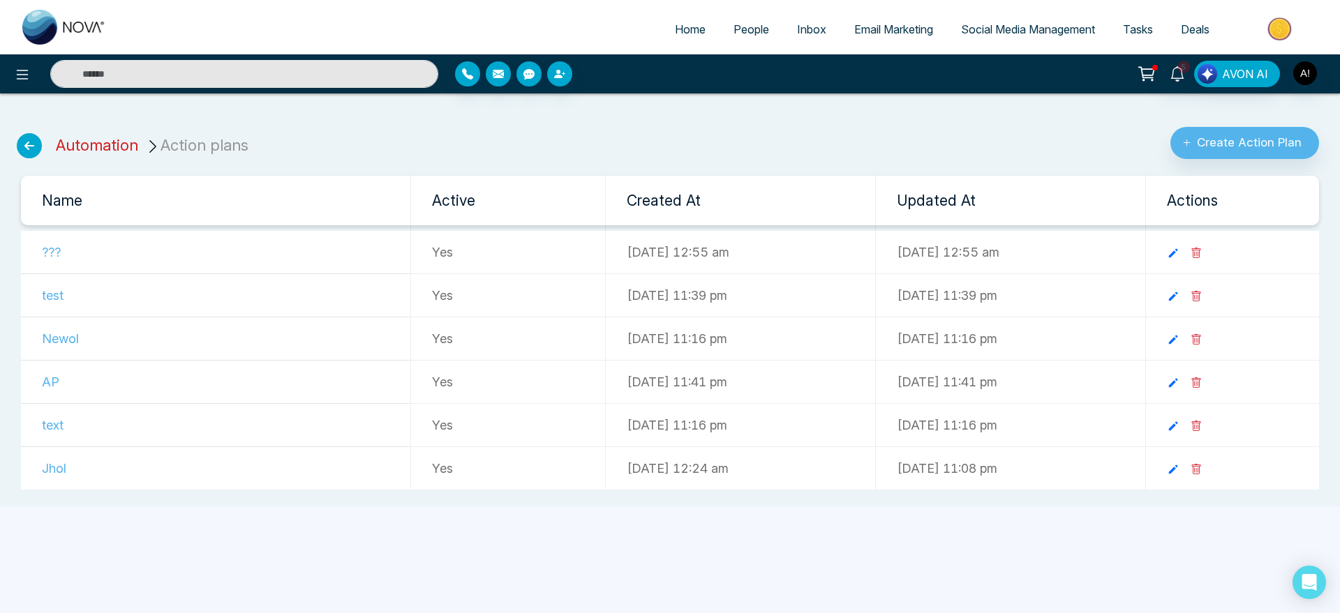
click at [94, 152] on link "Automation" at bounding box center [97, 145] width 82 height 18
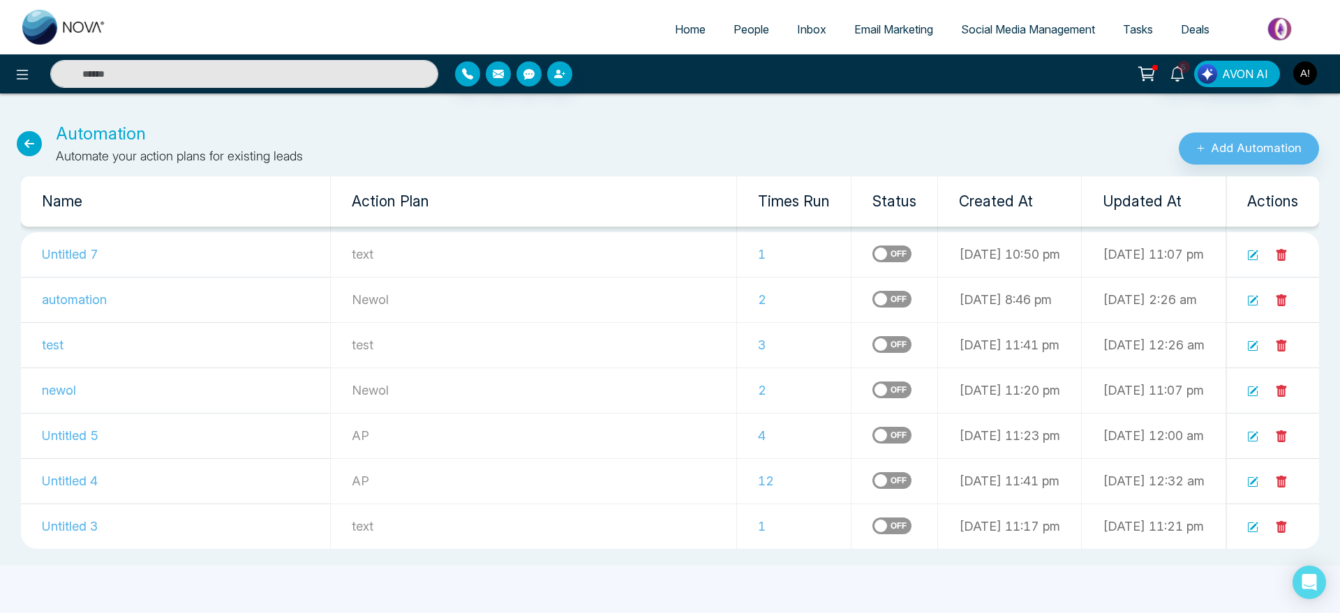
click at [745, 21] on link "People" at bounding box center [752, 29] width 64 height 27
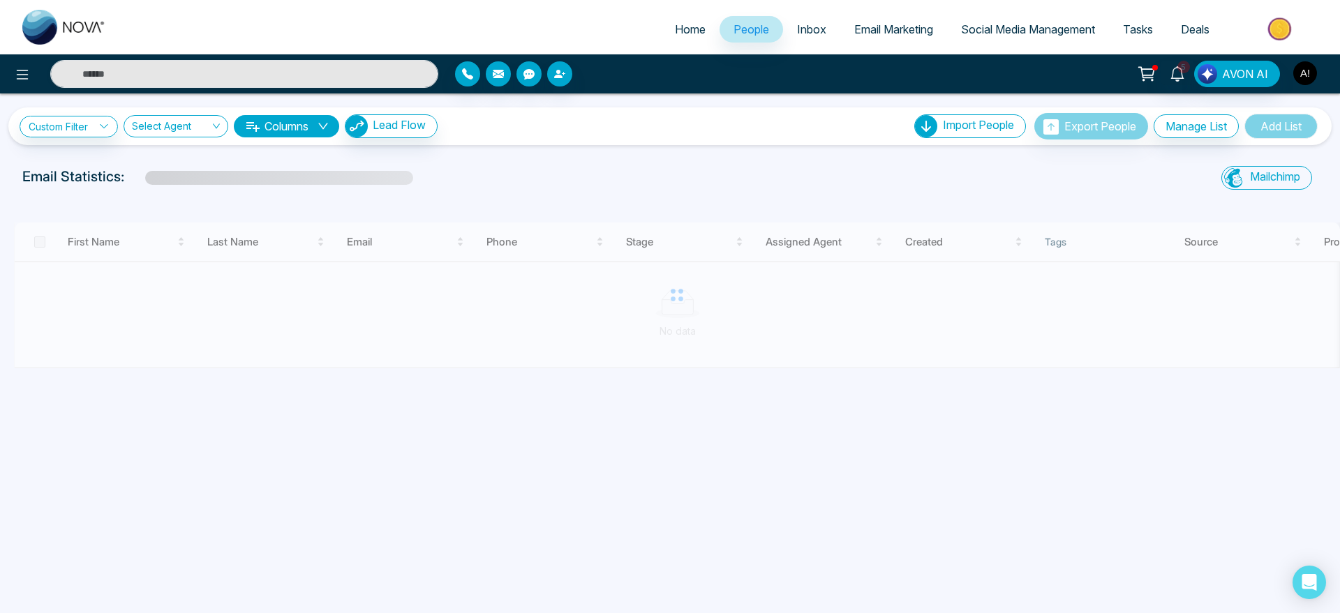
click at [1310, 67] on img "button" at bounding box center [1305, 73] width 24 height 24
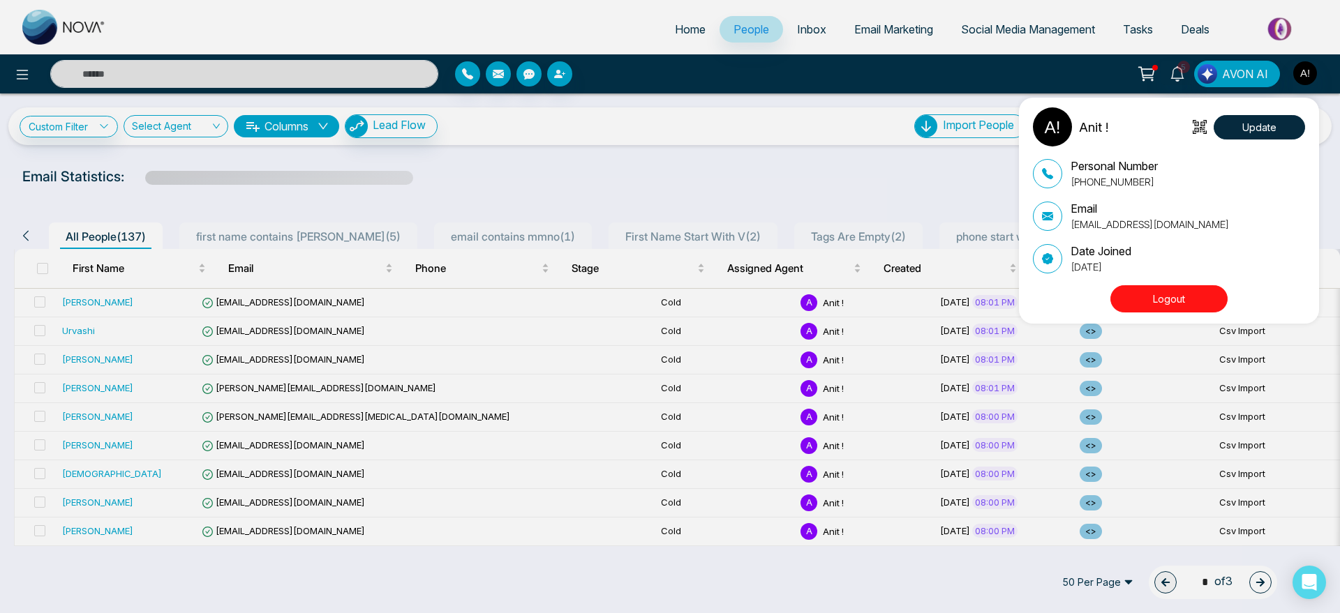
click at [1190, 304] on button "Logout" at bounding box center [1168, 298] width 117 height 27
